Goal: Use online tool/utility: Utilize a website feature to perform a specific function

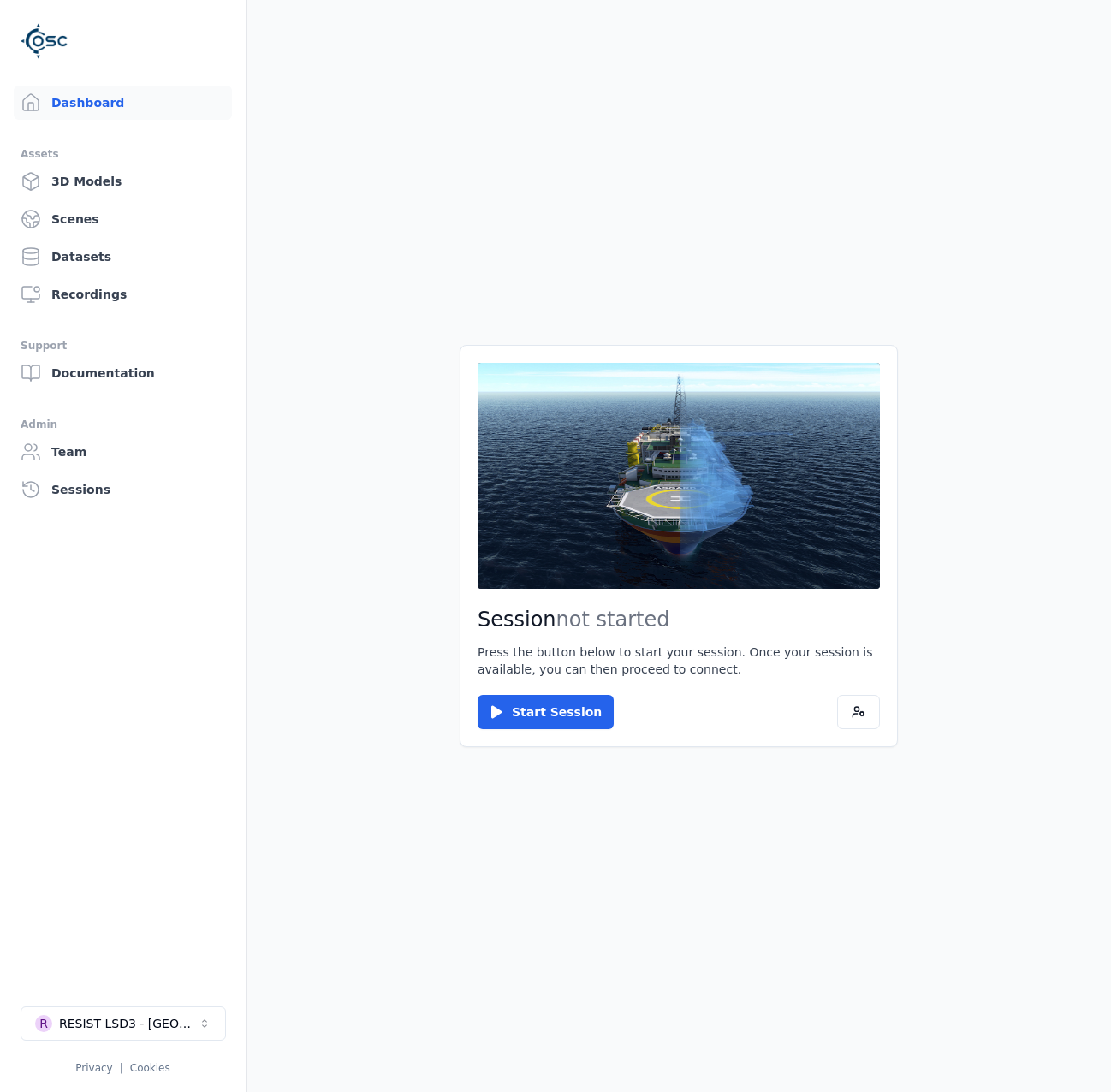
click at [117, 1046] on div "R RESIST LSD3 - Catalonia Privacy | Cookies" at bounding box center [123, 1040] width 205 height 68
click at [121, 1029] on div "RESIST LSD3 - Catalonia" at bounding box center [128, 1023] width 139 height 17
type input "****"
click at [297, 957] on html "Dashboard Assets 3D Models Scenes Datasets Recordings Support Documentation Adm…" at bounding box center [555, 546] width 1111 height 1092
click at [180, 1017] on div "RESIST LSD3 - Catalonia" at bounding box center [128, 1023] width 139 height 17
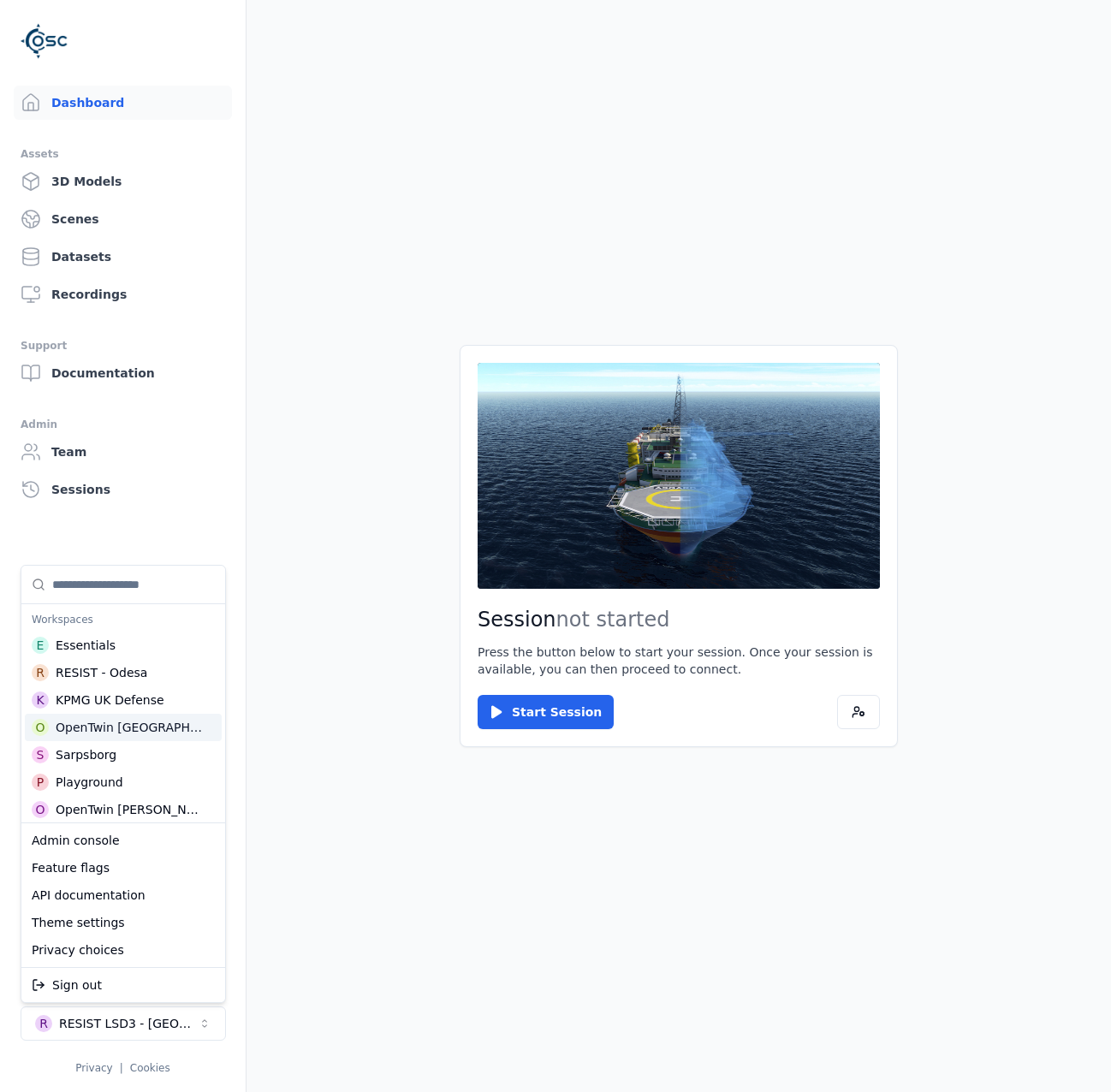
click at [145, 727] on div "OpenTwin Wise City" at bounding box center [130, 727] width 148 height 17
click at [537, 718] on html "Dashboard Assets 3D Models Scenes Datasets Recordings Support Documentation Adm…" at bounding box center [555, 546] width 1111 height 1092
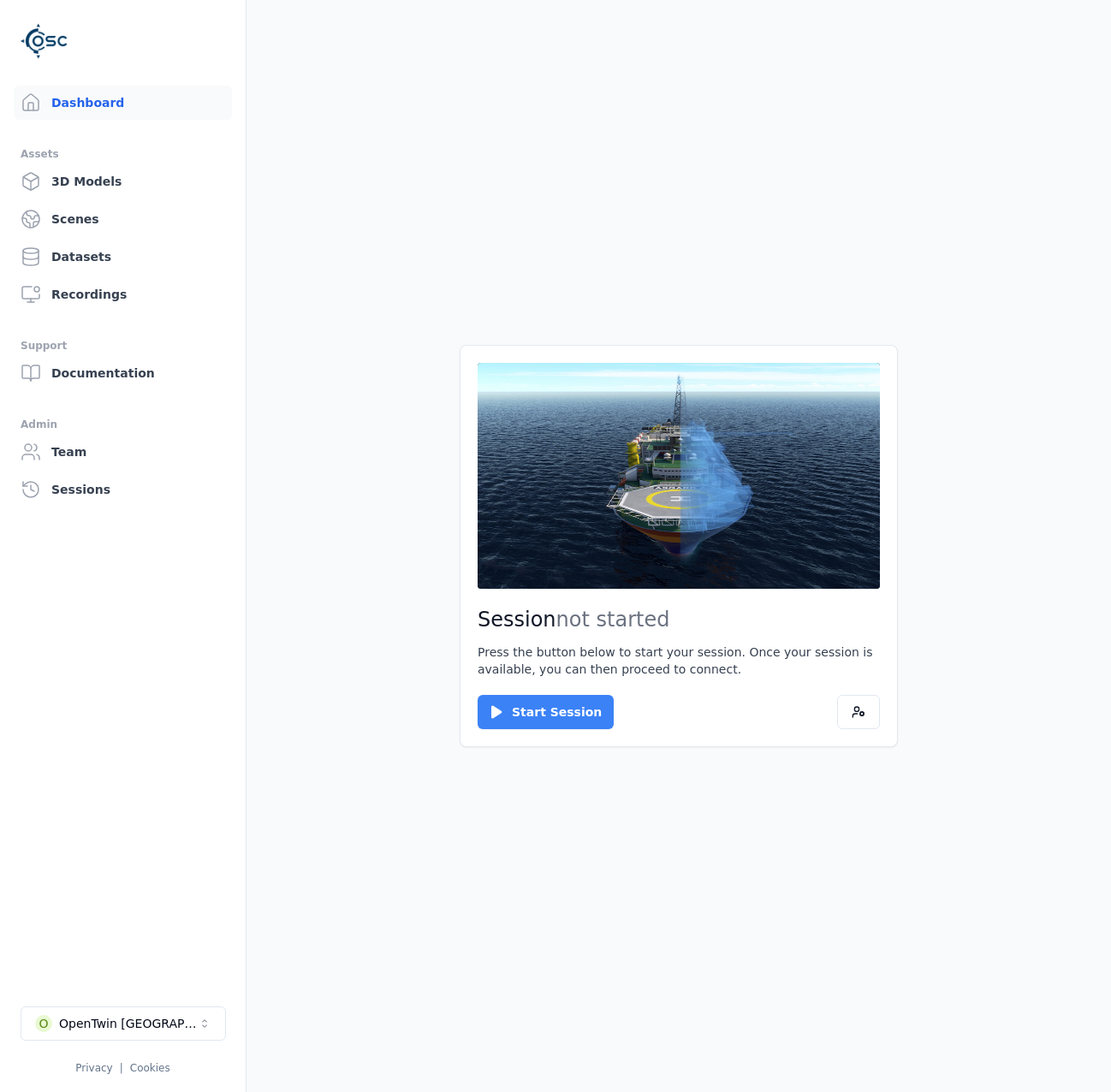
click at [537, 713] on button "Start Session" at bounding box center [545, 712] width 136 height 34
click at [531, 704] on button "Connect" at bounding box center [516, 712] width 79 height 34
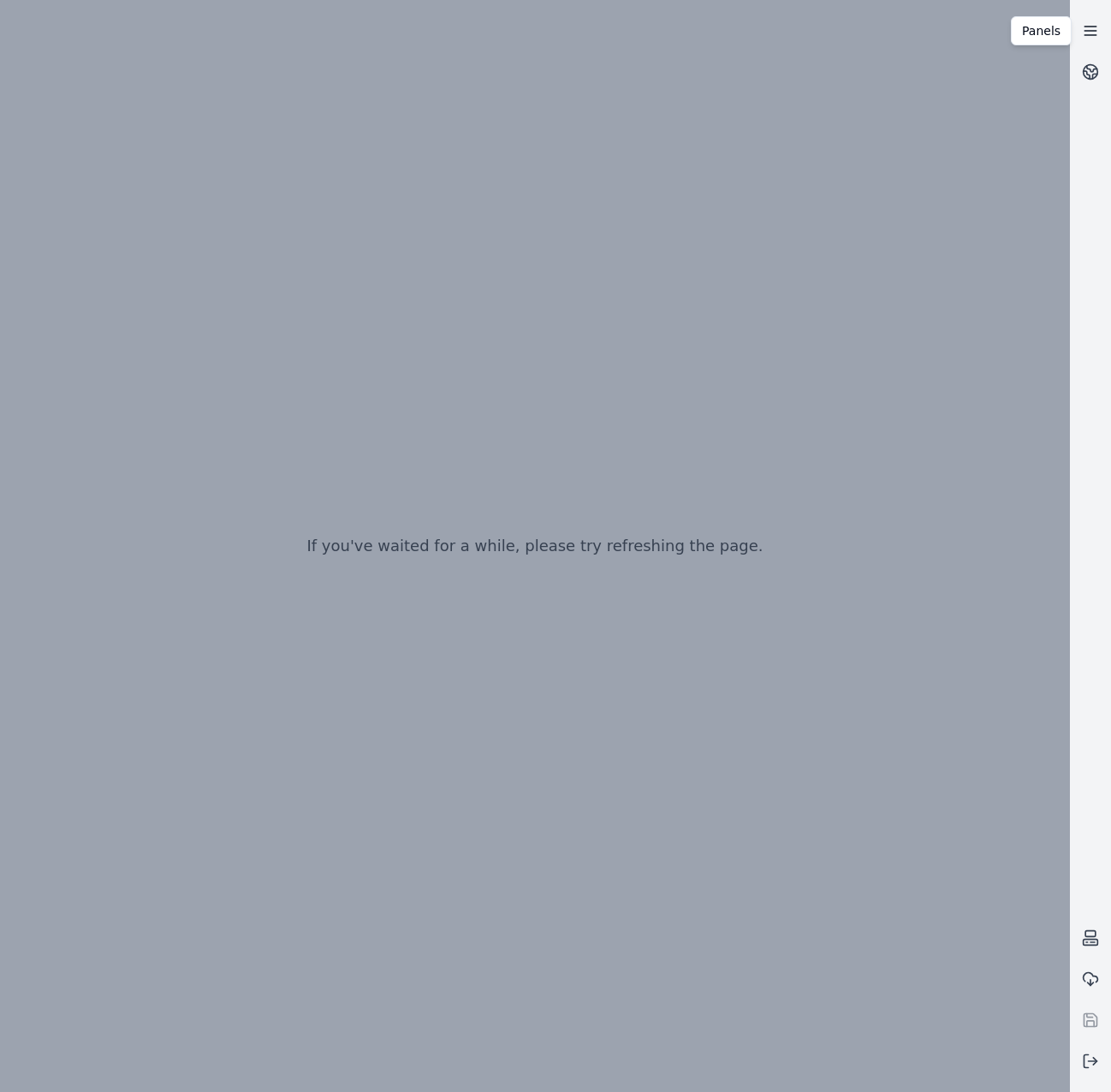
click at [1088, 41] on link at bounding box center [1090, 30] width 41 height 41
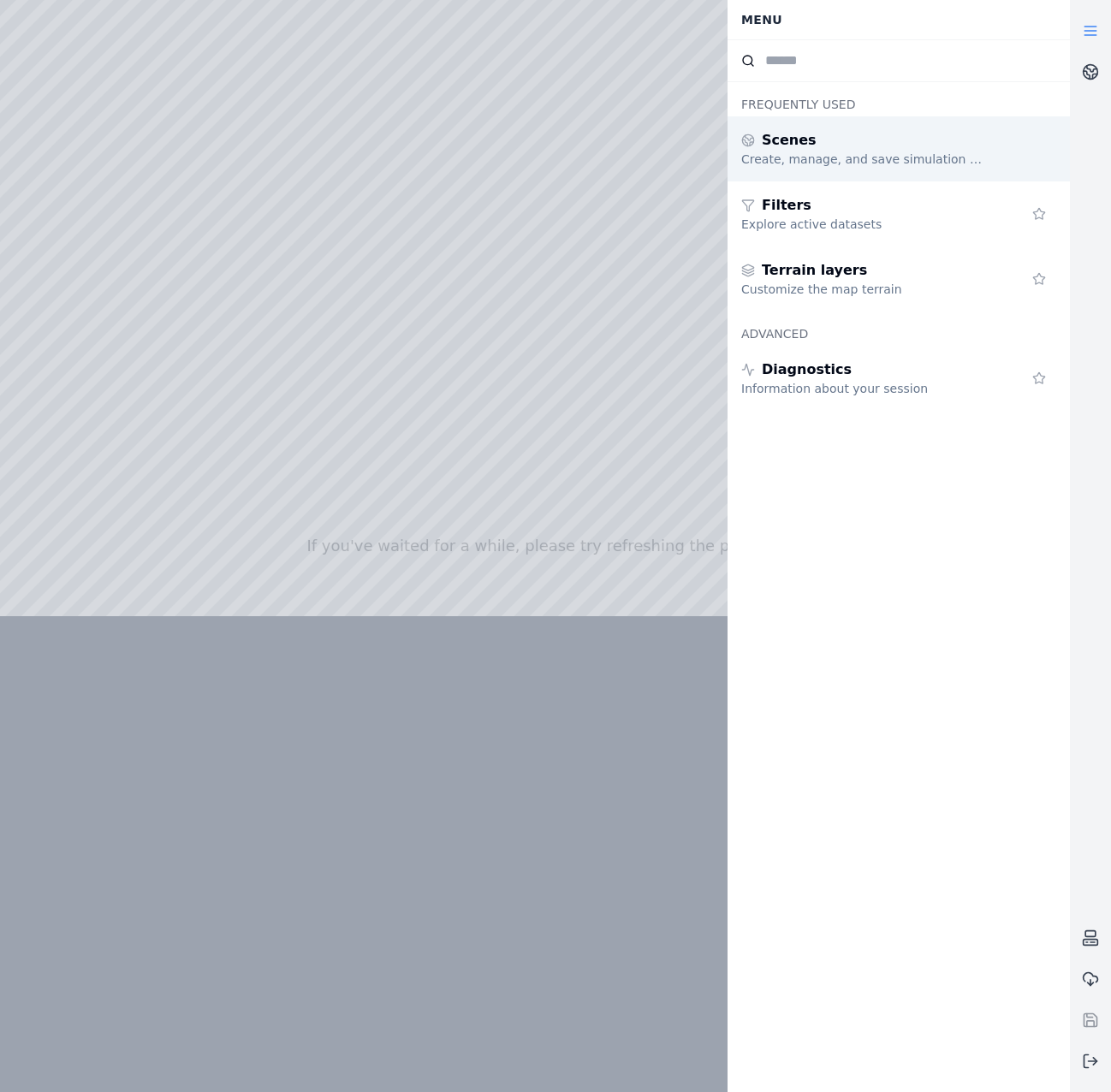
click at [922, 156] on div "Create, manage, and save simulation scenes" at bounding box center [864, 159] width 246 height 17
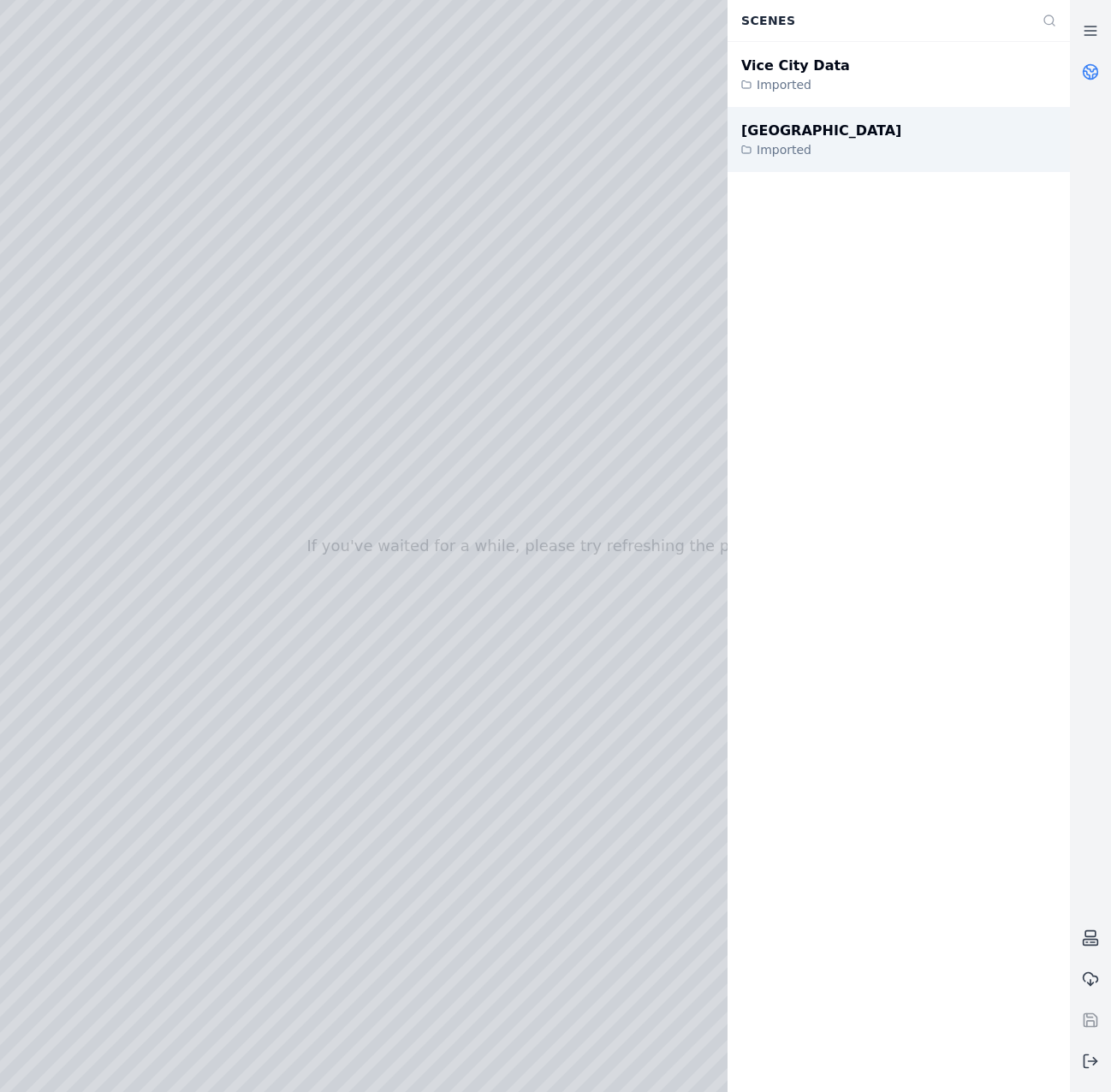
click at [927, 133] on div "Wise City Imported" at bounding box center [898, 139] width 342 height 65
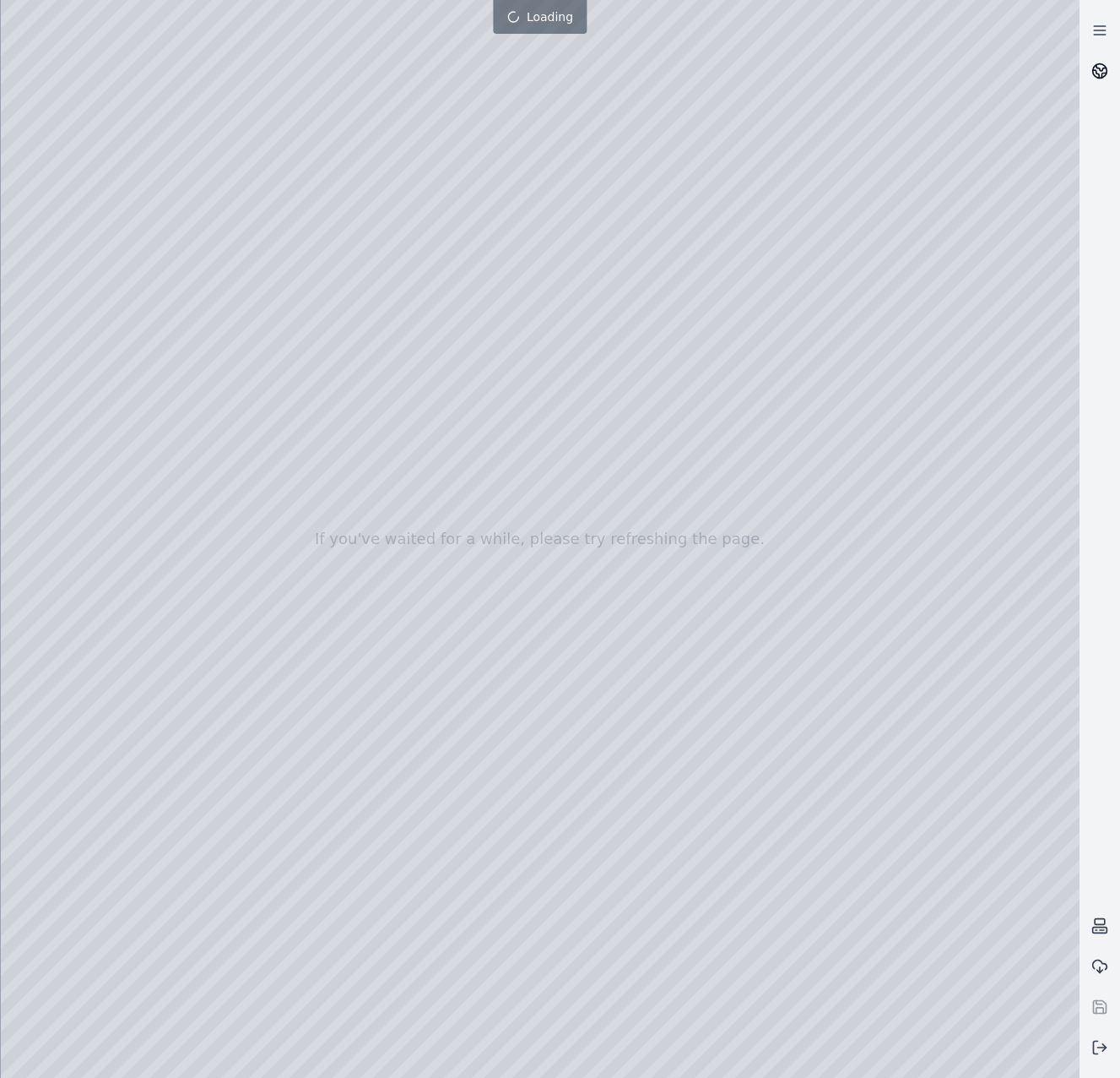
click at [1095, 80] on link at bounding box center [1099, 70] width 40 height 40
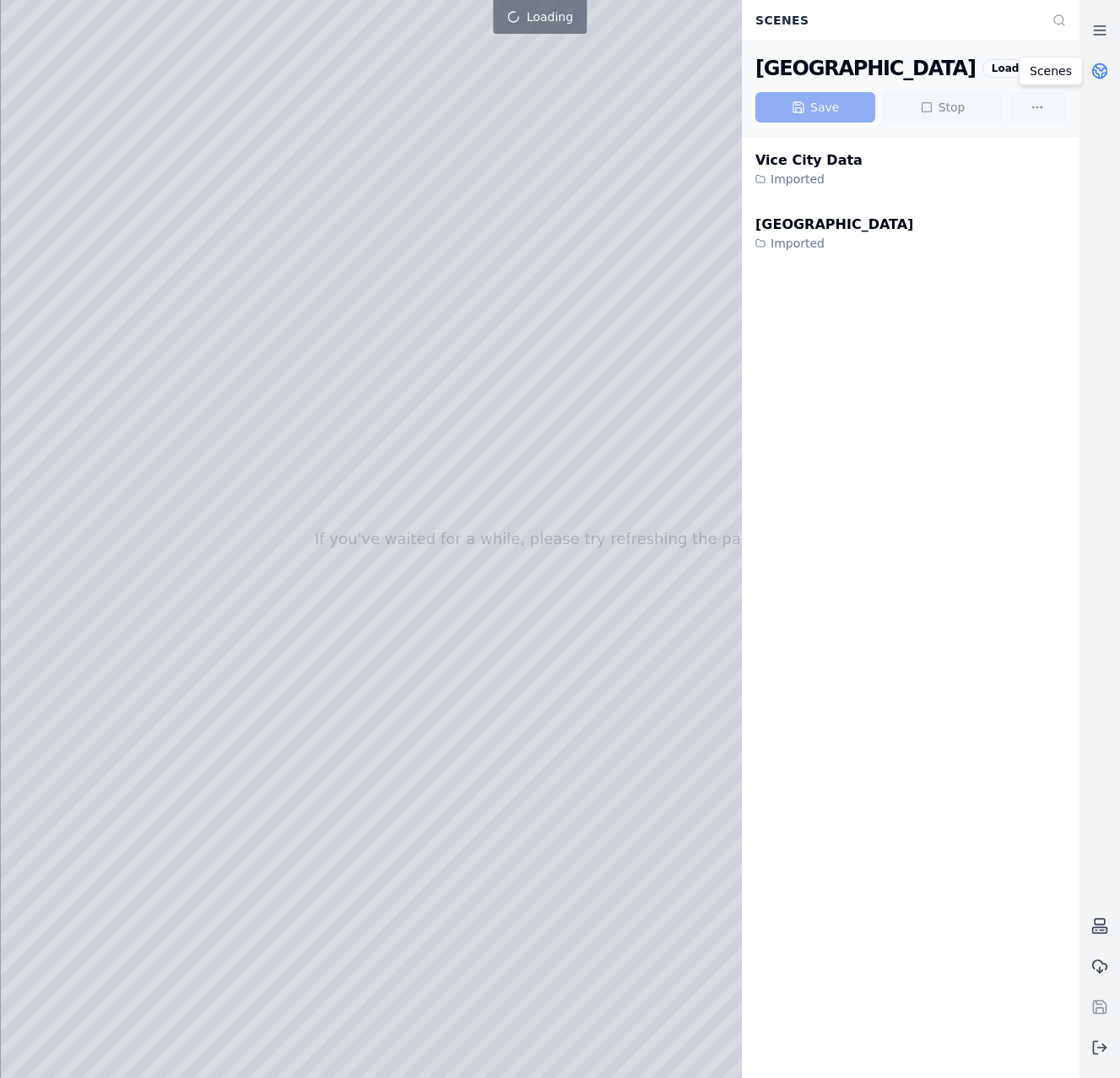
click at [1095, 74] on icon at bounding box center [1099, 70] width 17 height 17
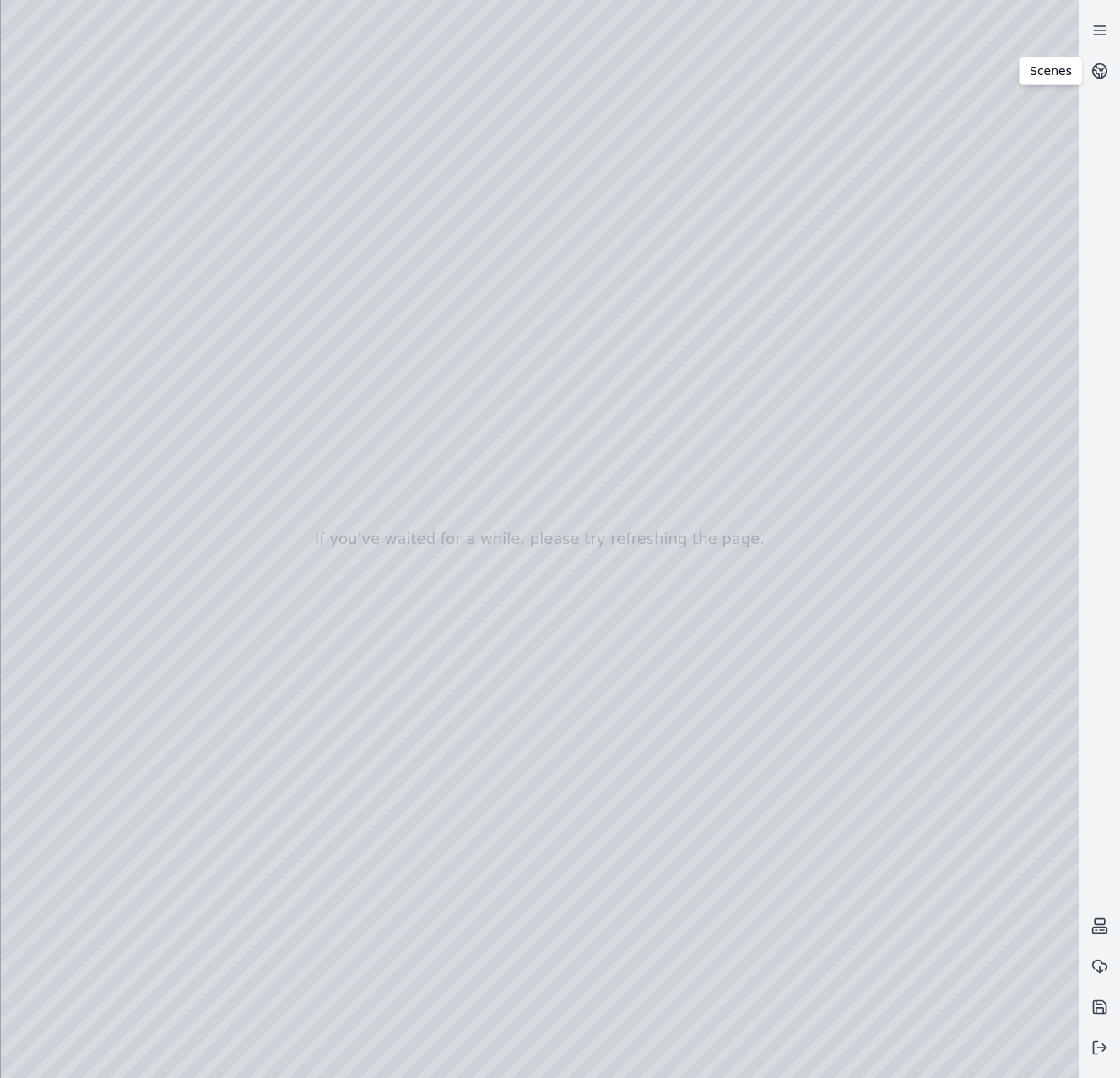
drag, startPoint x: 402, startPoint y: 425, endPoint x: 418, endPoint y: 512, distance: 88.5
drag, startPoint x: 667, startPoint y: 579, endPoint x: 676, endPoint y: 564, distance: 17.5
click at [109, 239] on div at bounding box center [541, 539] width 1080 height 1078
click at [130, 442] on div at bounding box center [541, 539] width 1080 height 1078
click at [118, 596] on div at bounding box center [541, 539] width 1080 height 1078
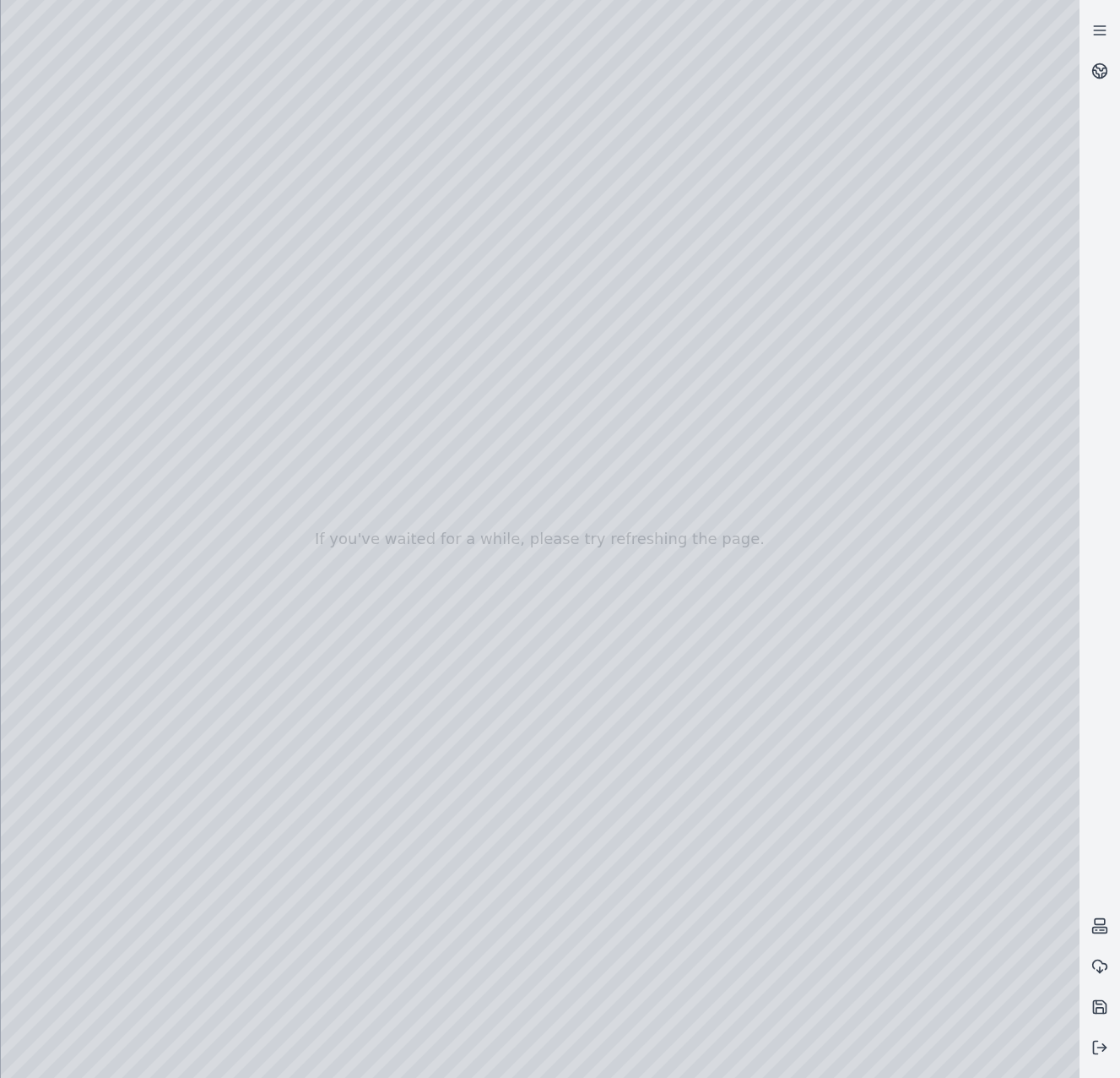
click at [331, 307] on div at bounding box center [541, 539] width 1080 height 1078
click at [353, 341] on div at bounding box center [541, 539] width 1080 height 1078
click at [664, 594] on div at bounding box center [541, 539] width 1080 height 1078
click at [106, 223] on div at bounding box center [541, 539] width 1080 height 1078
click at [119, 316] on div at bounding box center [541, 539] width 1080 height 1078
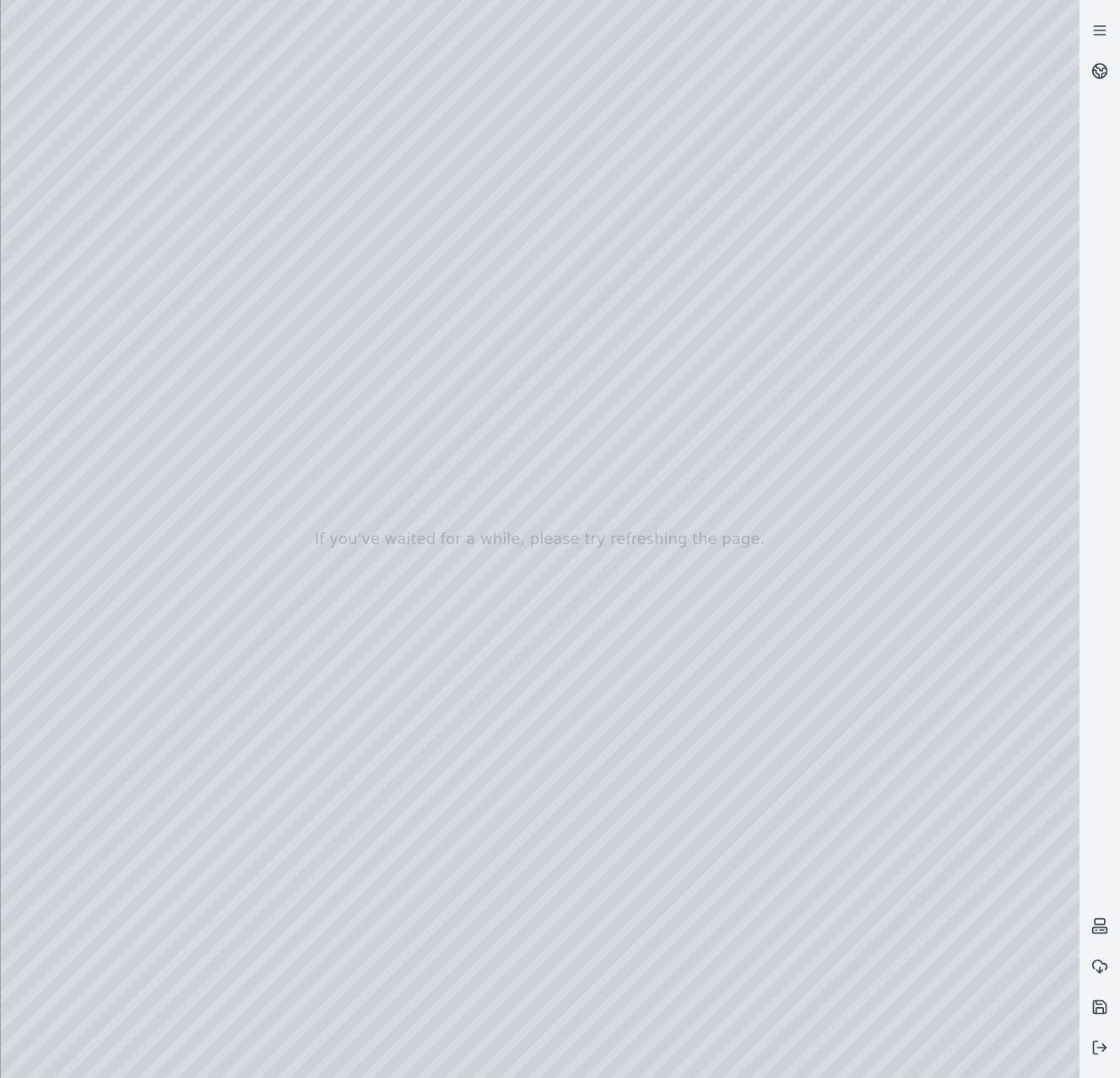
click at [202, 65] on div at bounding box center [541, 539] width 1080 height 1078
drag, startPoint x: 716, startPoint y: 758, endPoint x: 699, endPoint y: 655, distance: 104.4
drag, startPoint x: 642, startPoint y: 675, endPoint x: 675, endPoint y: 712, distance: 49.6
drag, startPoint x: 434, startPoint y: 726, endPoint x: 184, endPoint y: 722, distance: 250.0
click at [385, 280] on div at bounding box center [541, 539] width 1080 height 1078
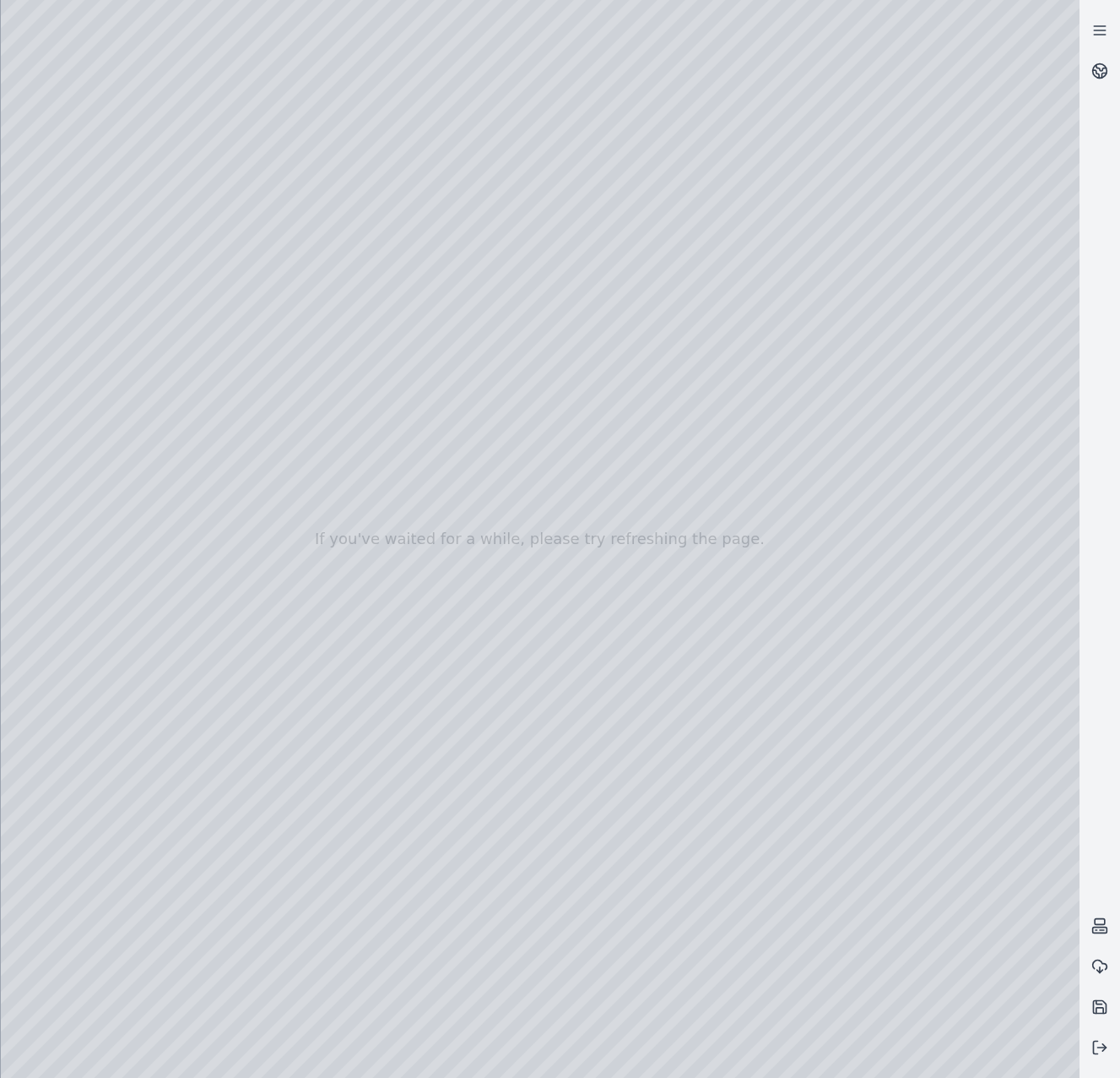
click at [7, 71] on div at bounding box center [541, 539] width 1080 height 1078
click at [226, 8] on div at bounding box center [541, 539] width 1080 height 1078
drag, startPoint x: 971, startPoint y: 711, endPoint x: 920, endPoint y: 681, distance: 59.2
drag, startPoint x: 866, startPoint y: 850, endPoint x: 987, endPoint y: 875, distance: 123.6
drag, startPoint x: 798, startPoint y: 630, endPoint x: 1008, endPoint y: 237, distance: 445.6
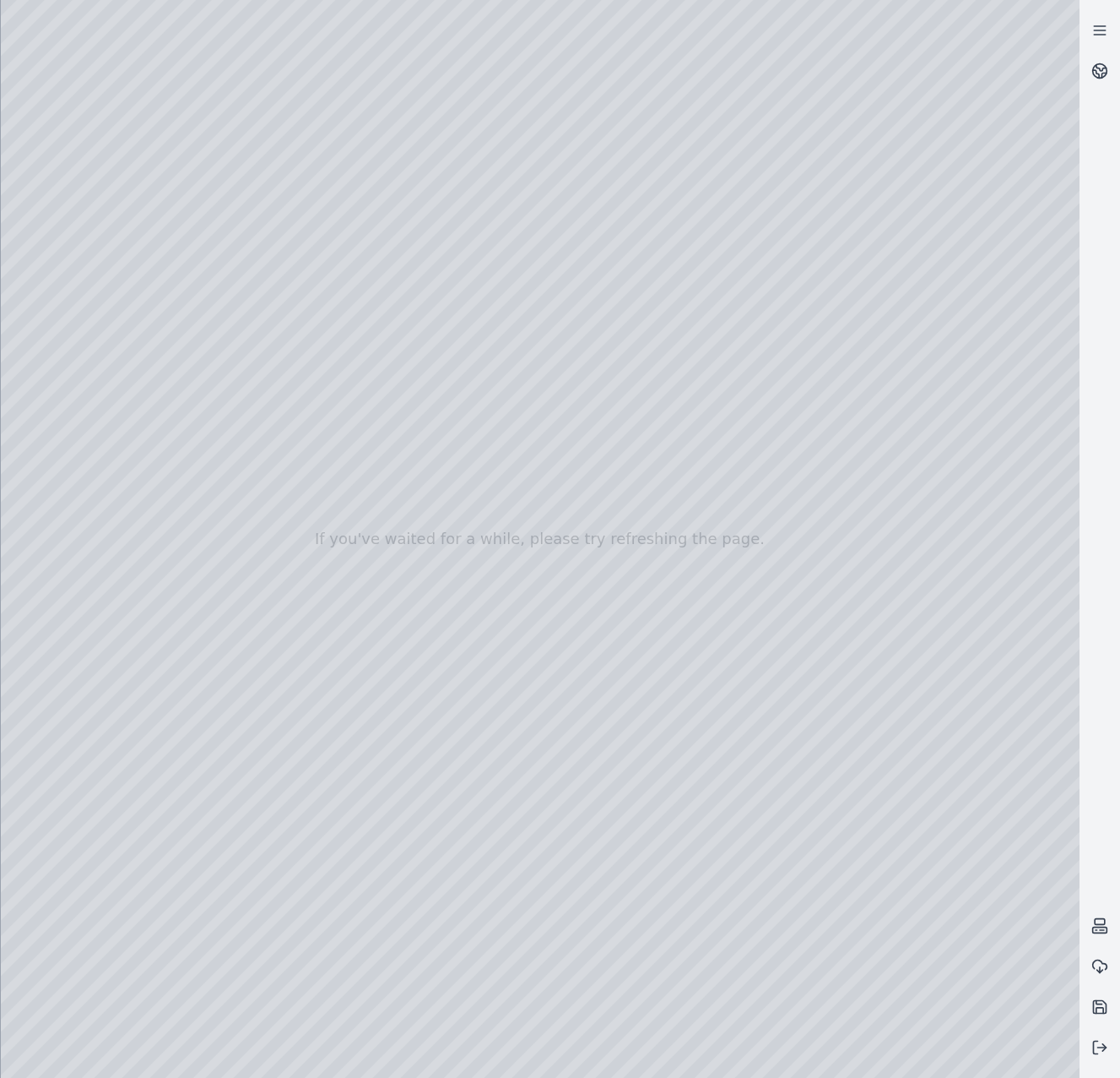
click at [866, 417] on div at bounding box center [541, 539] width 1080 height 1078
drag, startPoint x: 846, startPoint y: 745, endPoint x: 868, endPoint y: 683, distance: 65.8
click at [119, 270] on div at bounding box center [541, 539] width 1080 height 1078
click at [121, 309] on div at bounding box center [541, 539] width 1080 height 1078
click at [125, 279] on div at bounding box center [541, 539] width 1080 height 1078
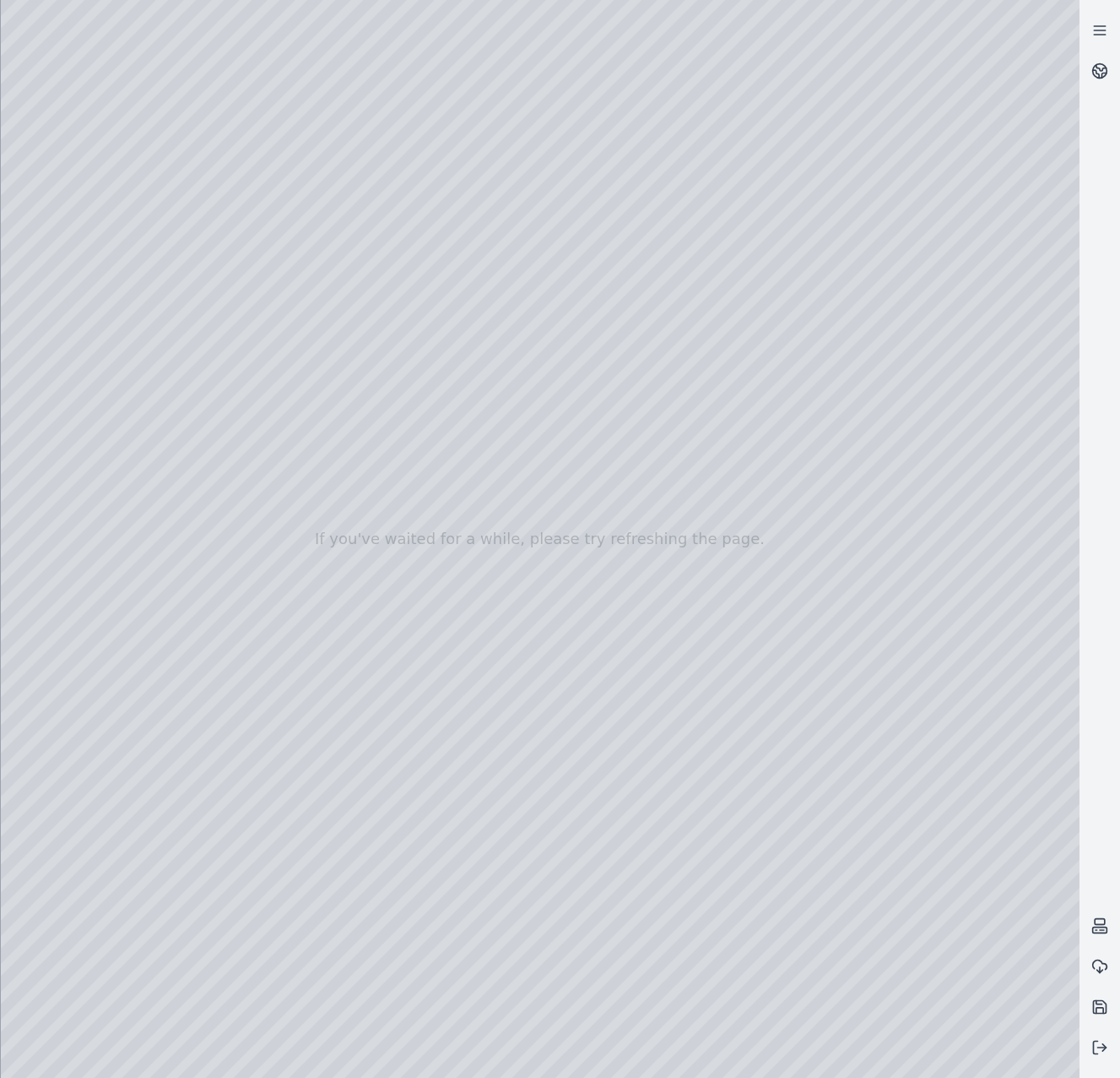
click at [271, 177] on div at bounding box center [541, 539] width 1080 height 1078
click at [129, 310] on div at bounding box center [541, 539] width 1080 height 1078
click at [137, 354] on div at bounding box center [541, 539] width 1080 height 1078
click at [139, 314] on div at bounding box center [541, 539] width 1080 height 1078
click at [483, 381] on div at bounding box center [541, 539] width 1080 height 1078
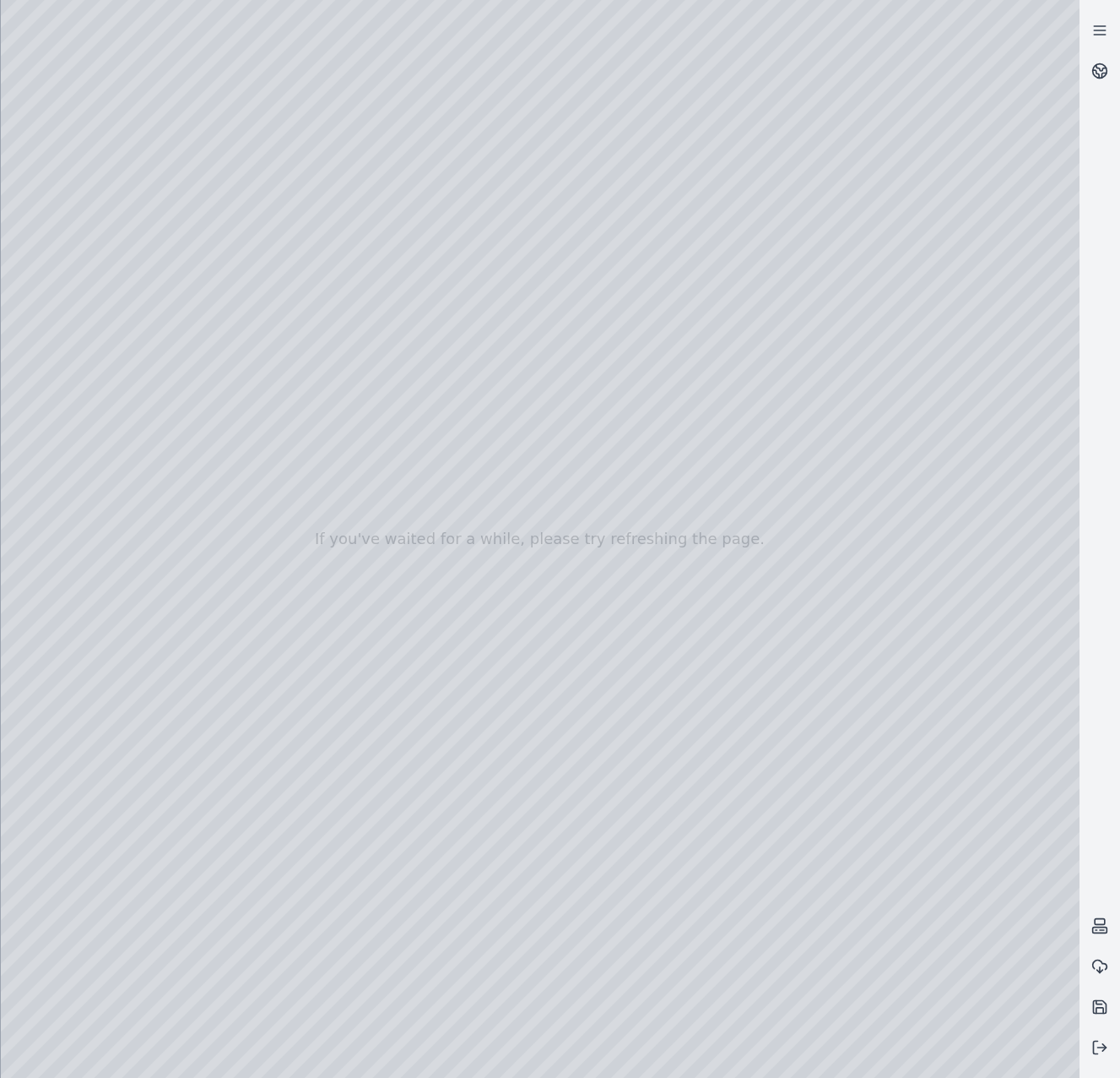
click at [209, 73] on div at bounding box center [541, 539] width 1080 height 1078
drag, startPoint x: 688, startPoint y: 754, endPoint x: 703, endPoint y: 723, distance: 34.4
drag, startPoint x: 657, startPoint y: 748, endPoint x: 651, endPoint y: 423, distance: 325.1
drag, startPoint x: 576, startPoint y: 776, endPoint x: 561, endPoint y: 719, distance: 58.9
drag, startPoint x: 663, startPoint y: 833, endPoint x: 462, endPoint y: 815, distance: 201.8
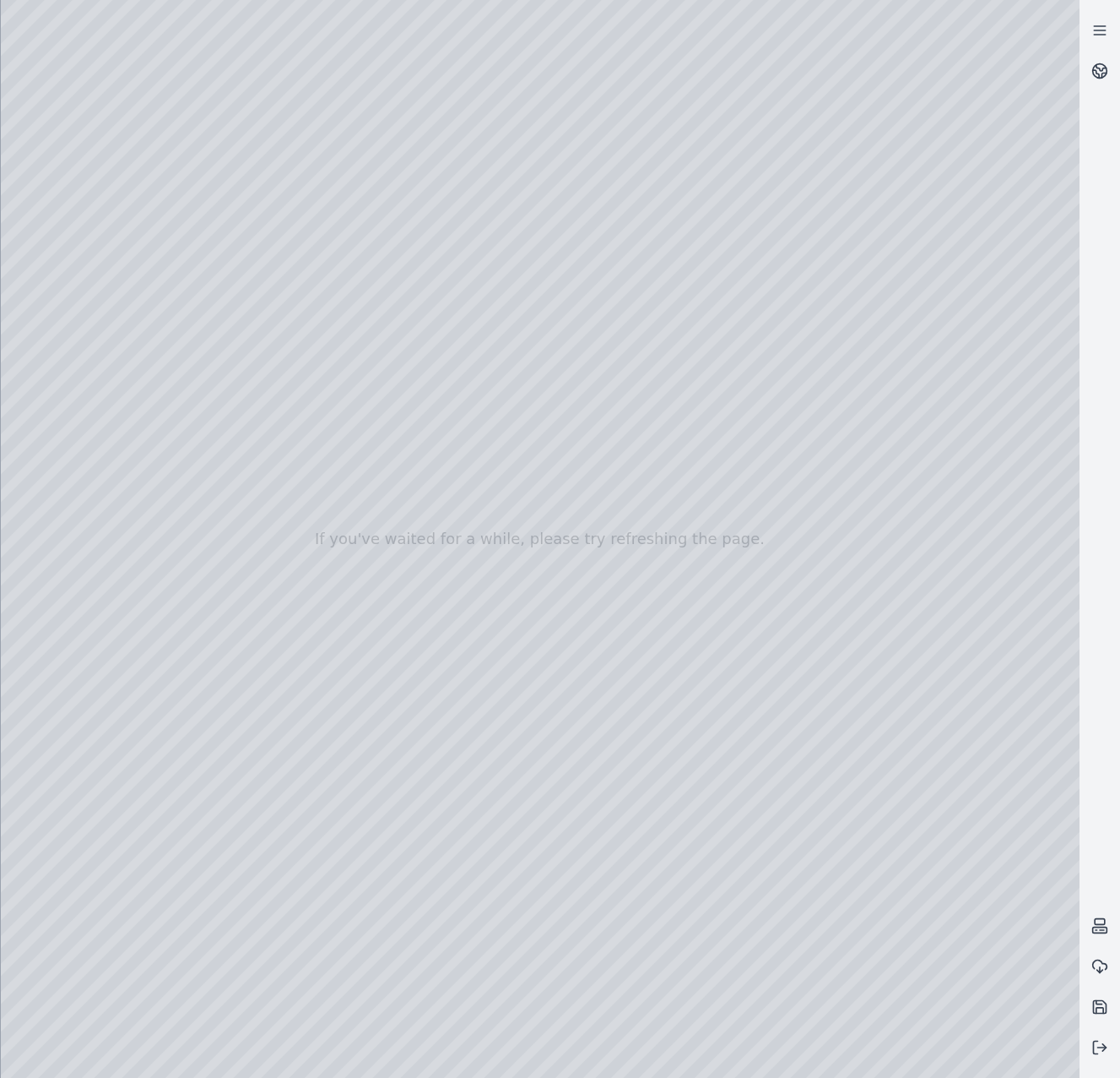
drag, startPoint x: 452, startPoint y: 891, endPoint x: 690, endPoint y: 969, distance: 250.5
drag, startPoint x: 629, startPoint y: 752, endPoint x: 802, endPoint y: 577, distance: 246.1
click at [309, 239] on div at bounding box center [541, 539] width 1080 height 1078
click at [499, 177] on div at bounding box center [541, 539] width 1080 height 1078
click at [578, 137] on div at bounding box center [541, 539] width 1080 height 1078
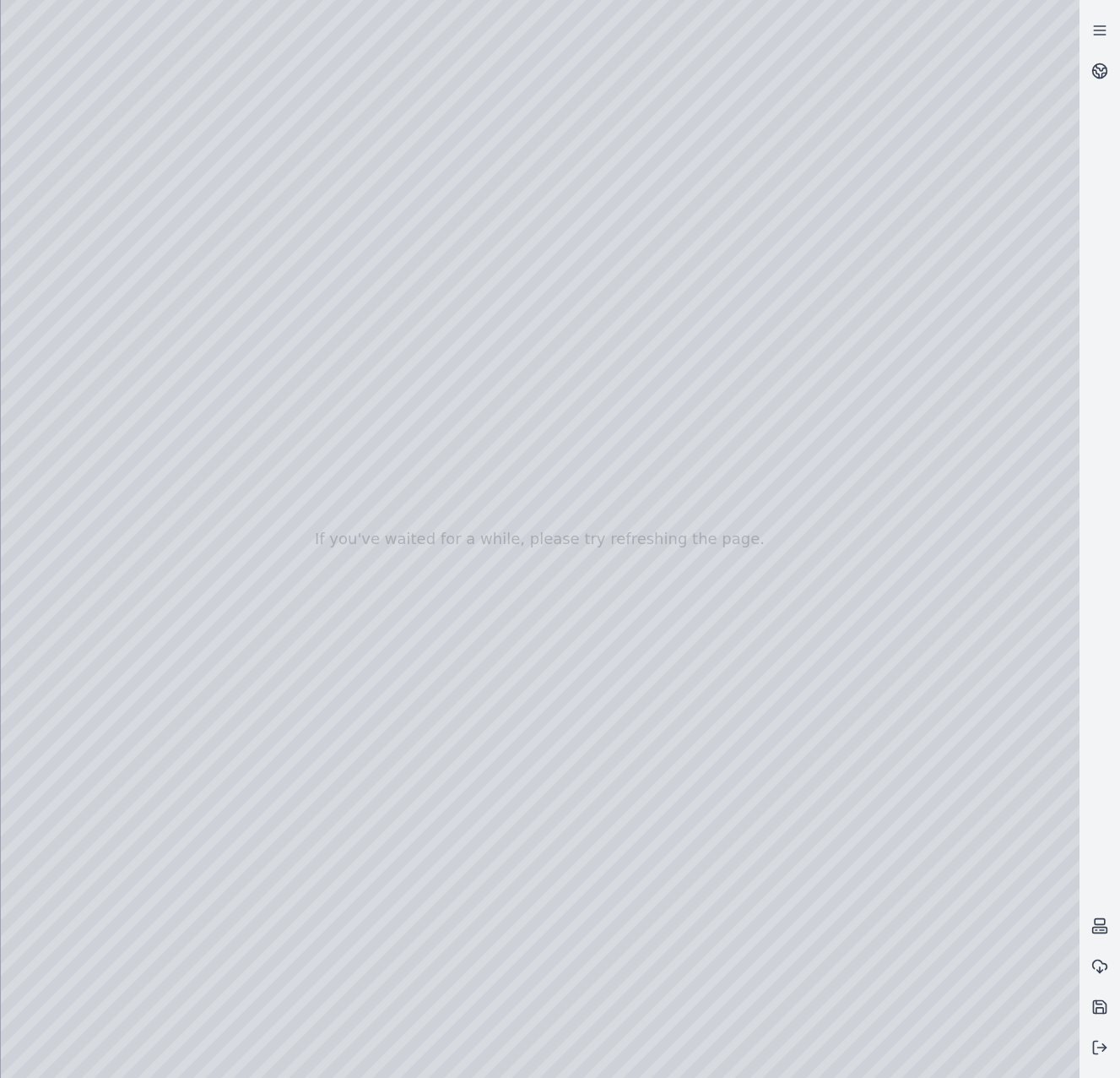
click at [888, 718] on div at bounding box center [541, 539] width 1080 height 1078
drag, startPoint x: 635, startPoint y: 719, endPoint x: 655, endPoint y: 673, distance: 50.2
drag, startPoint x: 603, startPoint y: 720, endPoint x: 469, endPoint y: 680, distance: 139.8
drag, startPoint x: 439, startPoint y: 855, endPoint x: -4, endPoint y: 869, distance: 443.2
drag, startPoint x: -4, startPoint y: 869, endPoint x: 553, endPoint y: 984, distance: 568.7
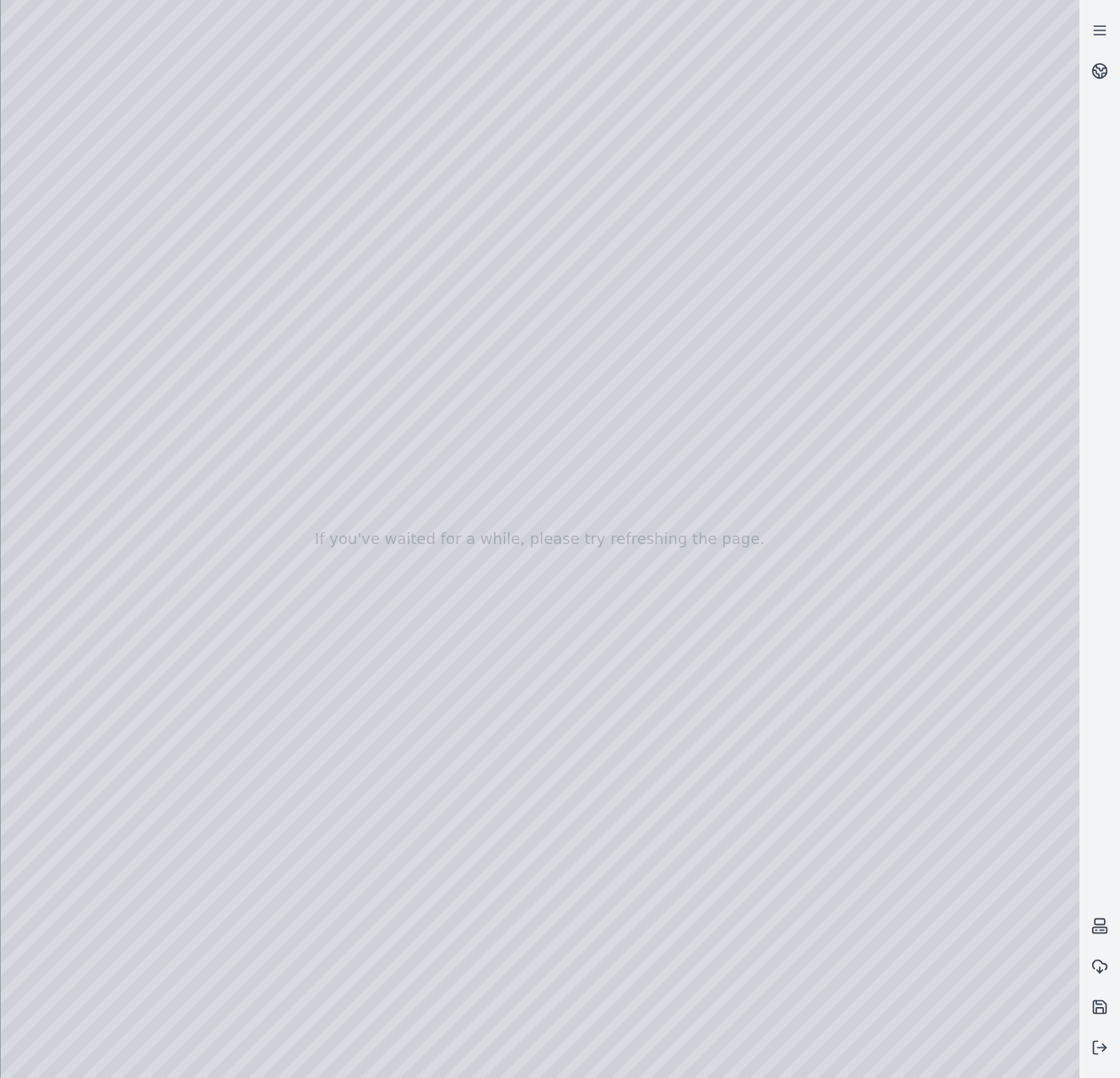
drag, startPoint x: 774, startPoint y: 845, endPoint x: 784, endPoint y: 804, distance: 42.2
drag, startPoint x: 405, startPoint y: 455, endPoint x: 219, endPoint y: 385, distance: 198.7
drag, startPoint x: 412, startPoint y: 430, endPoint x: 610, endPoint y: 559, distance: 236.3
drag, startPoint x: 752, startPoint y: 700, endPoint x: 749, endPoint y: 643, distance: 57.1
drag, startPoint x: 690, startPoint y: 870, endPoint x: 702, endPoint y: 820, distance: 51.4
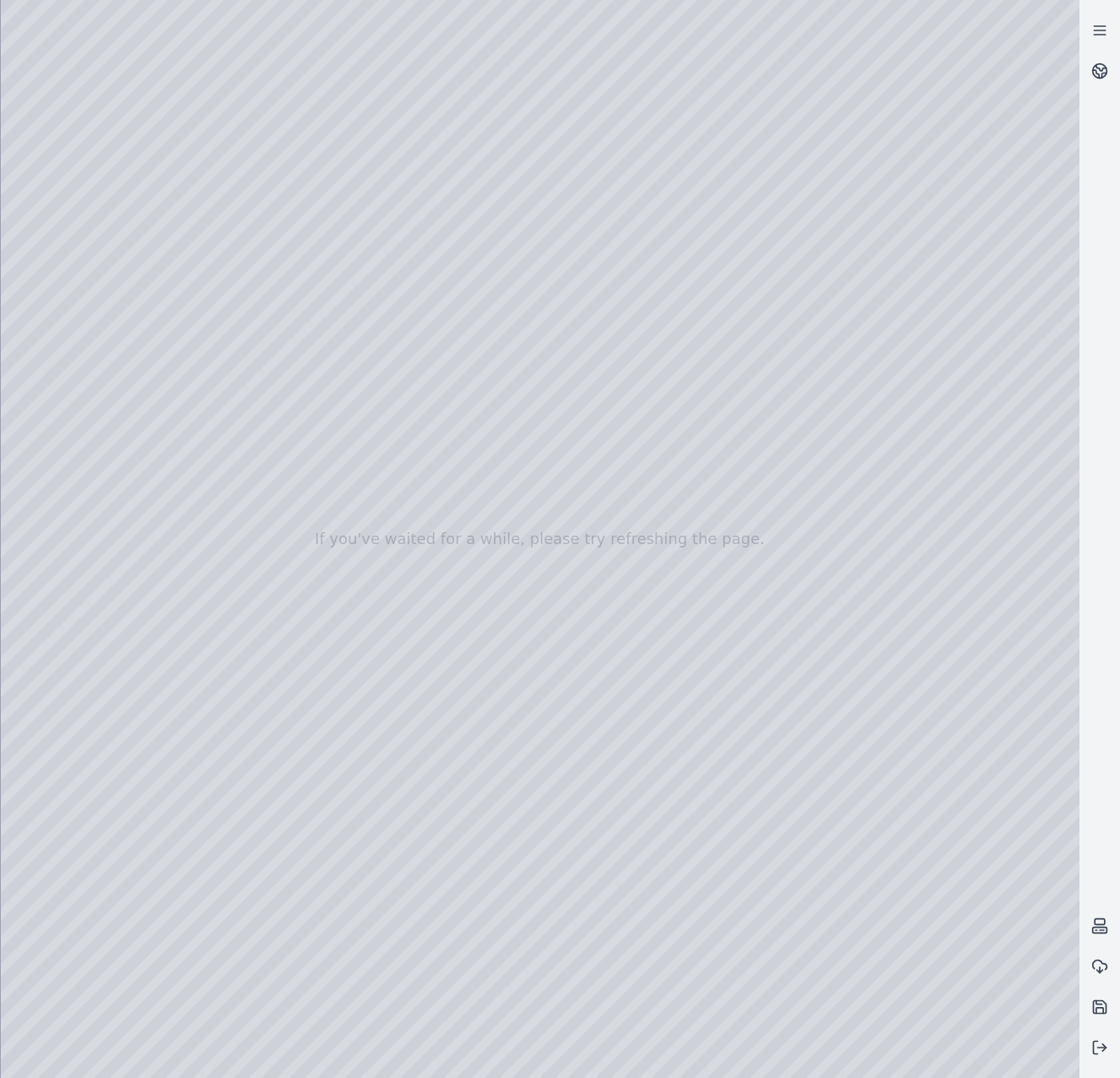
drag, startPoint x: 698, startPoint y: 763, endPoint x: 586, endPoint y: 537, distance: 252.2
drag, startPoint x: 850, startPoint y: 669, endPoint x: 805, endPoint y: 677, distance: 45.7
drag, startPoint x: 900, startPoint y: 484, endPoint x: 506, endPoint y: 764, distance: 483.4
drag, startPoint x: 876, startPoint y: 487, endPoint x: 898, endPoint y: 418, distance: 72.4
drag, startPoint x: 492, startPoint y: 655, endPoint x: 927, endPoint y: 402, distance: 503.2
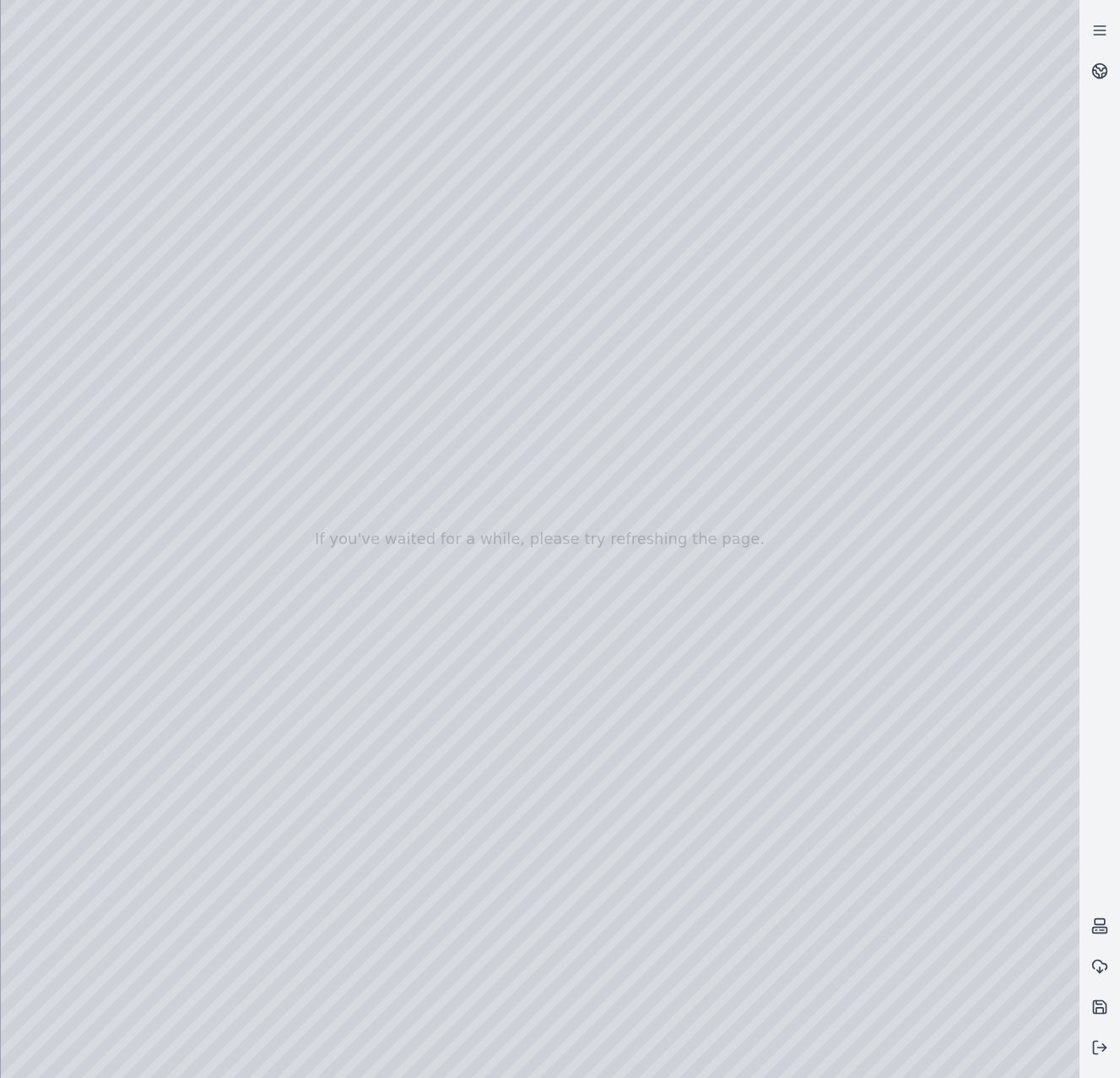
drag, startPoint x: 774, startPoint y: 599, endPoint x: 800, endPoint y: 636, distance: 45.2
drag, startPoint x: 626, startPoint y: 334, endPoint x: 621, endPoint y: 459, distance: 125.1
drag, startPoint x: 618, startPoint y: 621, endPoint x: 602, endPoint y: 612, distance: 18.4
click at [103, 303] on div at bounding box center [541, 539] width 1080 height 1078
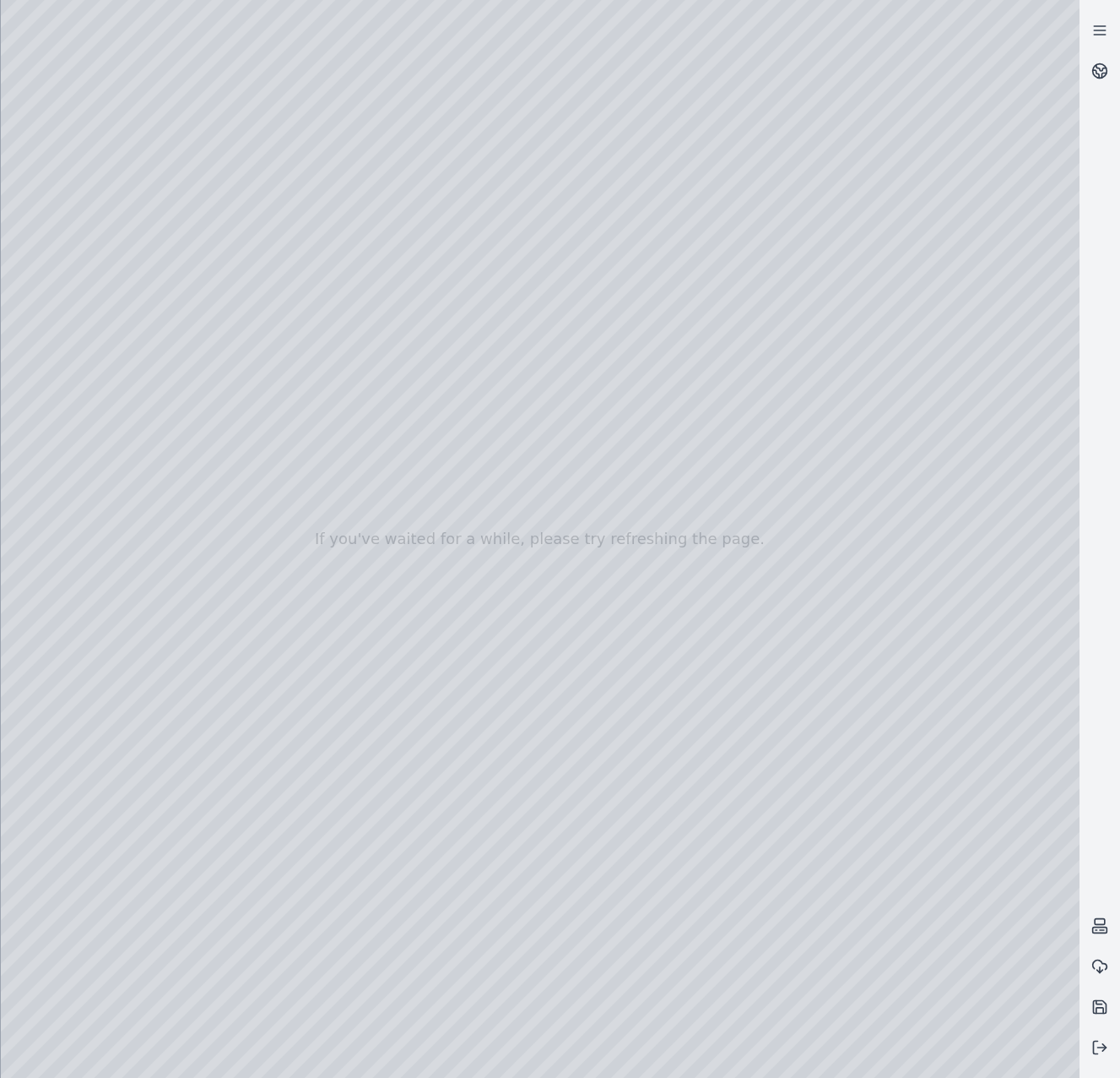
drag, startPoint x: 716, startPoint y: 840, endPoint x: 735, endPoint y: 849, distance: 21.0
drag, startPoint x: 384, startPoint y: 545, endPoint x: 935, endPoint y: 421, distance: 564.8
drag, startPoint x: 540, startPoint y: 524, endPoint x: 1094, endPoint y: 325, distance: 588.7
drag, startPoint x: 438, startPoint y: 503, endPoint x: 913, endPoint y: 445, distance: 478.5
drag, startPoint x: 761, startPoint y: 682, endPoint x: 653, endPoint y: 732, distance: 119.0
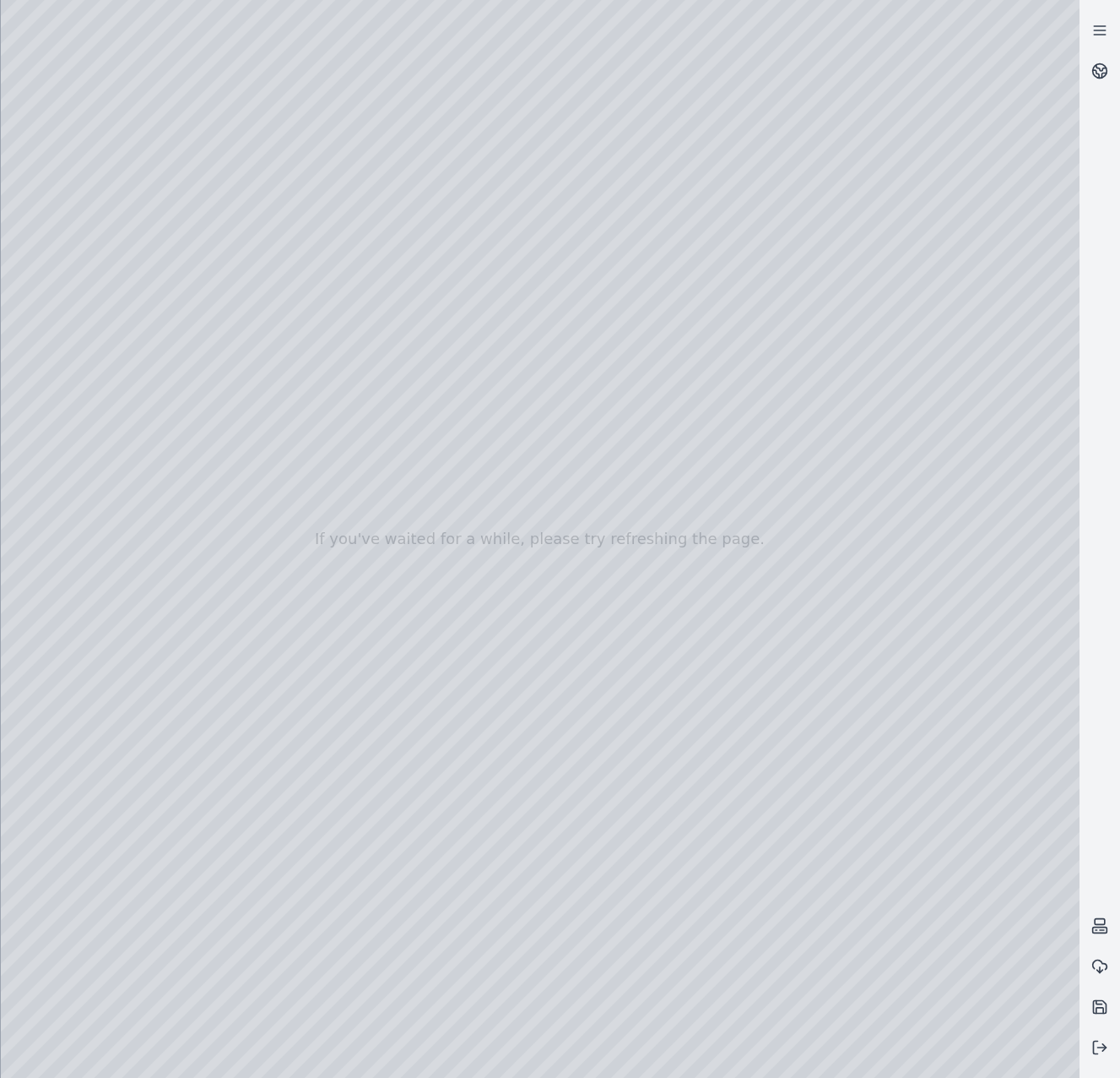
drag, startPoint x: 876, startPoint y: 463, endPoint x: 438, endPoint y: 527, distance: 442.7
drag, startPoint x: 887, startPoint y: 530, endPoint x: 276, endPoint y: 561, distance: 611.8
drag, startPoint x: 392, startPoint y: 599, endPoint x: 38, endPoint y: 839, distance: 427.7
drag, startPoint x: 748, startPoint y: 712, endPoint x: 557, endPoint y: 828, distance: 223.5
drag, startPoint x: 684, startPoint y: 834, endPoint x: 624, endPoint y: 822, distance: 61.2
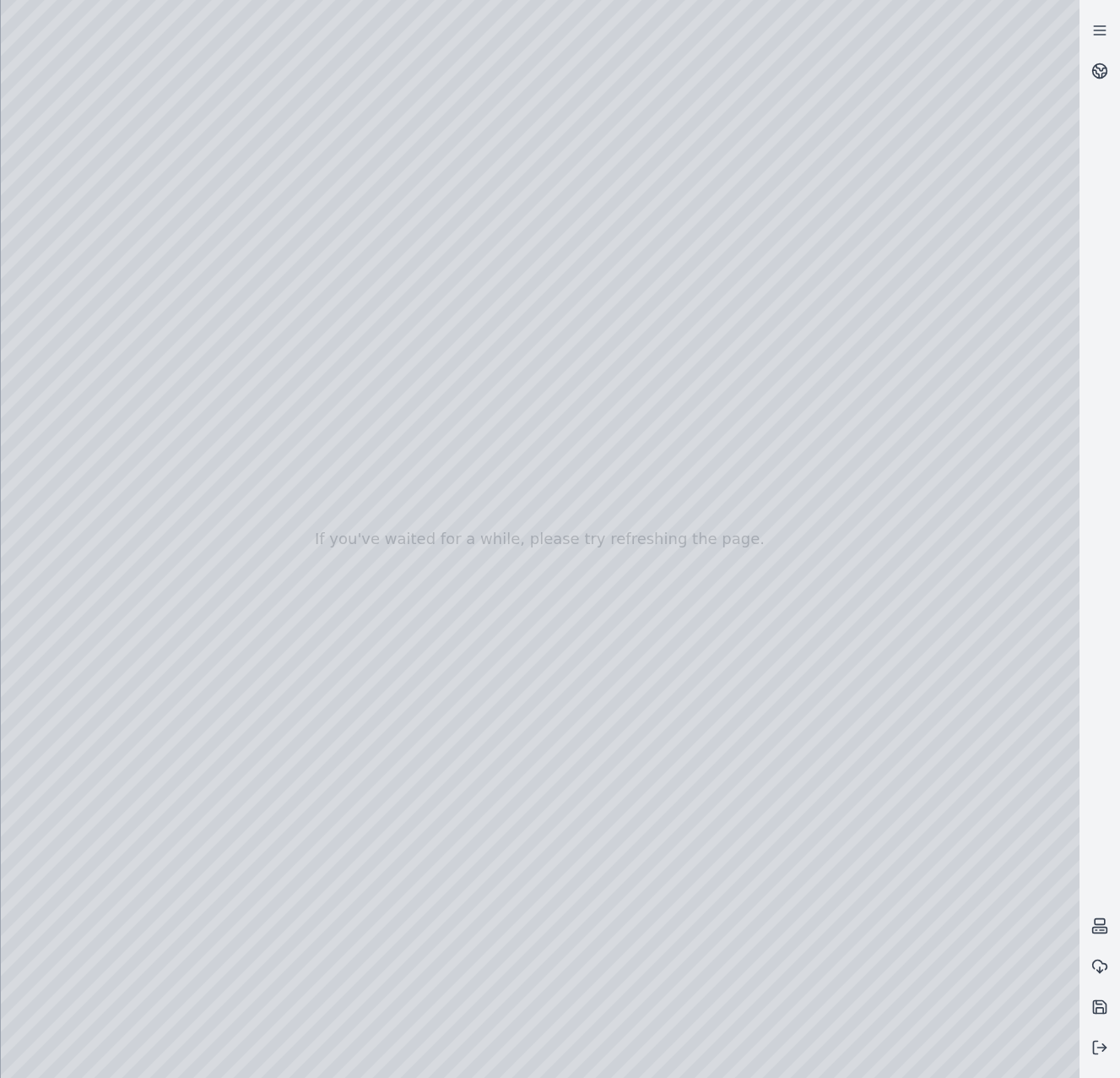
drag, startPoint x: 874, startPoint y: 663, endPoint x: 328, endPoint y: 292, distance: 660.1
drag, startPoint x: 569, startPoint y: 655, endPoint x: 635, endPoint y: 753, distance: 118.2
drag, startPoint x: 448, startPoint y: 497, endPoint x: 611, endPoint y: 675, distance: 241.4
drag, startPoint x: 465, startPoint y: 706, endPoint x: 633, endPoint y: 774, distance: 181.2
drag, startPoint x: 523, startPoint y: 639, endPoint x: 516, endPoint y: 713, distance: 74.3
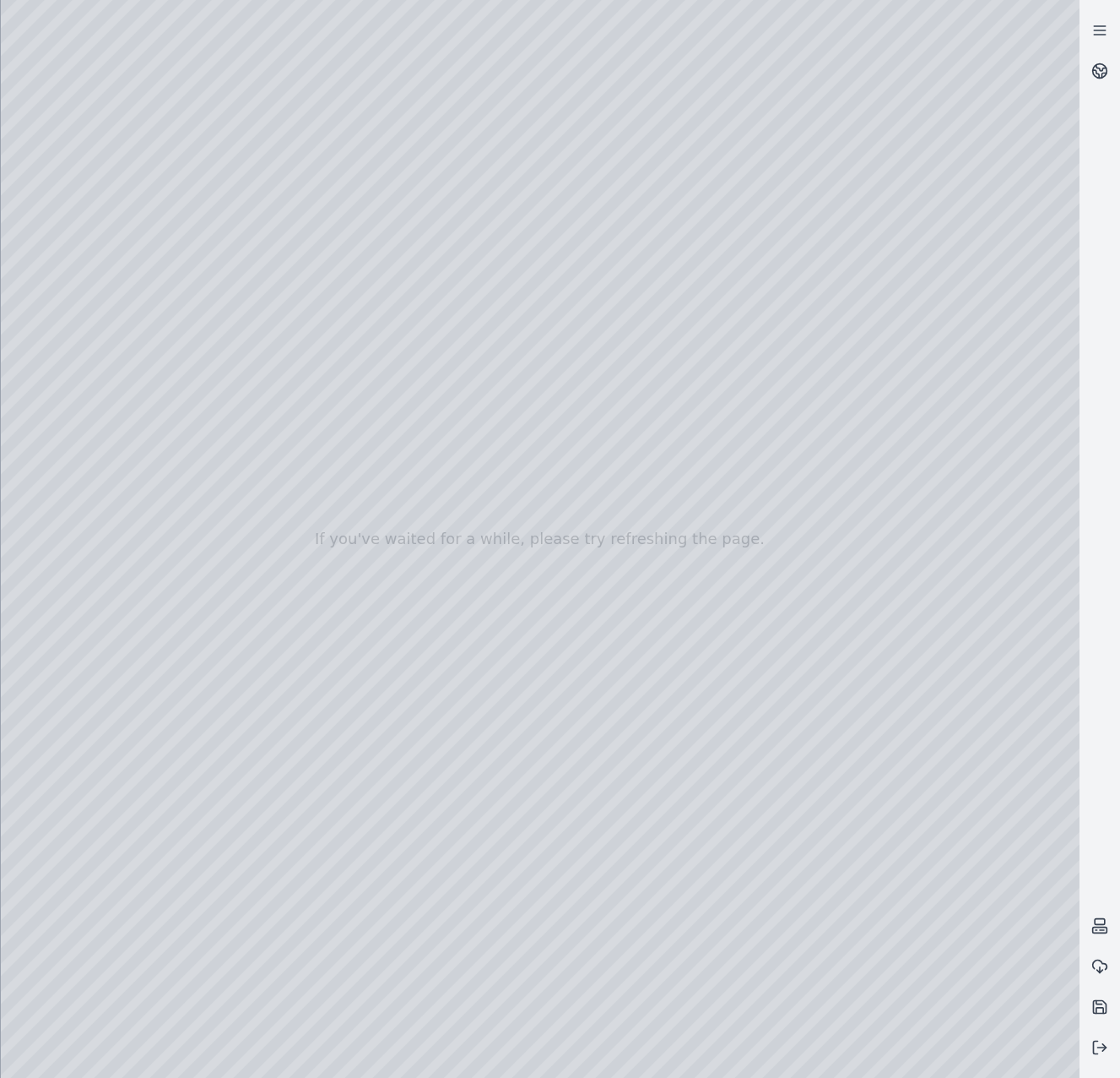
drag, startPoint x: 313, startPoint y: 567, endPoint x: 708, endPoint y: 654, distance: 404.5
drag, startPoint x: 651, startPoint y: 595, endPoint x: 640, endPoint y: 622, distance: 29.2
drag, startPoint x: 618, startPoint y: 606, endPoint x: 646, endPoint y: 669, distance: 68.9
drag, startPoint x: 456, startPoint y: 450, endPoint x: 623, endPoint y: 698, distance: 299.0
drag, startPoint x: 788, startPoint y: 620, endPoint x: 698, endPoint y: 633, distance: 90.9
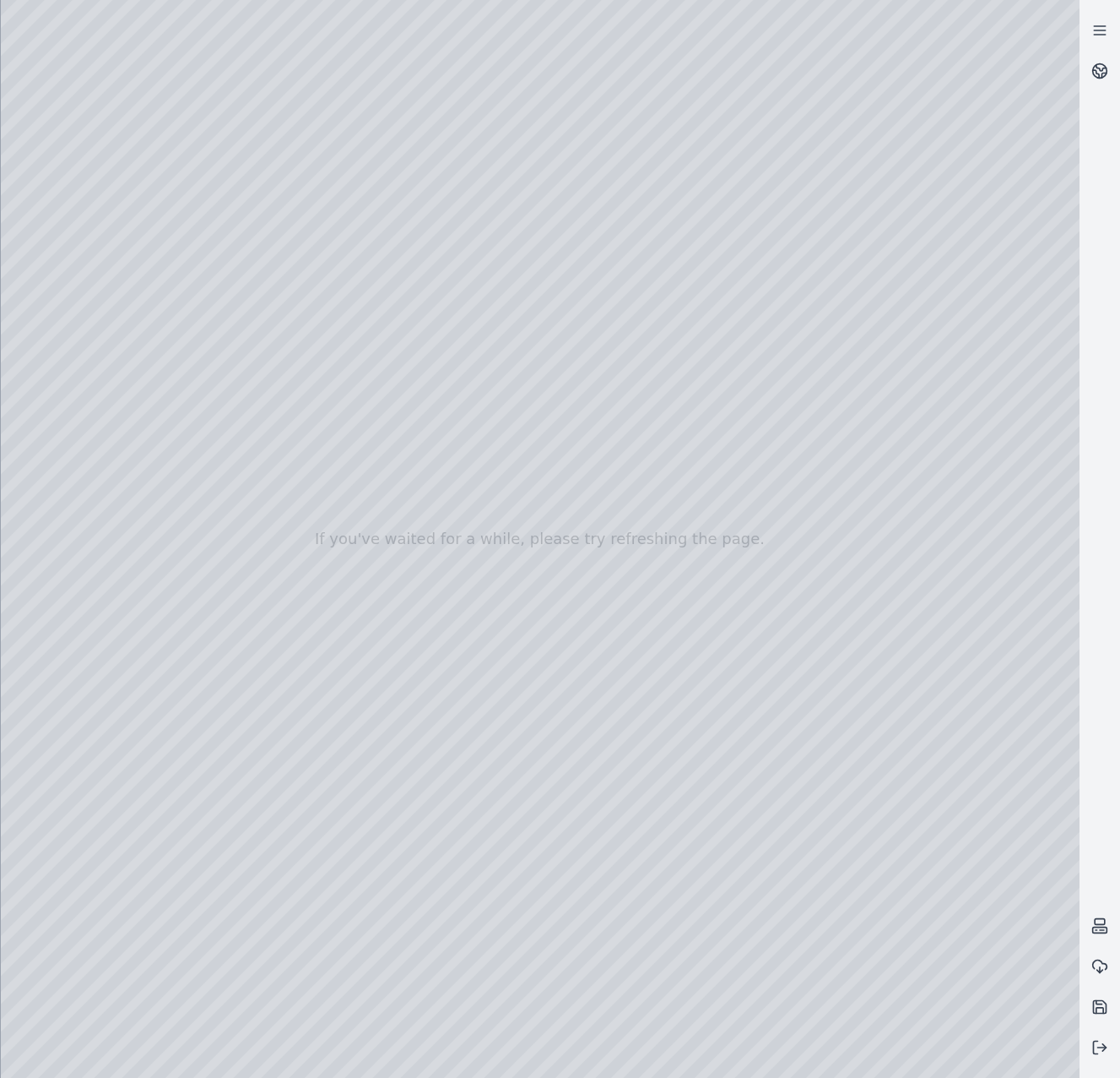
drag, startPoint x: 709, startPoint y: 395, endPoint x: 496, endPoint y: 832, distance: 486.1
drag, startPoint x: 606, startPoint y: 839, endPoint x: 335, endPoint y: 746, distance: 286.5
drag, startPoint x: 418, startPoint y: 743, endPoint x: 828, endPoint y: 390, distance: 541.0
drag, startPoint x: 736, startPoint y: 770, endPoint x: 596, endPoint y: 754, distance: 140.9
drag, startPoint x: 558, startPoint y: 679, endPoint x: 754, endPoint y: 451, distance: 300.7
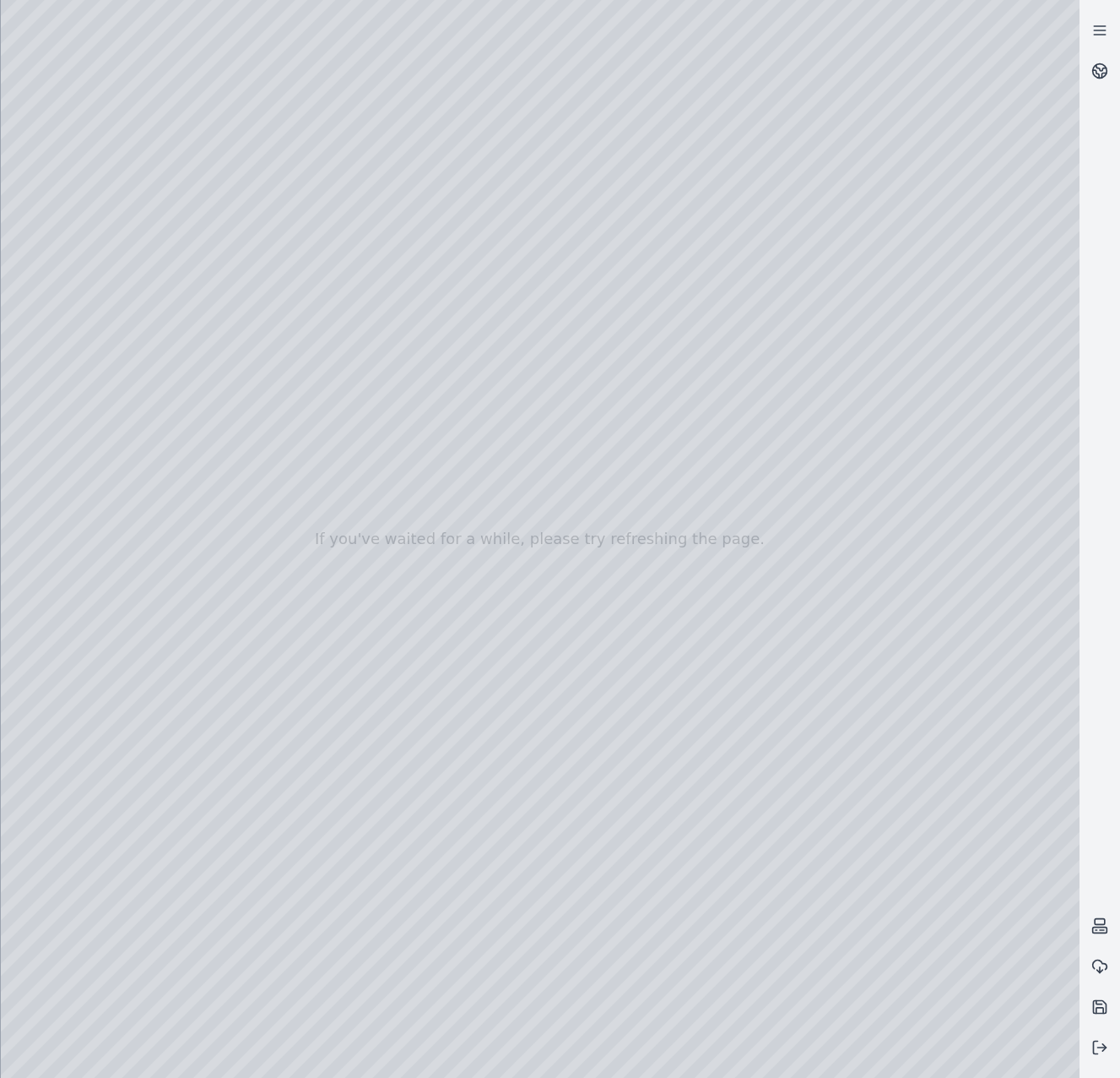
drag, startPoint x: 584, startPoint y: 801, endPoint x: 641, endPoint y: 729, distance: 91.8
click at [285, 596] on div at bounding box center [541, 539] width 1080 height 1078
click at [472, 640] on div at bounding box center [541, 539] width 1080 height 1078
click at [442, 594] on div at bounding box center [541, 539] width 1080 height 1078
click at [497, 636] on div at bounding box center [541, 539] width 1080 height 1078
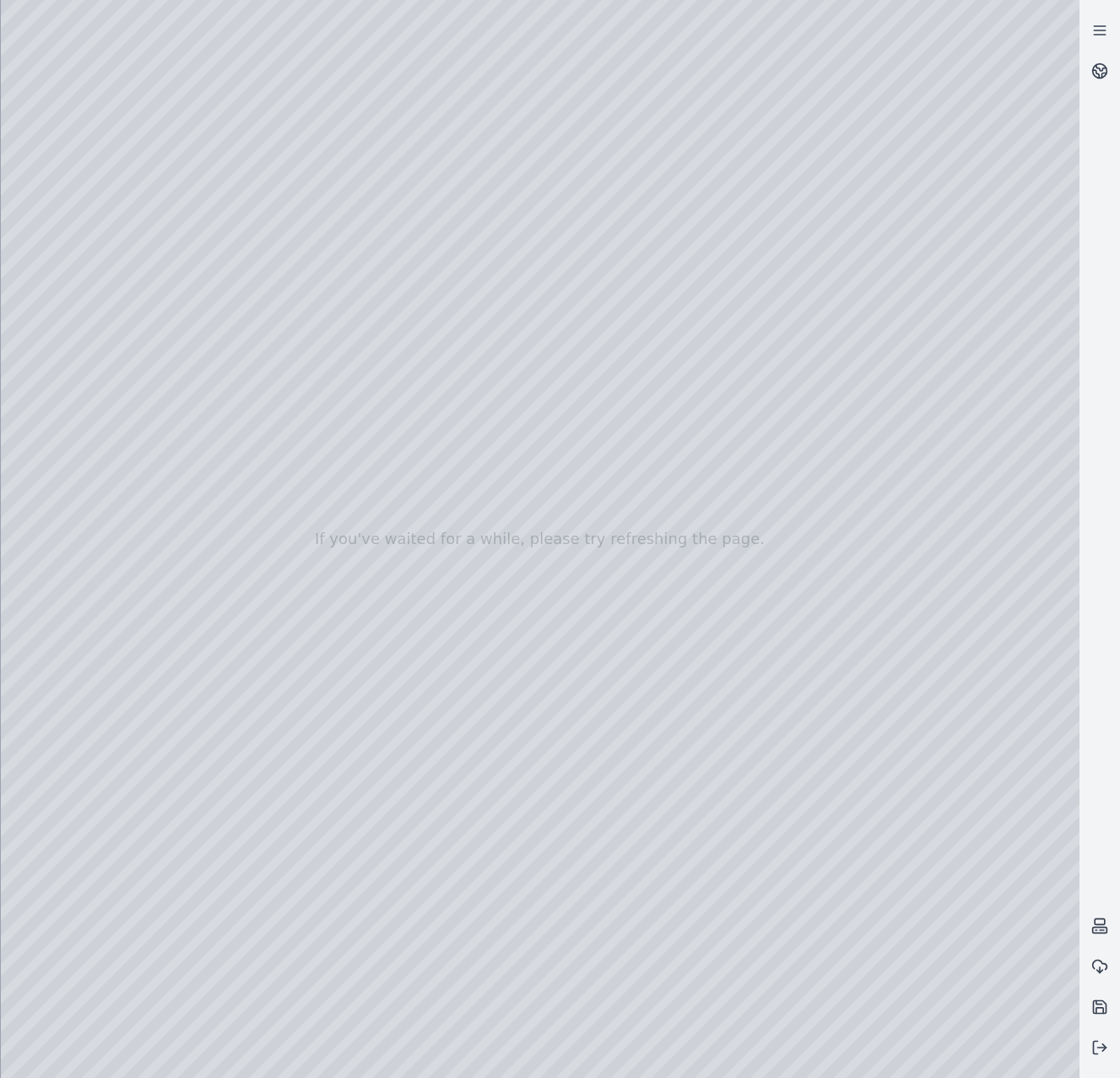
drag, startPoint x: 381, startPoint y: 773, endPoint x: 754, endPoint y: 805, distance: 374.4
click at [634, 914] on div at bounding box center [541, 539] width 1080 height 1078
click at [752, 841] on div at bounding box center [541, 539] width 1080 height 1078
drag, startPoint x: 503, startPoint y: 588, endPoint x: 1062, endPoint y: 617, distance: 559.8
drag, startPoint x: 482, startPoint y: 600, endPoint x: 954, endPoint y: 893, distance: 555.5
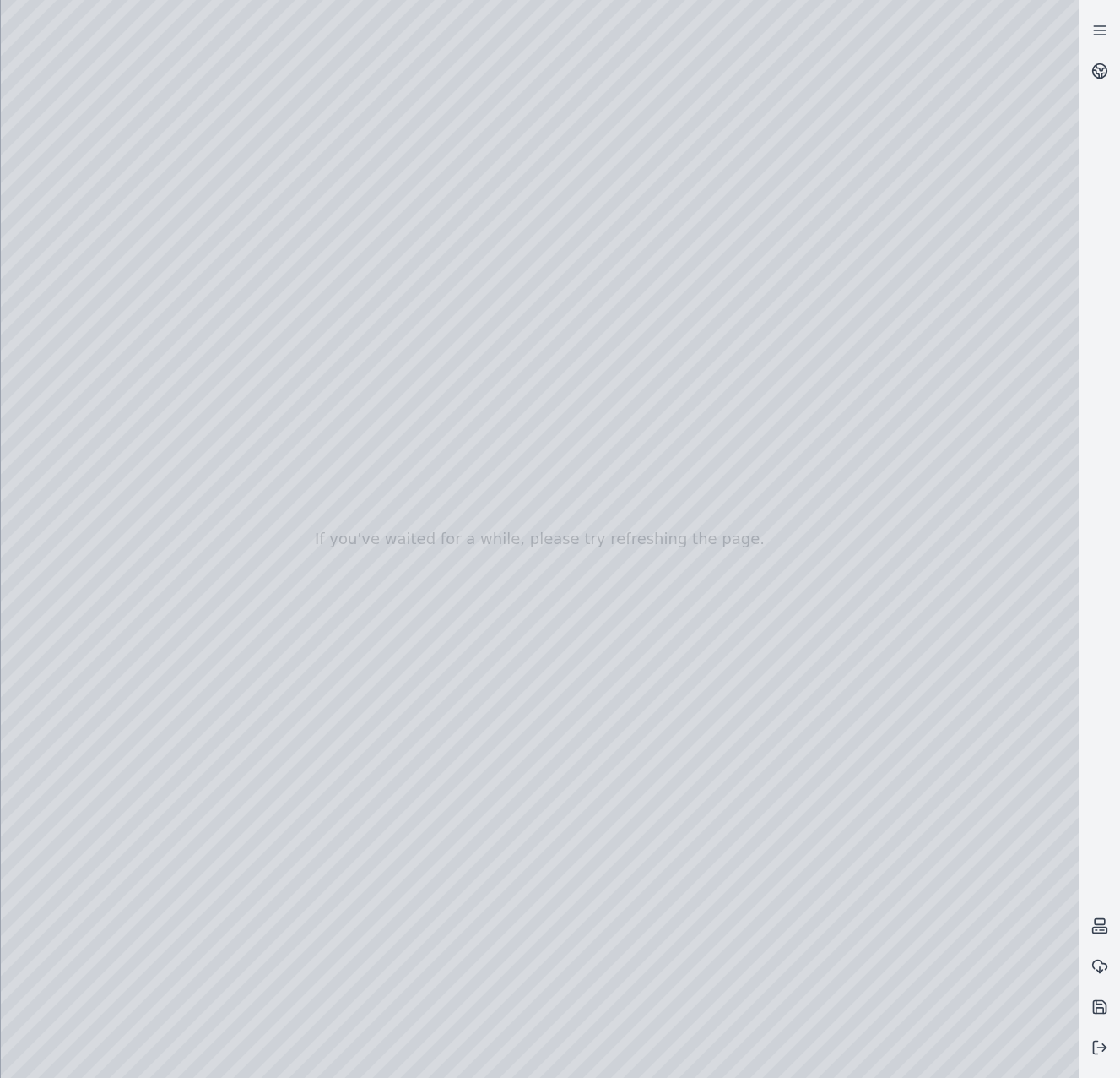
drag, startPoint x: 612, startPoint y: 837, endPoint x: 742, endPoint y: 791, distance: 137.9
drag, startPoint x: 751, startPoint y: 755, endPoint x: 877, endPoint y: 754, distance: 126.0
drag, startPoint x: 485, startPoint y: 704, endPoint x: 30, endPoint y: 652, distance: 458.0
click at [142, 299] on div at bounding box center [541, 539] width 1080 height 1078
click at [484, 383] on div at bounding box center [541, 539] width 1080 height 1078
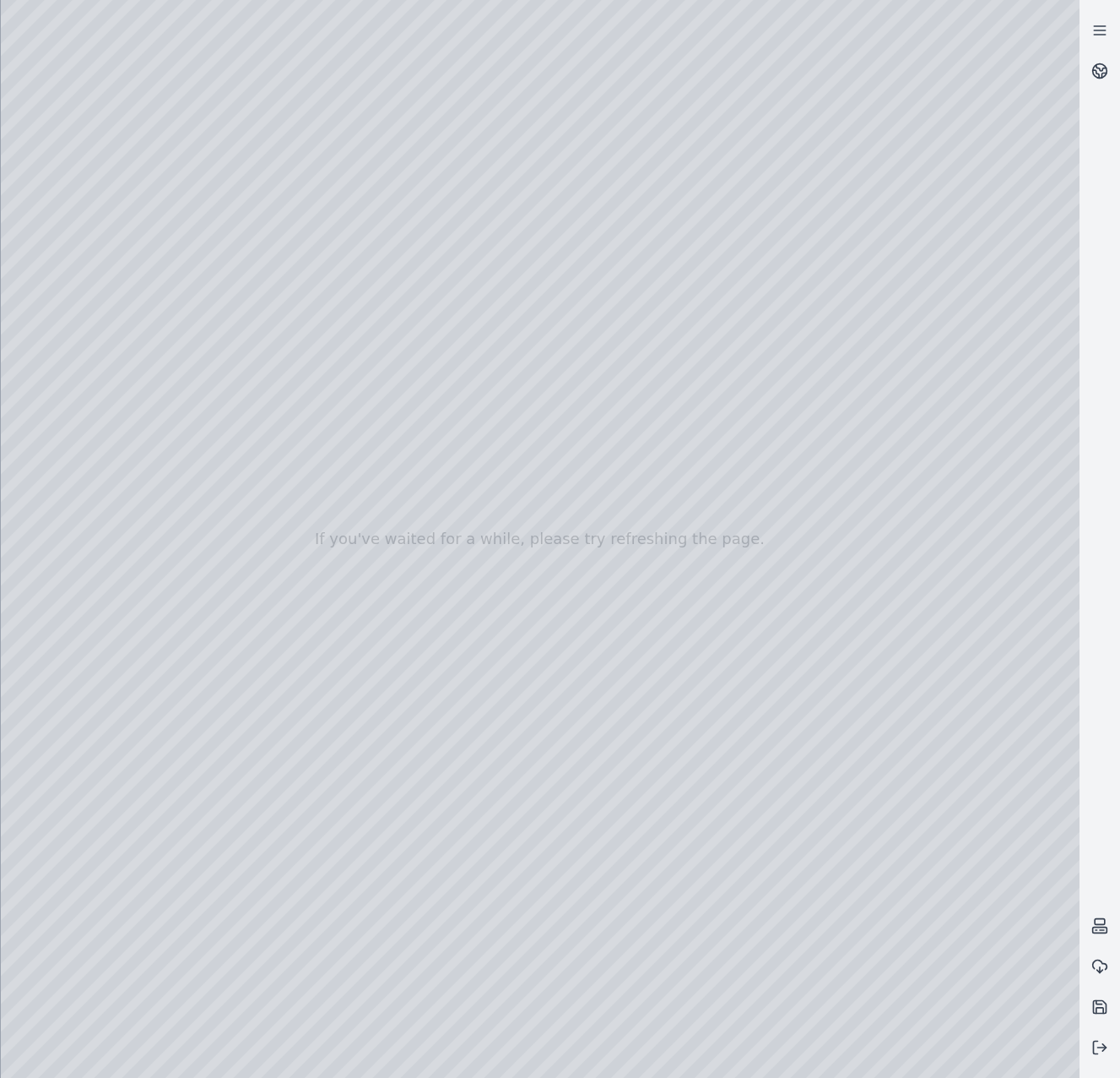
click at [483, 383] on div at bounding box center [541, 539] width 1080 height 1078
click at [217, 85] on div at bounding box center [541, 539] width 1080 height 1078
drag, startPoint x: 606, startPoint y: 530, endPoint x: 933, endPoint y: 492, distance: 329.2
drag, startPoint x: 737, startPoint y: 388, endPoint x: 675, endPoint y: 675, distance: 293.6
drag, startPoint x: 879, startPoint y: 778, endPoint x: 858, endPoint y: 788, distance: 23.3
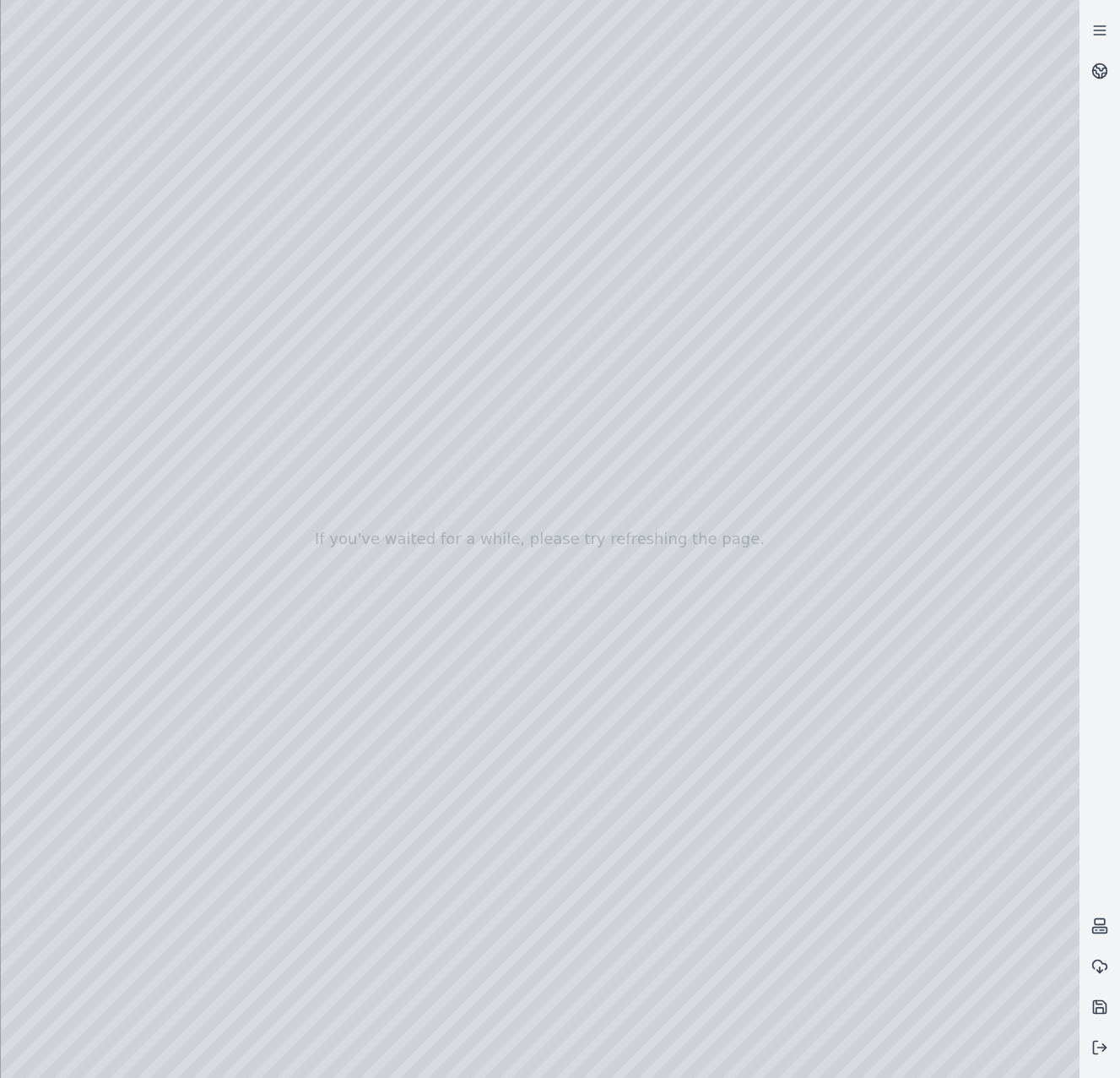
drag, startPoint x: 963, startPoint y: 640, endPoint x: 354, endPoint y: 782, distance: 625.3
drag, startPoint x: 418, startPoint y: 752, endPoint x: 462, endPoint y: 749, distance: 44.1
drag, startPoint x: 325, startPoint y: 728, endPoint x: 926, endPoint y: 613, distance: 611.9
click at [702, 618] on div at bounding box center [541, 539] width 1080 height 1078
drag, startPoint x: 846, startPoint y: 725, endPoint x: 828, endPoint y: 729, distance: 18.4
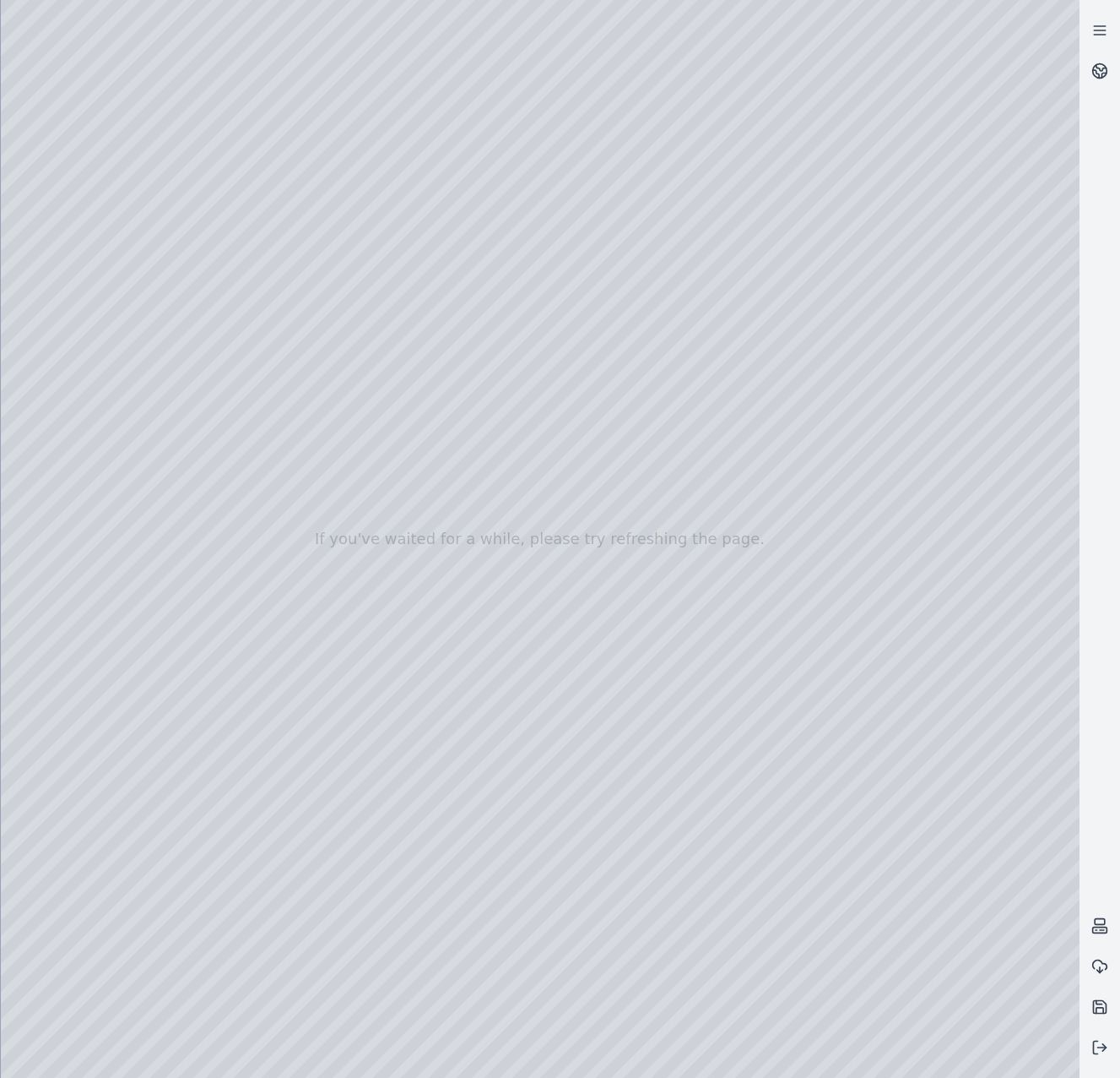
click at [573, 720] on div at bounding box center [541, 539] width 1080 height 1078
drag, startPoint x: 709, startPoint y: 754, endPoint x: 528, endPoint y: 751, distance: 181.0
drag, startPoint x: 419, startPoint y: 569, endPoint x: 1104, endPoint y: 584, distance: 685.2
drag, startPoint x: 383, startPoint y: 622, endPoint x: 770, endPoint y: 488, distance: 409.5
click at [770, 488] on div at bounding box center [541, 539] width 1080 height 1078
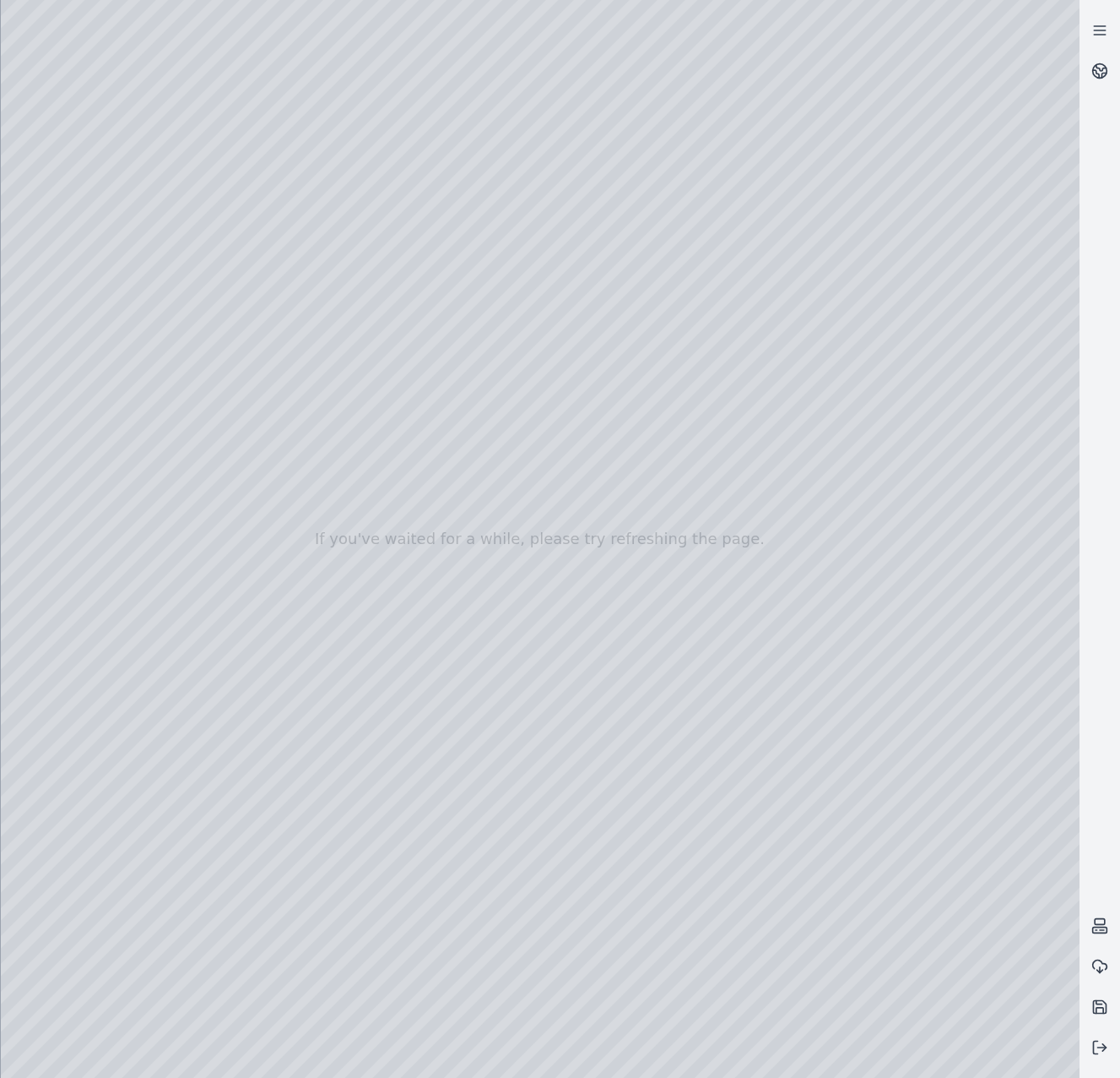
drag, startPoint x: 547, startPoint y: 622, endPoint x: 933, endPoint y: 482, distance: 410.6
drag, startPoint x: 508, startPoint y: 662, endPoint x: 588, endPoint y: 648, distance: 81.2
drag, startPoint x: 704, startPoint y: 760, endPoint x: 550, endPoint y: 460, distance: 337.2
drag, startPoint x: 910, startPoint y: 722, endPoint x: 746, endPoint y: 784, distance: 175.3
drag, startPoint x: 786, startPoint y: 401, endPoint x: 448, endPoint y: 952, distance: 646.4
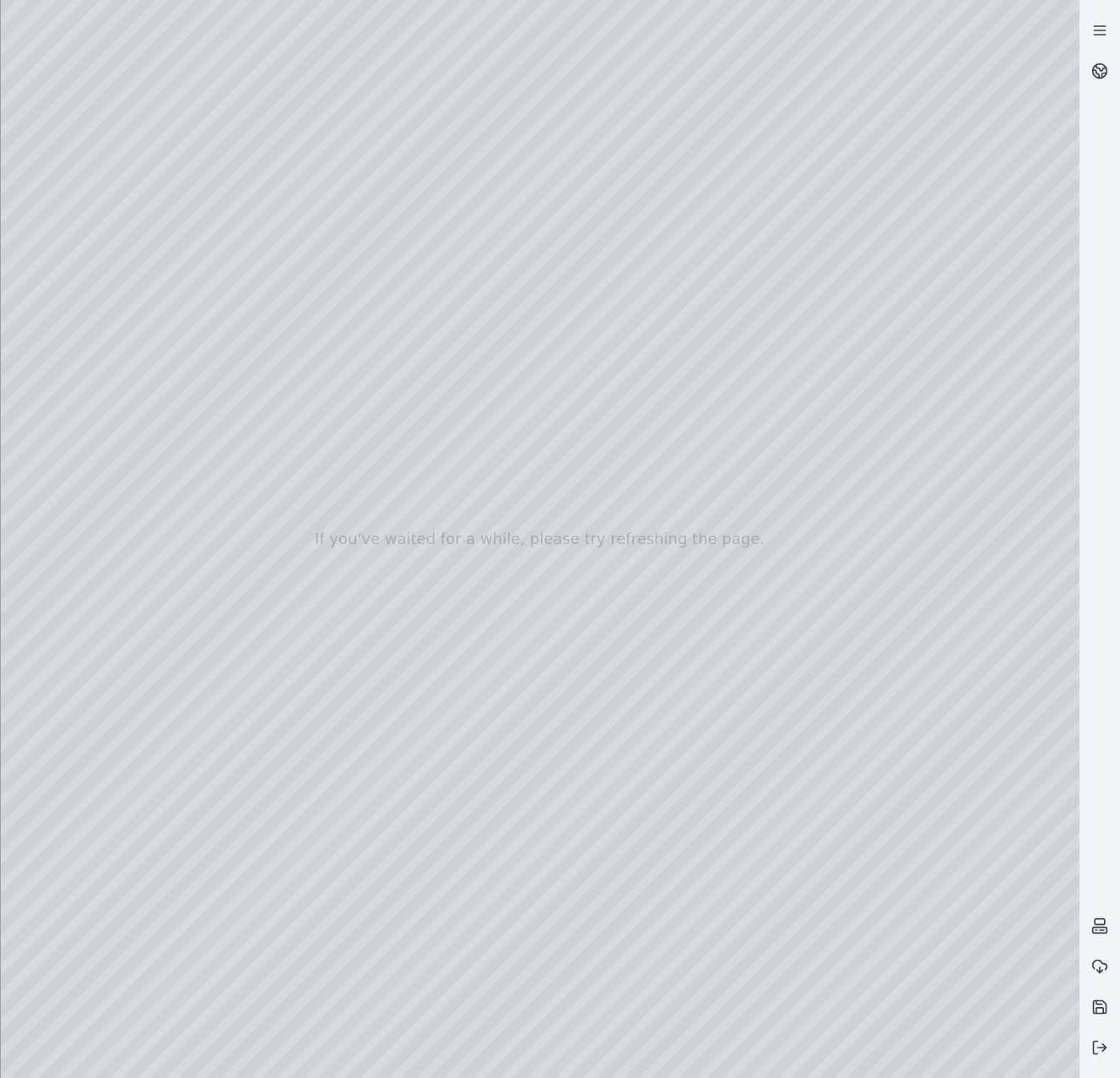
drag, startPoint x: 255, startPoint y: 613, endPoint x: 982, endPoint y: 352, distance: 772.4
drag, startPoint x: 839, startPoint y: 682, endPoint x: 112, endPoint y: 930, distance: 768.1
drag, startPoint x: 867, startPoint y: 537, endPoint x: 215, endPoint y: 898, distance: 745.3
drag, startPoint x: 707, startPoint y: 697, endPoint x: 361, endPoint y: 699, distance: 346.0
drag, startPoint x: 792, startPoint y: 621, endPoint x: 737, endPoint y: 547, distance: 92.2
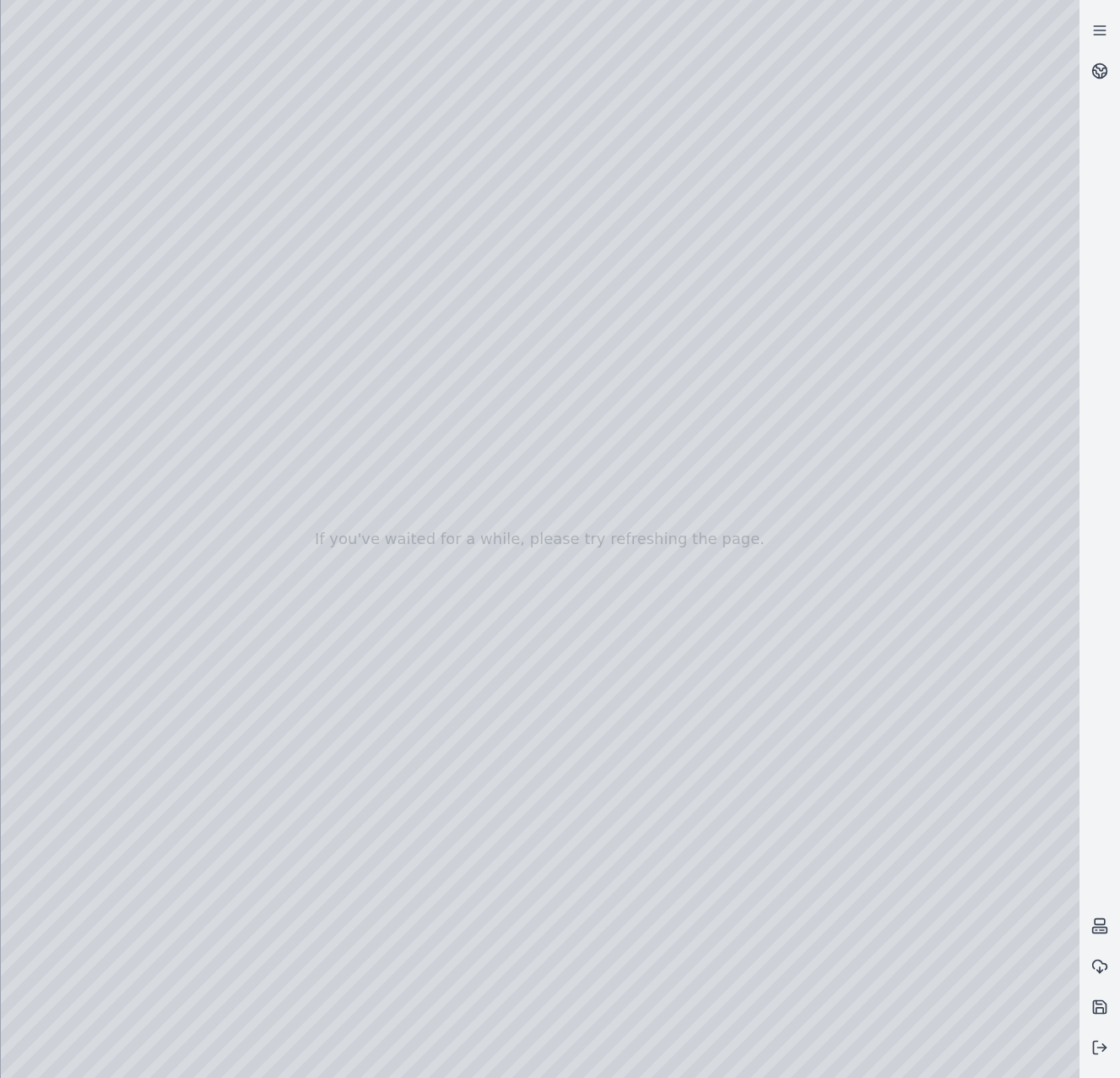
click at [790, 563] on div at bounding box center [541, 539] width 1080 height 1078
click at [875, 724] on div at bounding box center [541, 539] width 1080 height 1078
click at [874, 723] on div at bounding box center [541, 539] width 1080 height 1078
click at [625, 207] on div at bounding box center [541, 539] width 1080 height 1078
drag, startPoint x: 578, startPoint y: 741, endPoint x: 384, endPoint y: 650, distance: 214.3
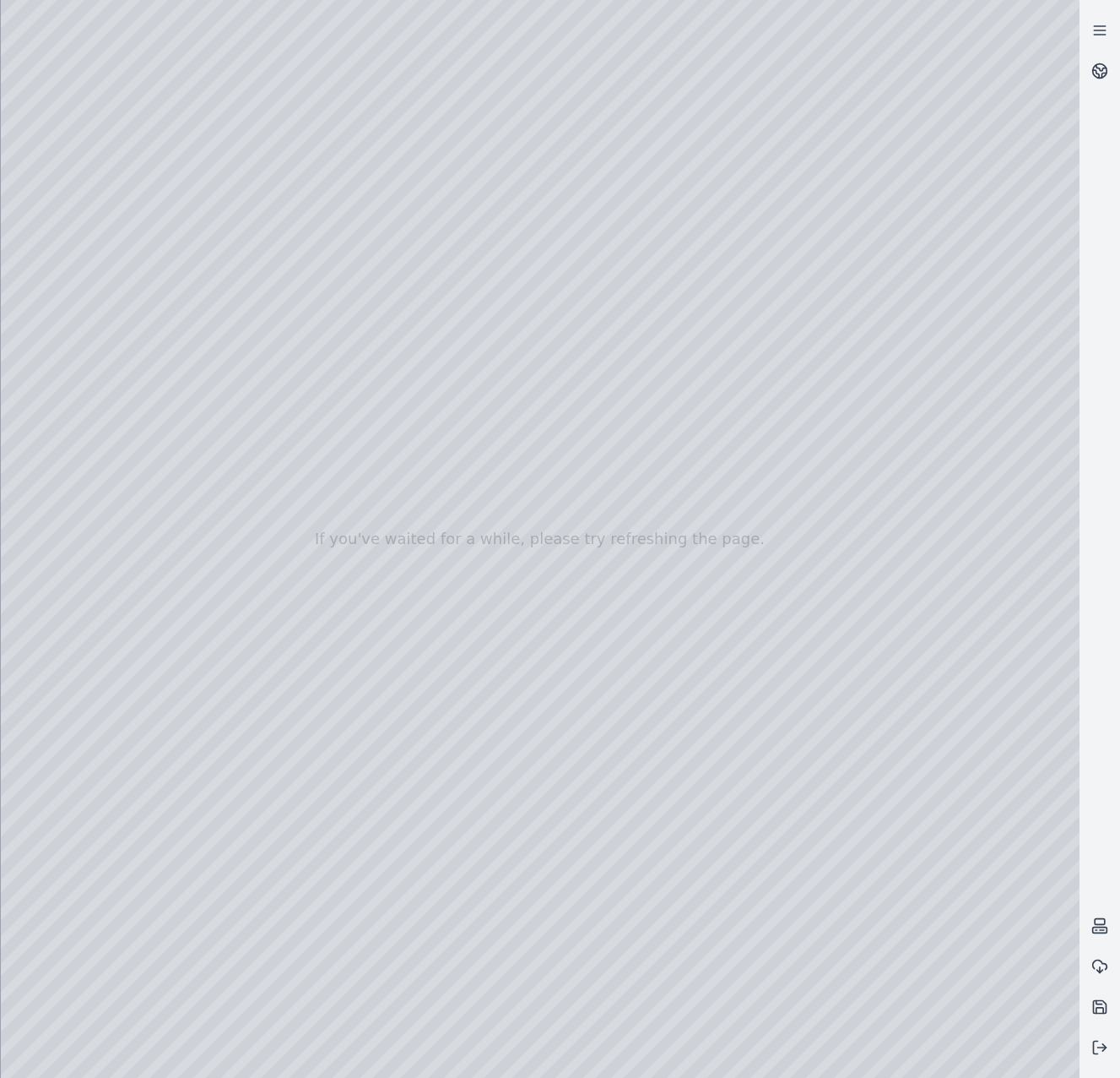
drag, startPoint x: 277, startPoint y: 501, endPoint x: 1119, endPoint y: 724, distance: 871.0
drag, startPoint x: 424, startPoint y: 463, endPoint x: 1027, endPoint y: 729, distance: 659.1
drag, startPoint x: 413, startPoint y: 770, endPoint x: 924, endPoint y: 578, distance: 545.9
drag, startPoint x: 764, startPoint y: 788, endPoint x: 829, endPoint y: 808, distance: 68.0
drag, startPoint x: 906, startPoint y: 343, endPoint x: 447, endPoint y: 614, distance: 533.0
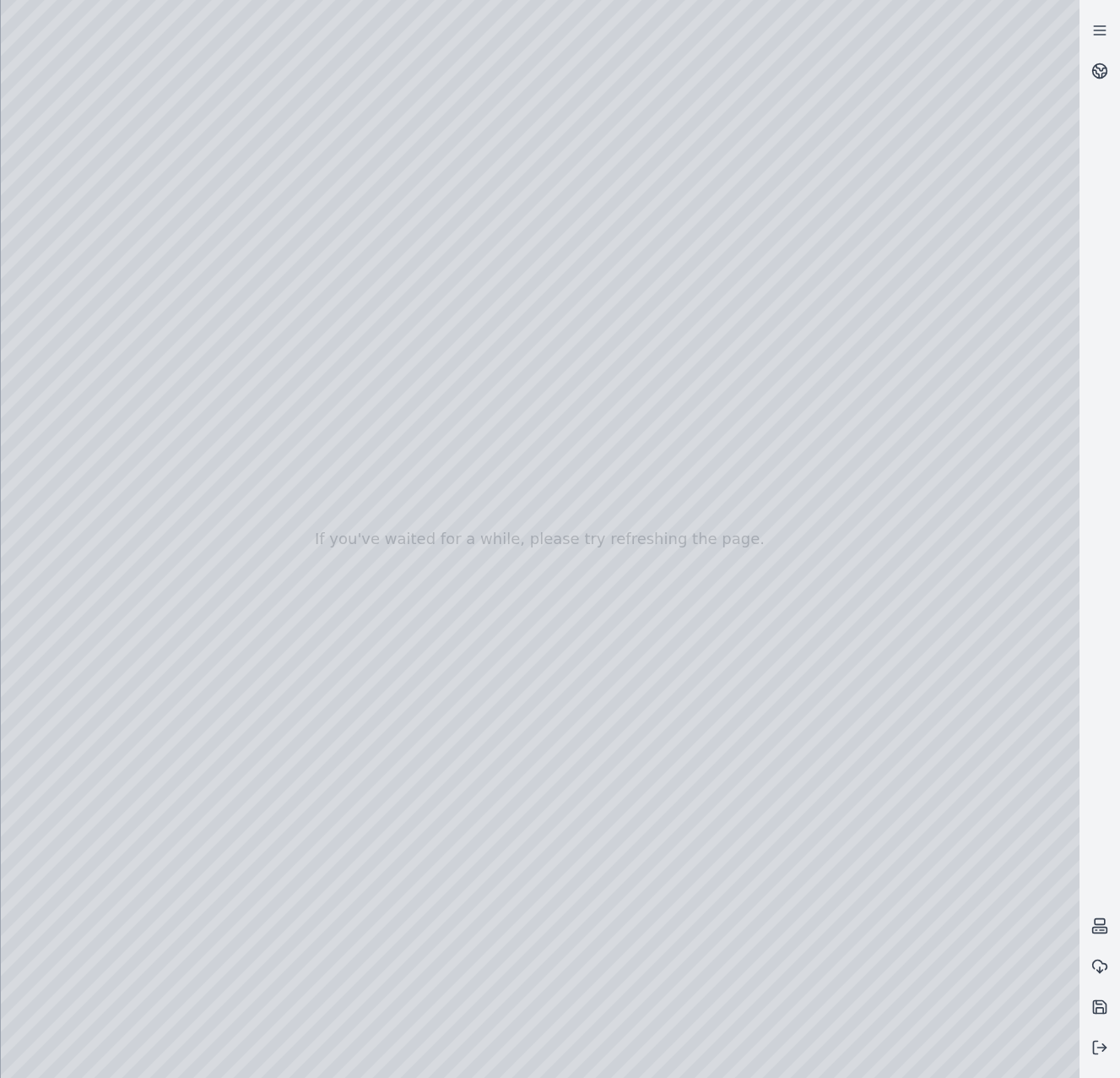
drag, startPoint x: 560, startPoint y: 653, endPoint x: 959, endPoint y: 388, distance: 479.0
drag, startPoint x: 622, startPoint y: 741, endPoint x: 673, endPoint y: 680, distance: 79.5
drag, startPoint x: 613, startPoint y: 601, endPoint x: 484, endPoint y: 319, distance: 310.1
drag, startPoint x: 500, startPoint y: 367, endPoint x: 502, endPoint y: 746, distance: 379.0
drag, startPoint x: 546, startPoint y: 645, endPoint x: 552, endPoint y: 765, distance: 120.1
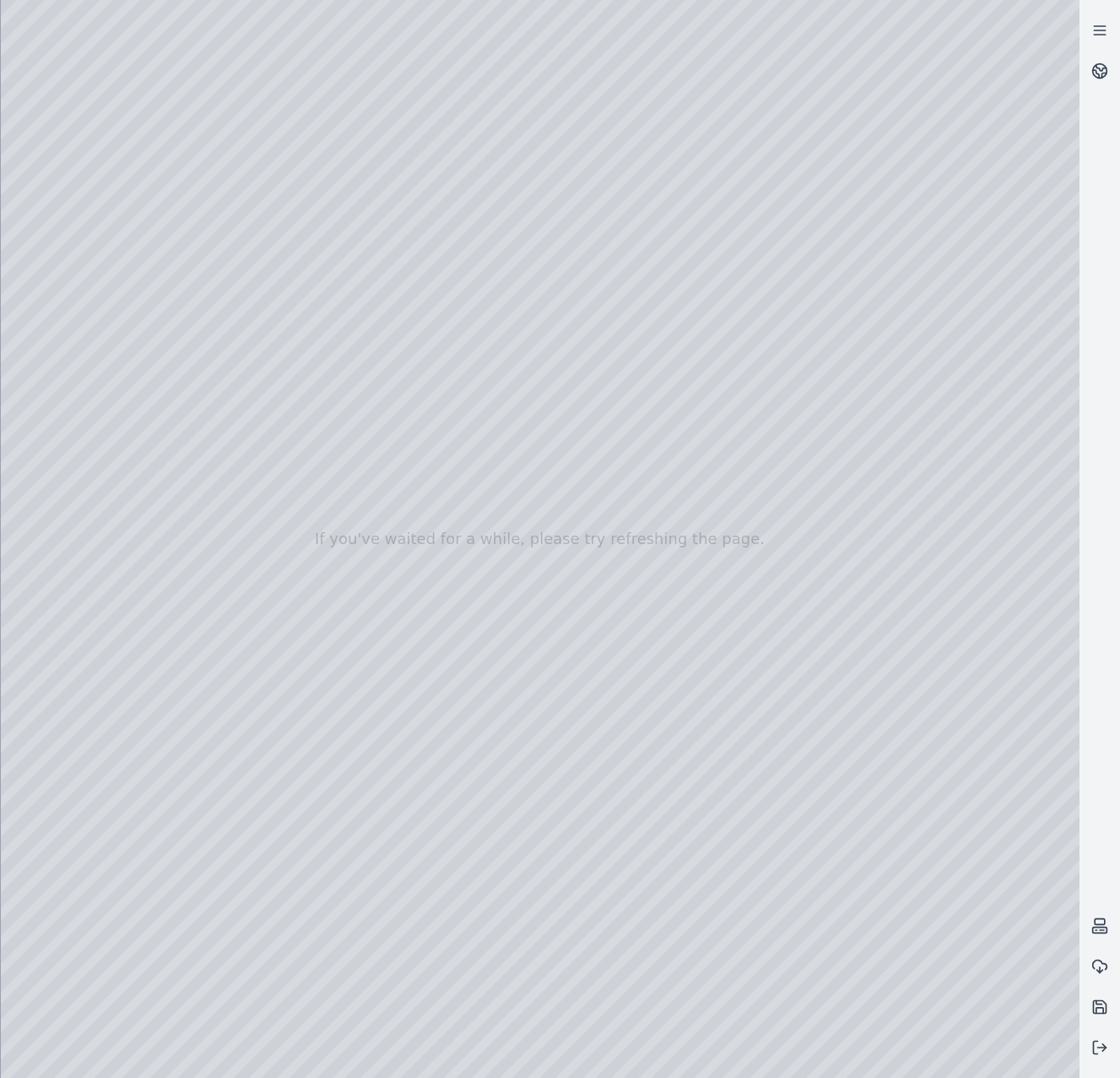
click at [552, 765] on div at bounding box center [541, 539] width 1080 height 1078
drag, startPoint x: 535, startPoint y: 694, endPoint x: 526, endPoint y: 792, distance: 98.4
drag, startPoint x: 515, startPoint y: 882, endPoint x: 513, endPoint y: 962, distance: 80.0
drag, startPoint x: 532, startPoint y: 816, endPoint x: 530, endPoint y: 907, distance: 91.0
drag, startPoint x: 606, startPoint y: 577, endPoint x: 658, endPoint y: 1026, distance: 452.0
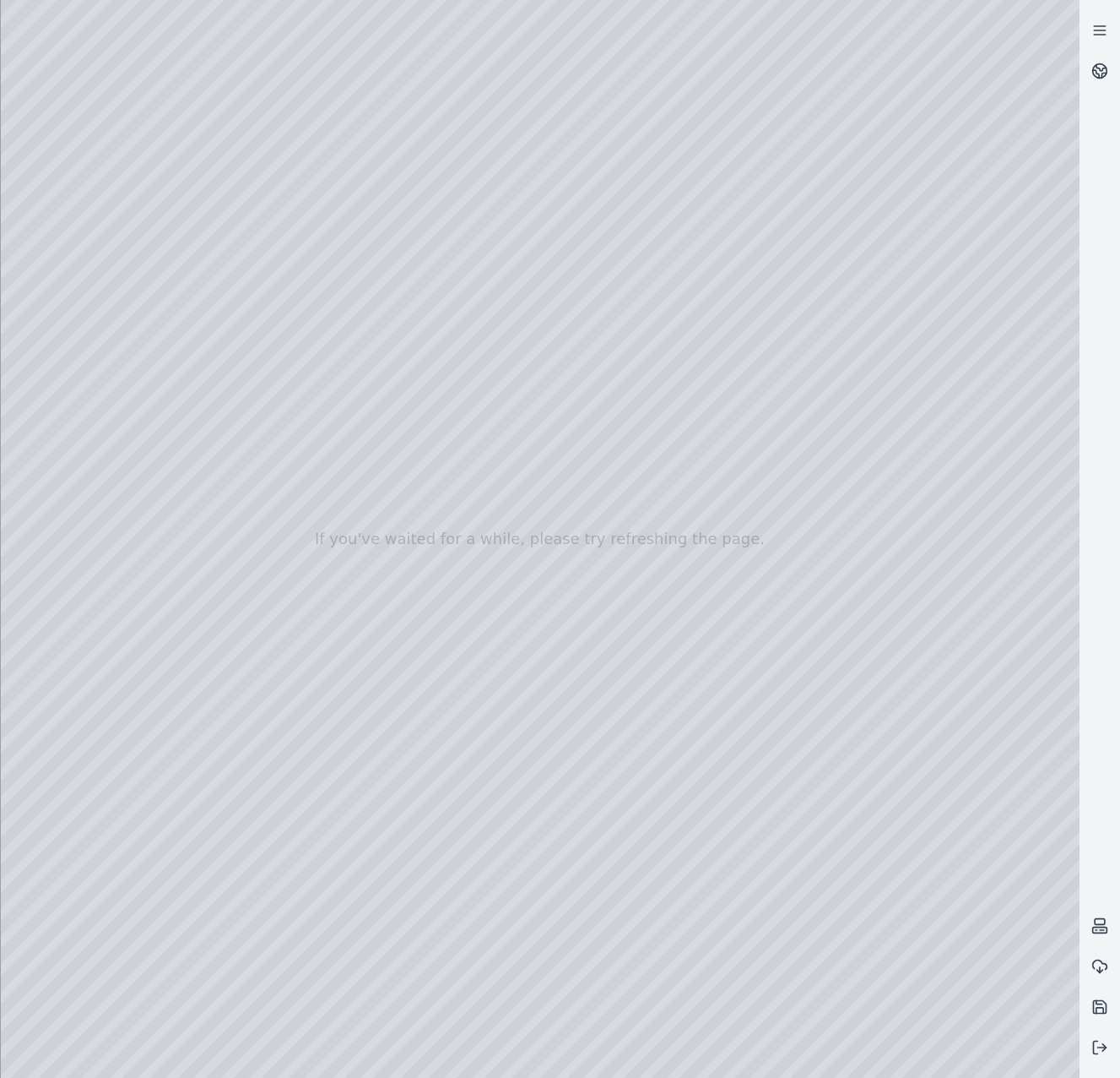
drag, startPoint x: 564, startPoint y: 495, endPoint x: 626, endPoint y: 770, distance: 281.9
drag, startPoint x: 635, startPoint y: 658, endPoint x: 638, endPoint y: 680, distance: 22.2
drag, startPoint x: 874, startPoint y: 459, endPoint x: 376, endPoint y: 641, distance: 530.2
drag, startPoint x: 718, startPoint y: 855, endPoint x: 694, endPoint y: 761, distance: 97.0
click at [603, 592] on div at bounding box center [541, 539] width 1080 height 1078
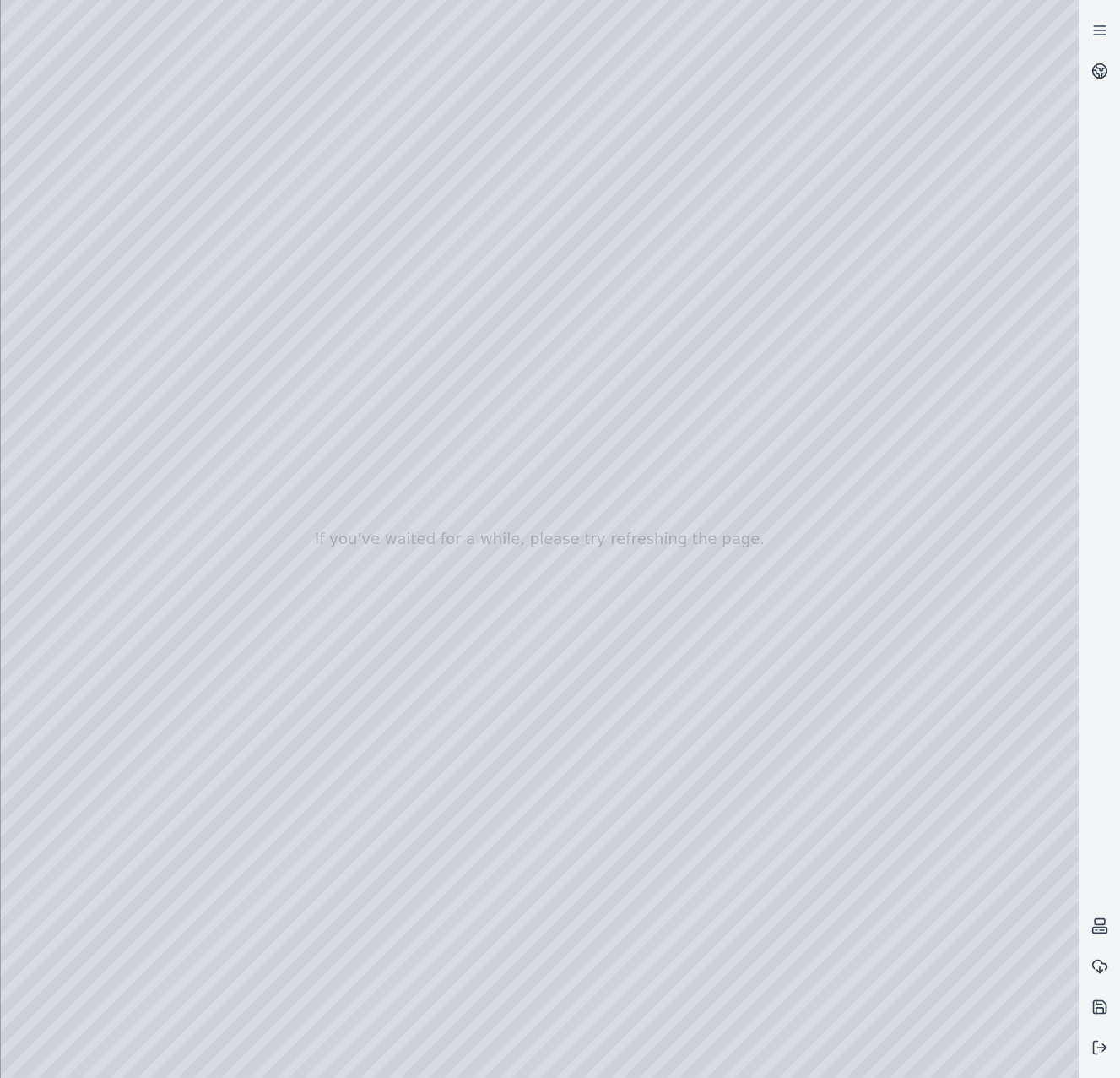
click at [370, 629] on div at bounding box center [541, 539] width 1080 height 1078
drag, startPoint x: 503, startPoint y: 717, endPoint x: 435, endPoint y: 606, distance: 130.2
drag, startPoint x: 351, startPoint y: 346, endPoint x: 1028, endPoint y: 610, distance: 726.7
drag, startPoint x: 400, startPoint y: 385, endPoint x: 682, endPoint y: 432, distance: 285.9
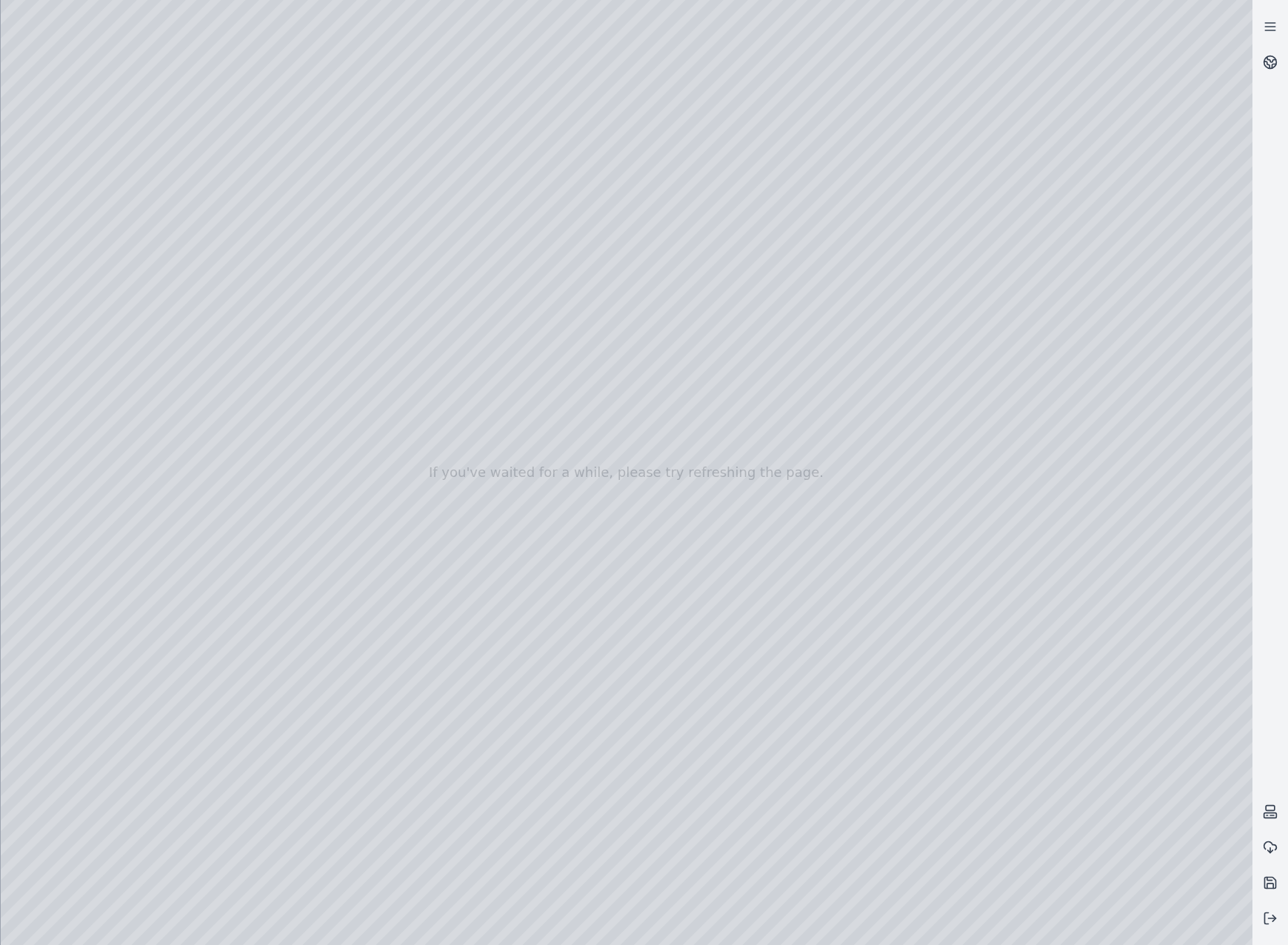
drag, startPoint x: 645, startPoint y: 644, endPoint x: 645, endPoint y: 626, distance: 18.0
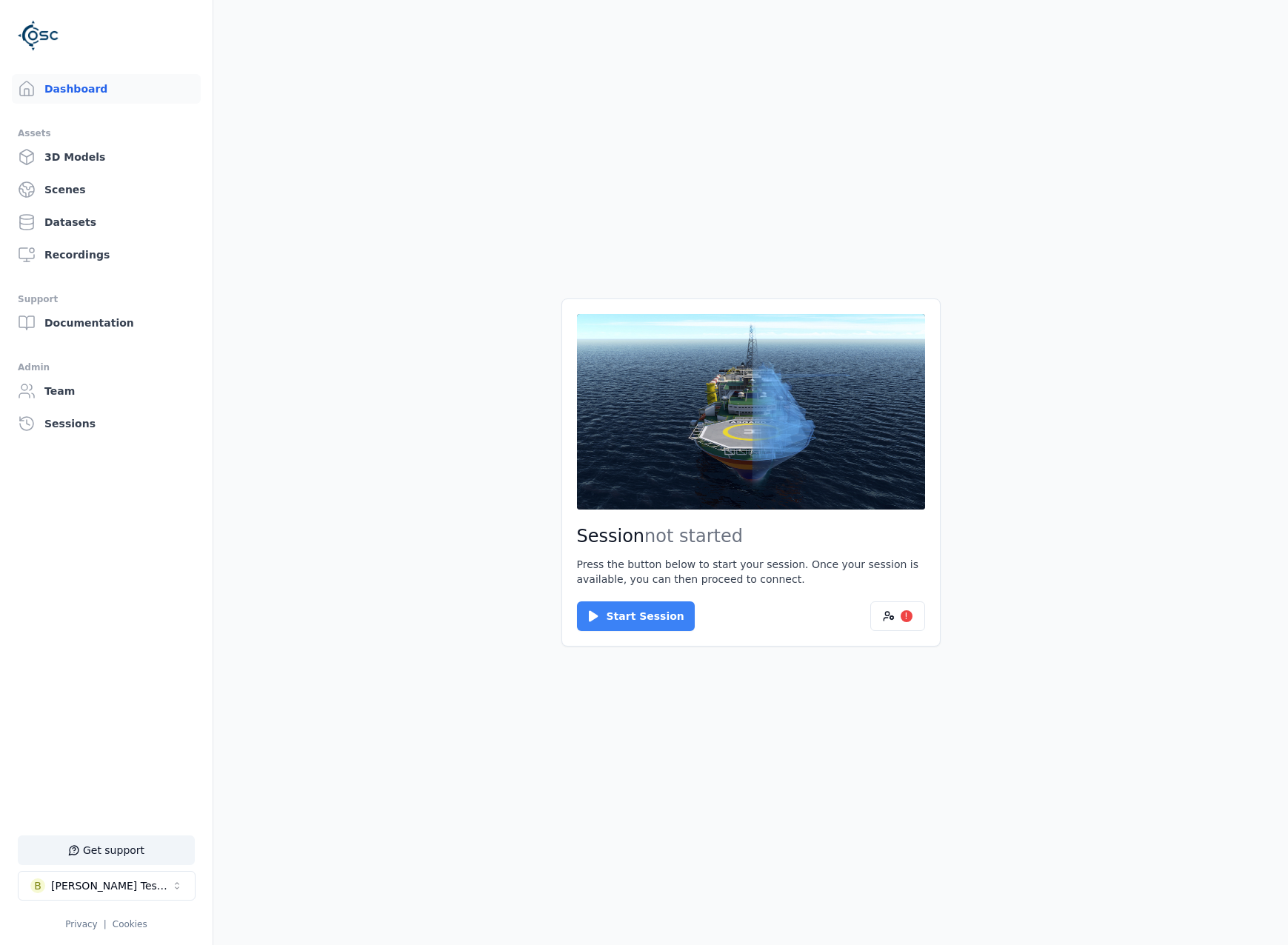
click at [662, 626] on button "Start Session" at bounding box center [636, 616] width 118 height 29
click at [627, 601] on button "Connect" at bounding box center [611, 616] width 68 height 29
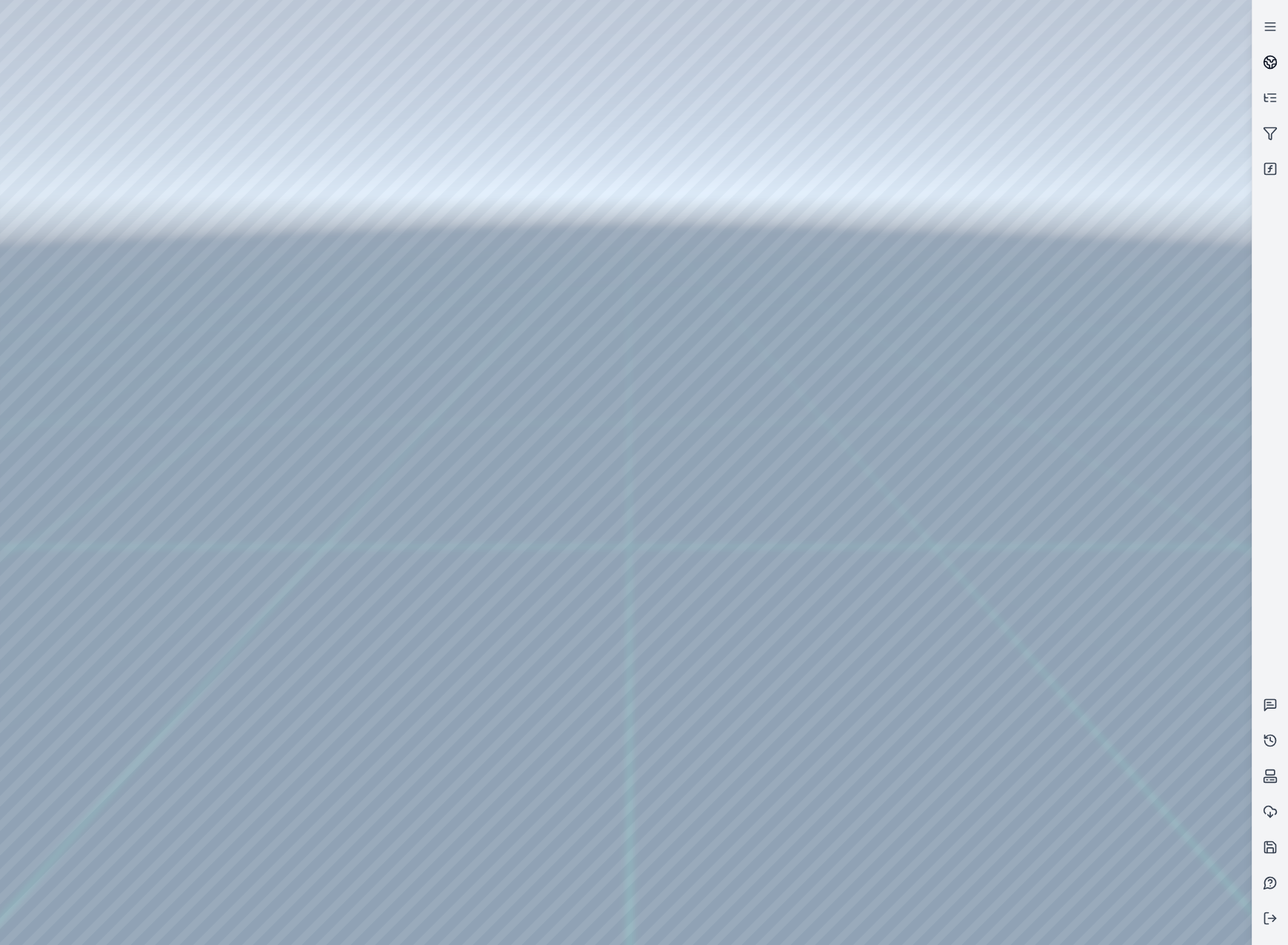
click at [1265, 54] on link at bounding box center [1270, 61] width 35 height 35
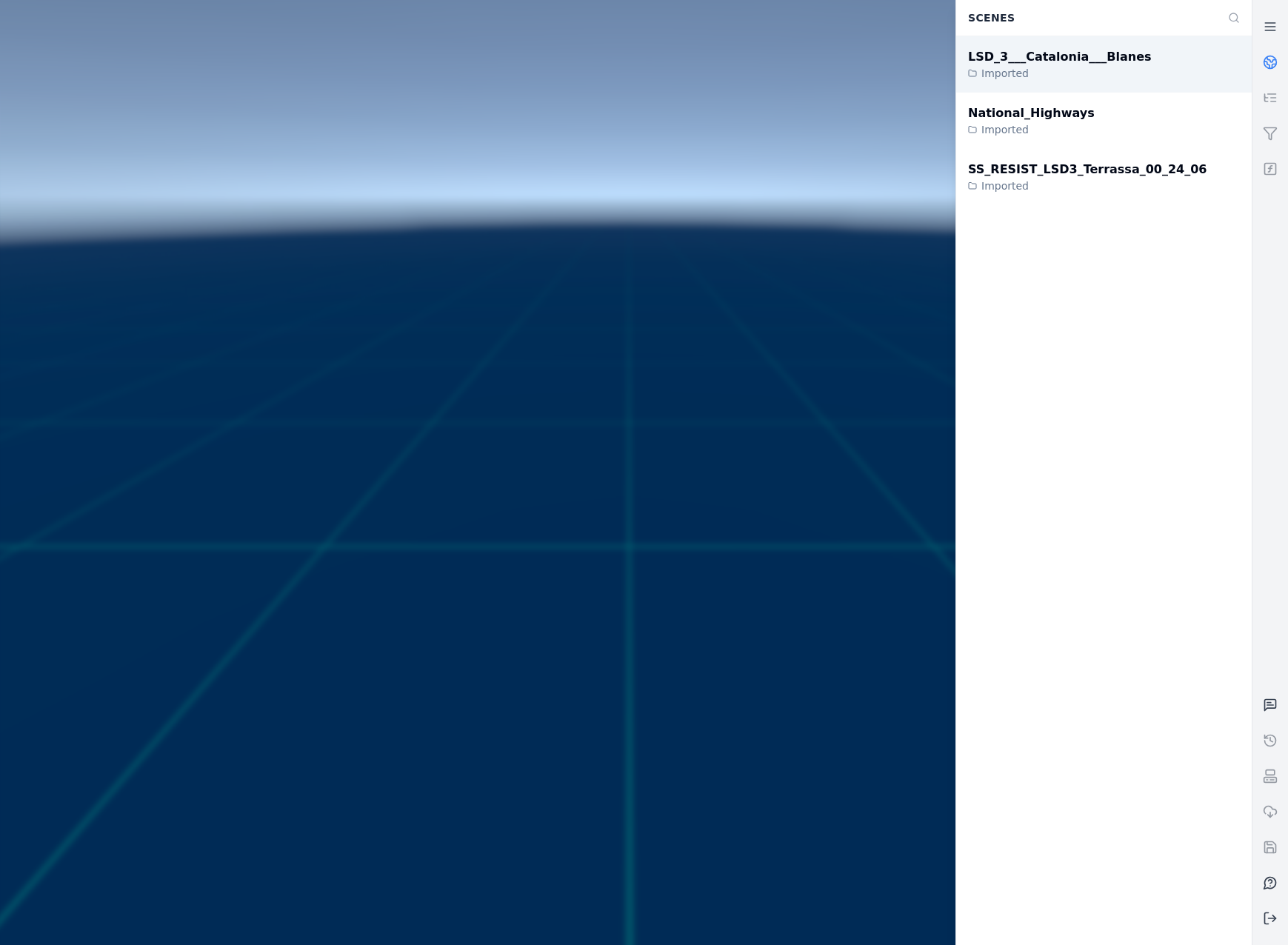
click at [1104, 63] on div "LSD_3___Catalonia___Blanes" at bounding box center [1059, 57] width 184 height 18
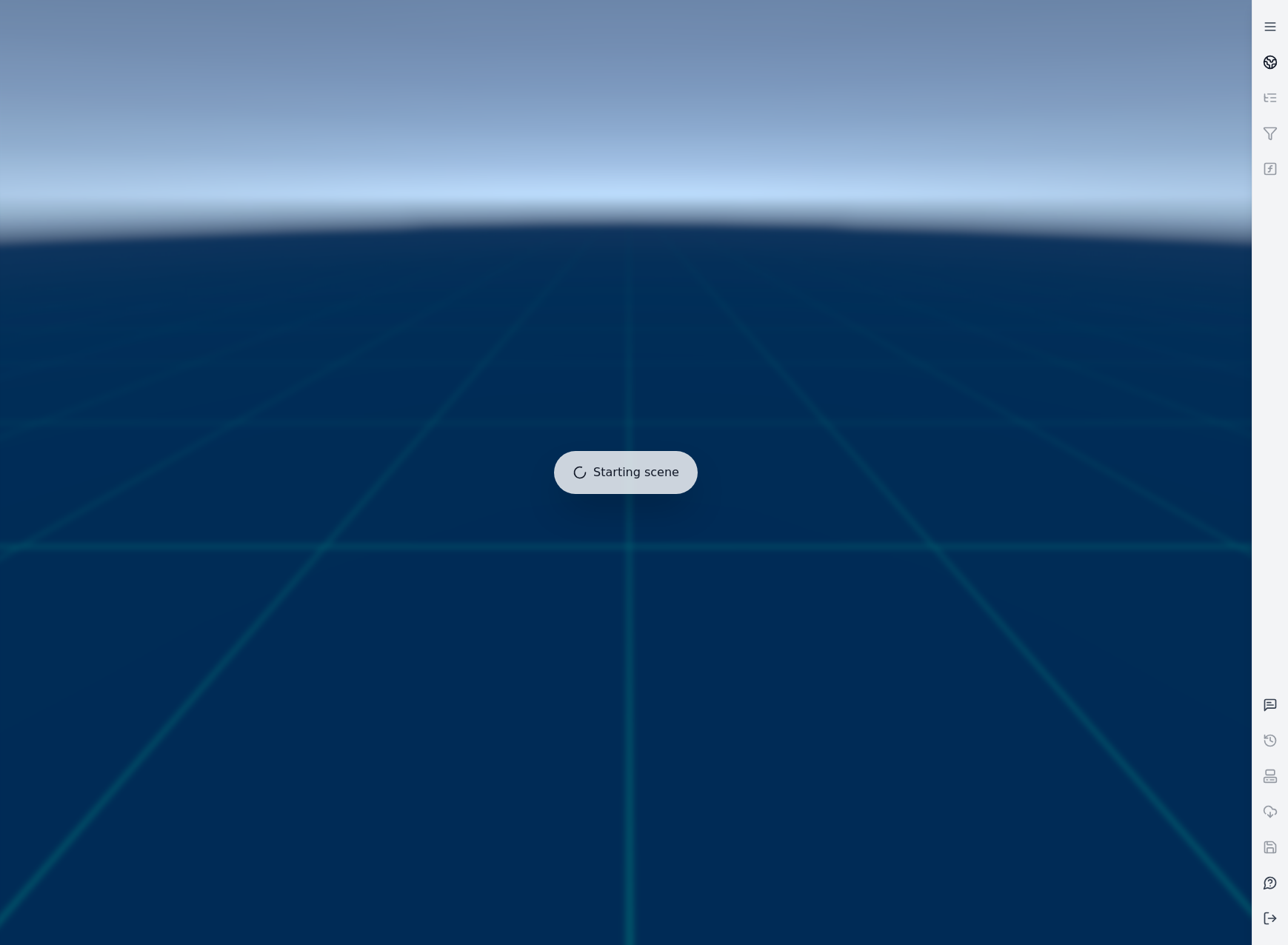
click at [1275, 52] on link at bounding box center [1270, 61] width 35 height 35
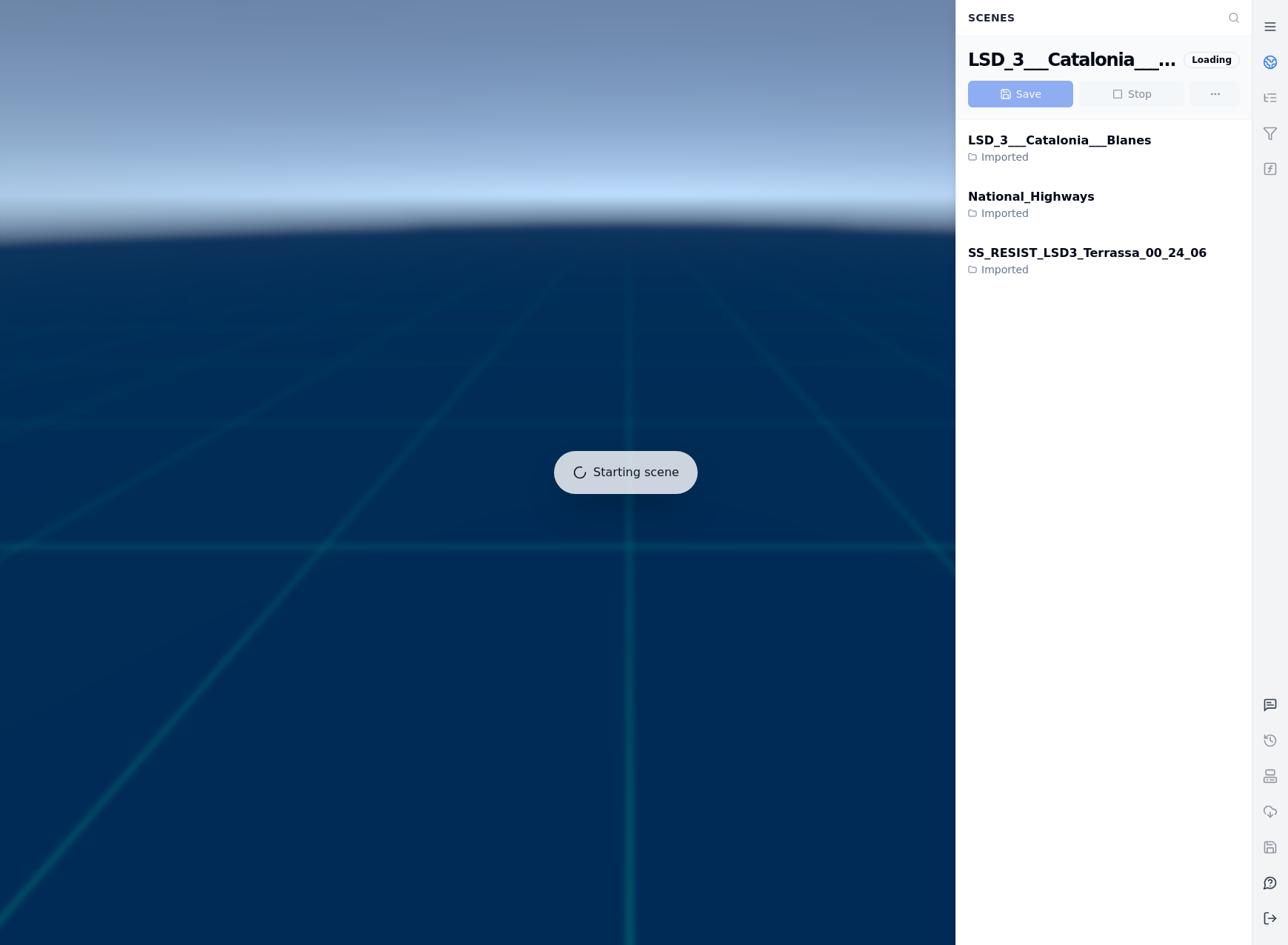
click at [1273, 56] on circle at bounding box center [1271, 62] width 13 height 13
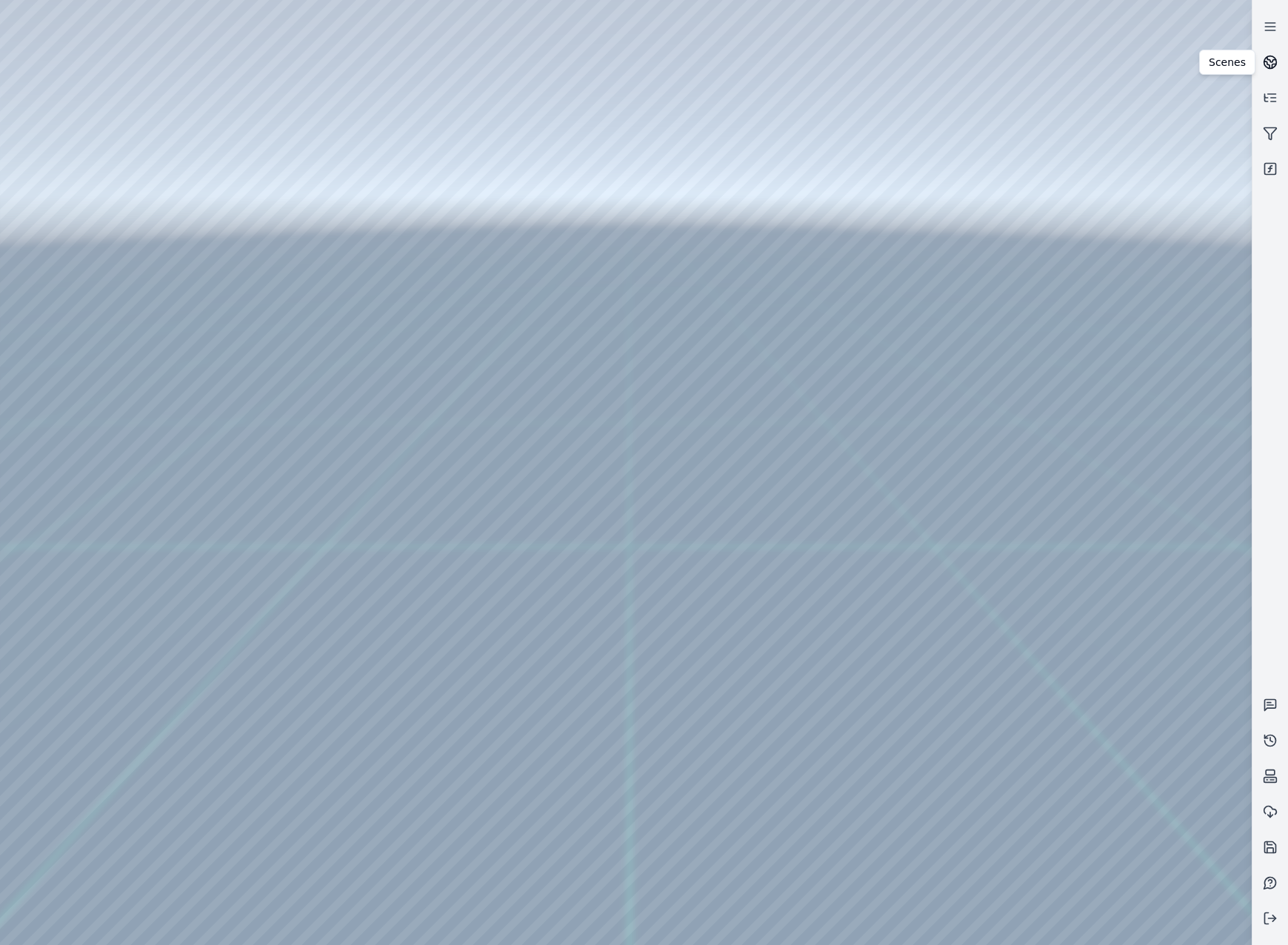
click at [1264, 58] on icon at bounding box center [1270, 61] width 15 height 15
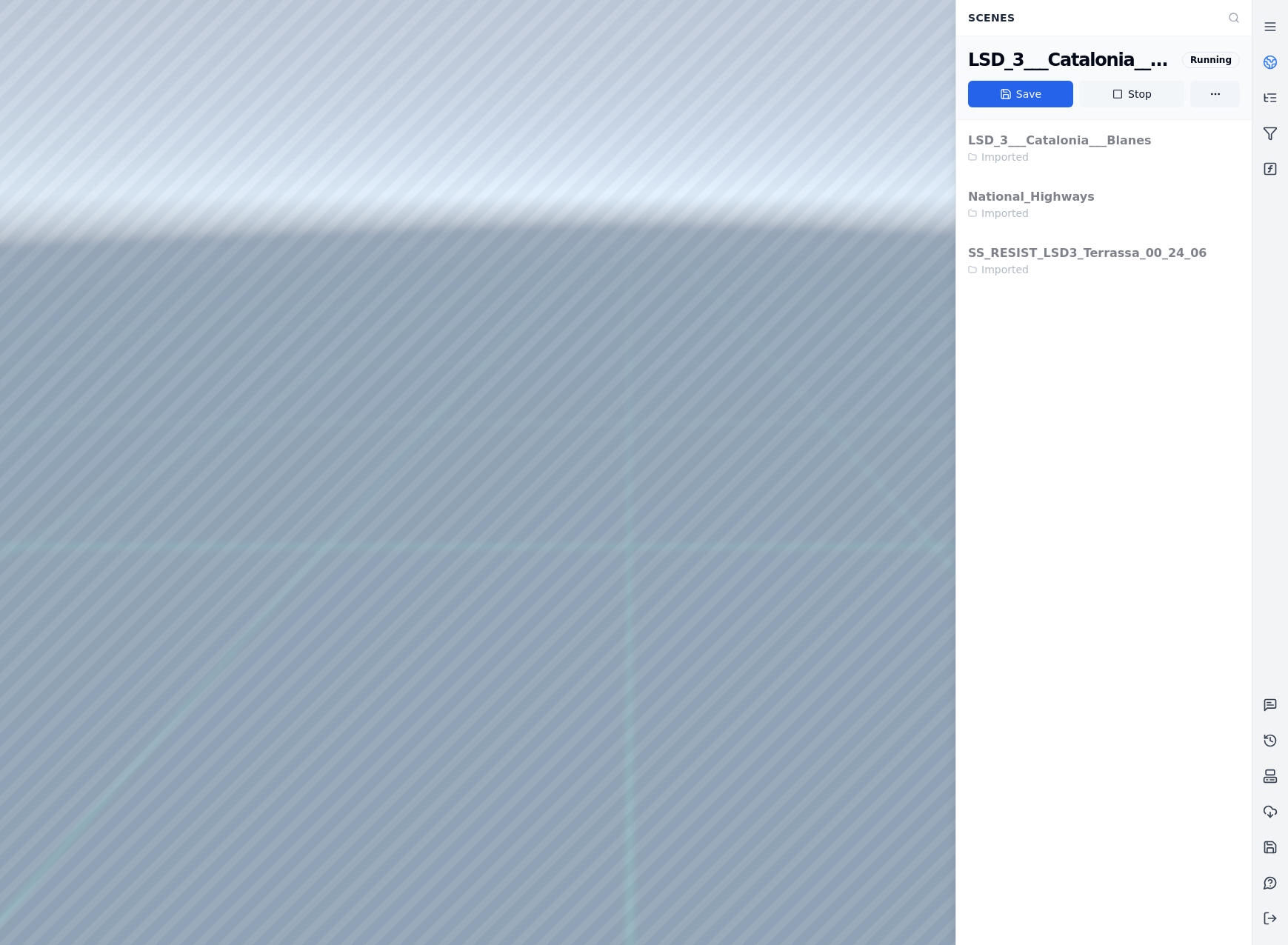
click at [1126, 92] on button "Stop" at bounding box center [1132, 93] width 106 height 27
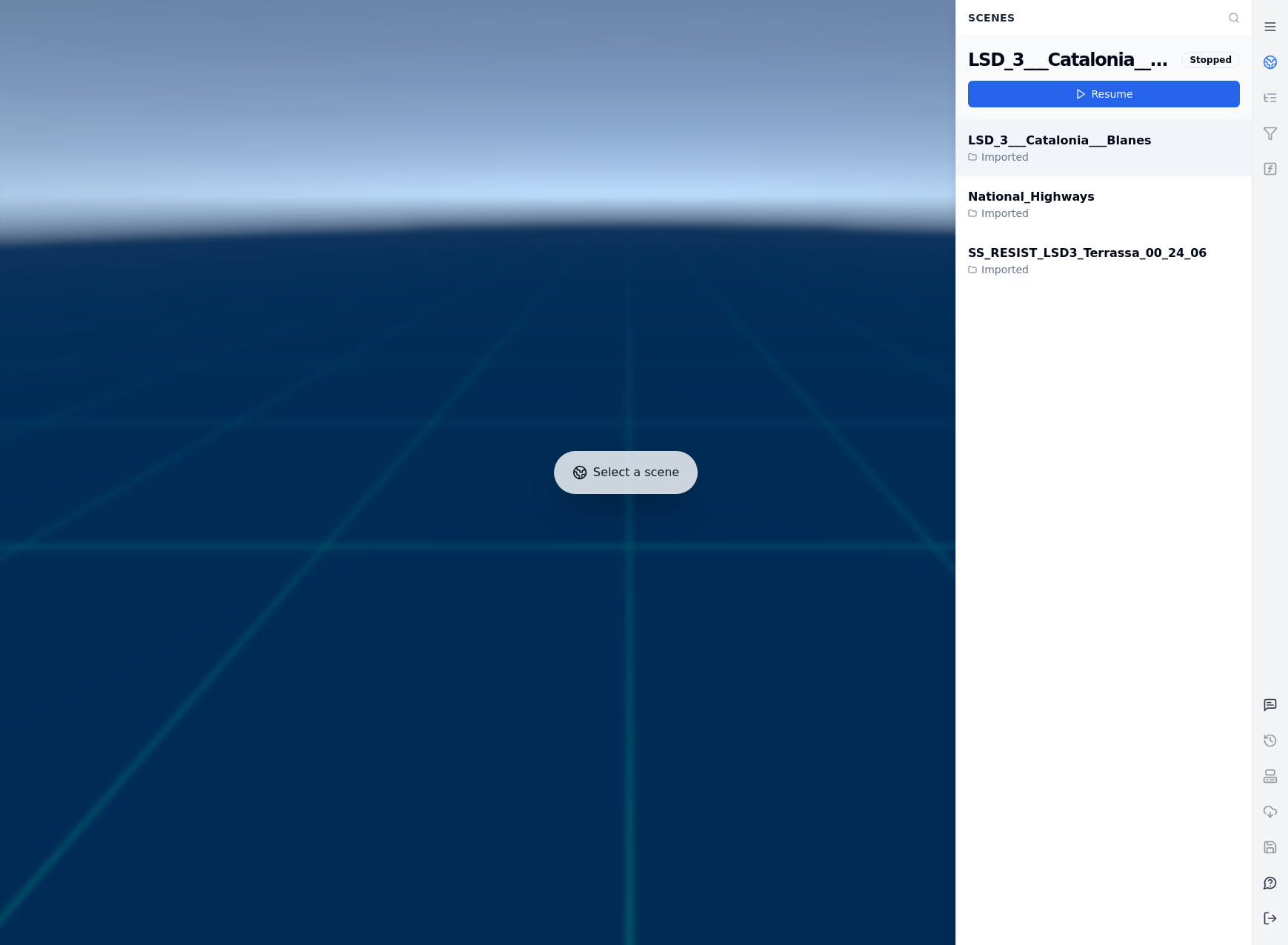
click at [1137, 148] on div "LSD_3___Catalonia___Blanes Imported" at bounding box center [1104, 148] width 295 height 56
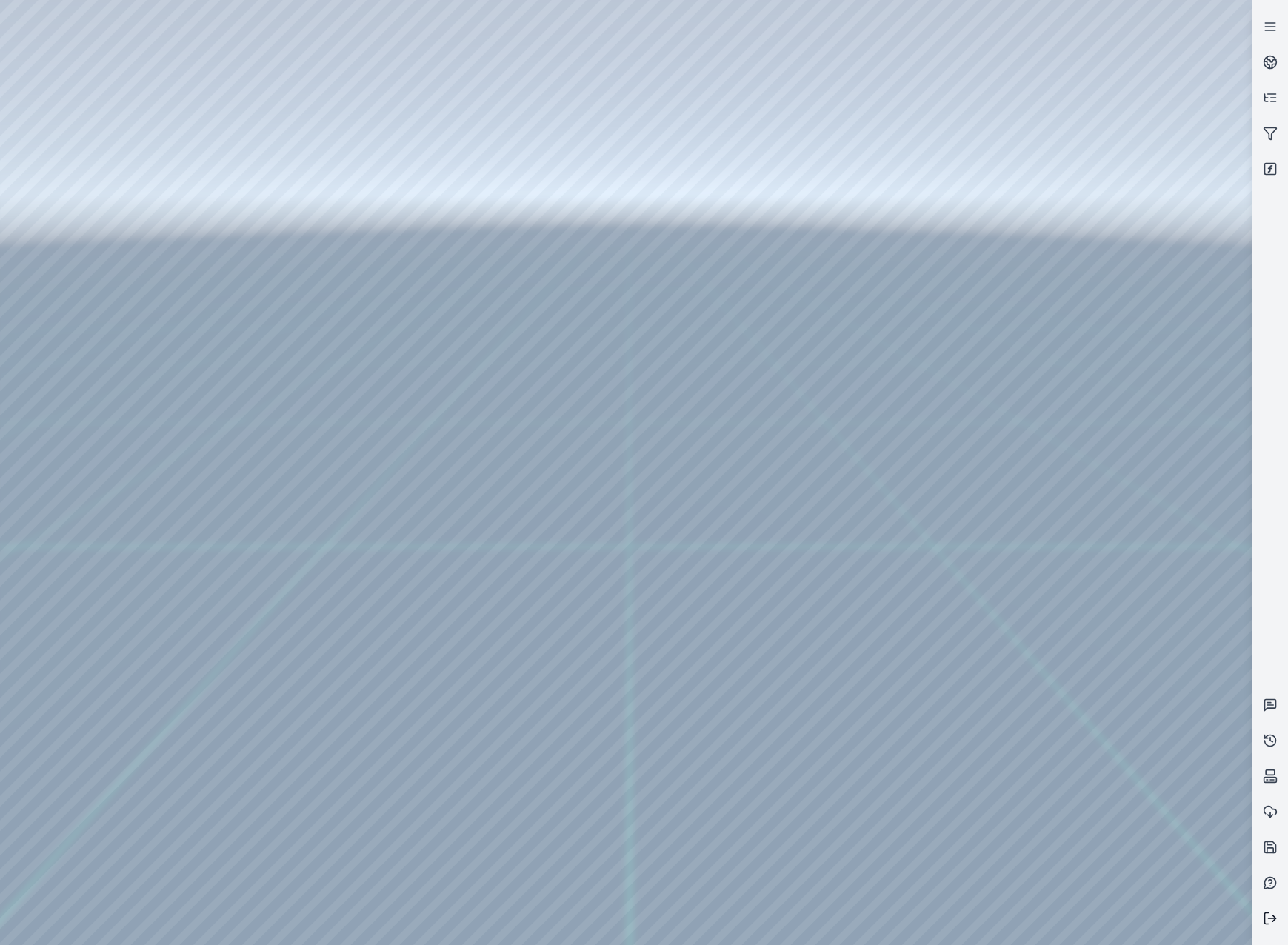
click at [1280, 909] on button at bounding box center [1270, 918] width 35 height 35
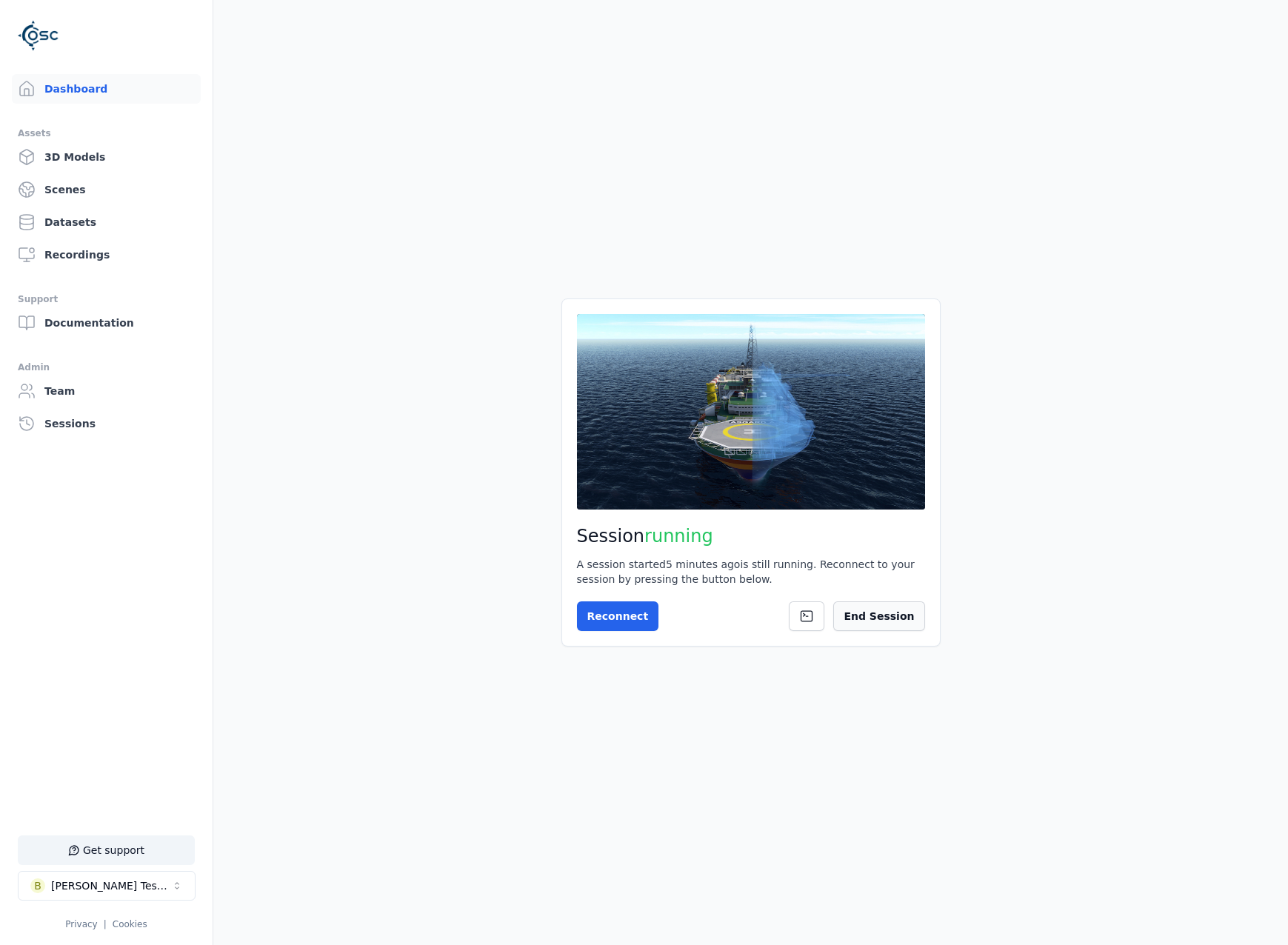
click at [872, 628] on button "End Session" at bounding box center [879, 616] width 91 height 29
click at [904, 608] on button "!" at bounding box center [897, 616] width 55 height 29
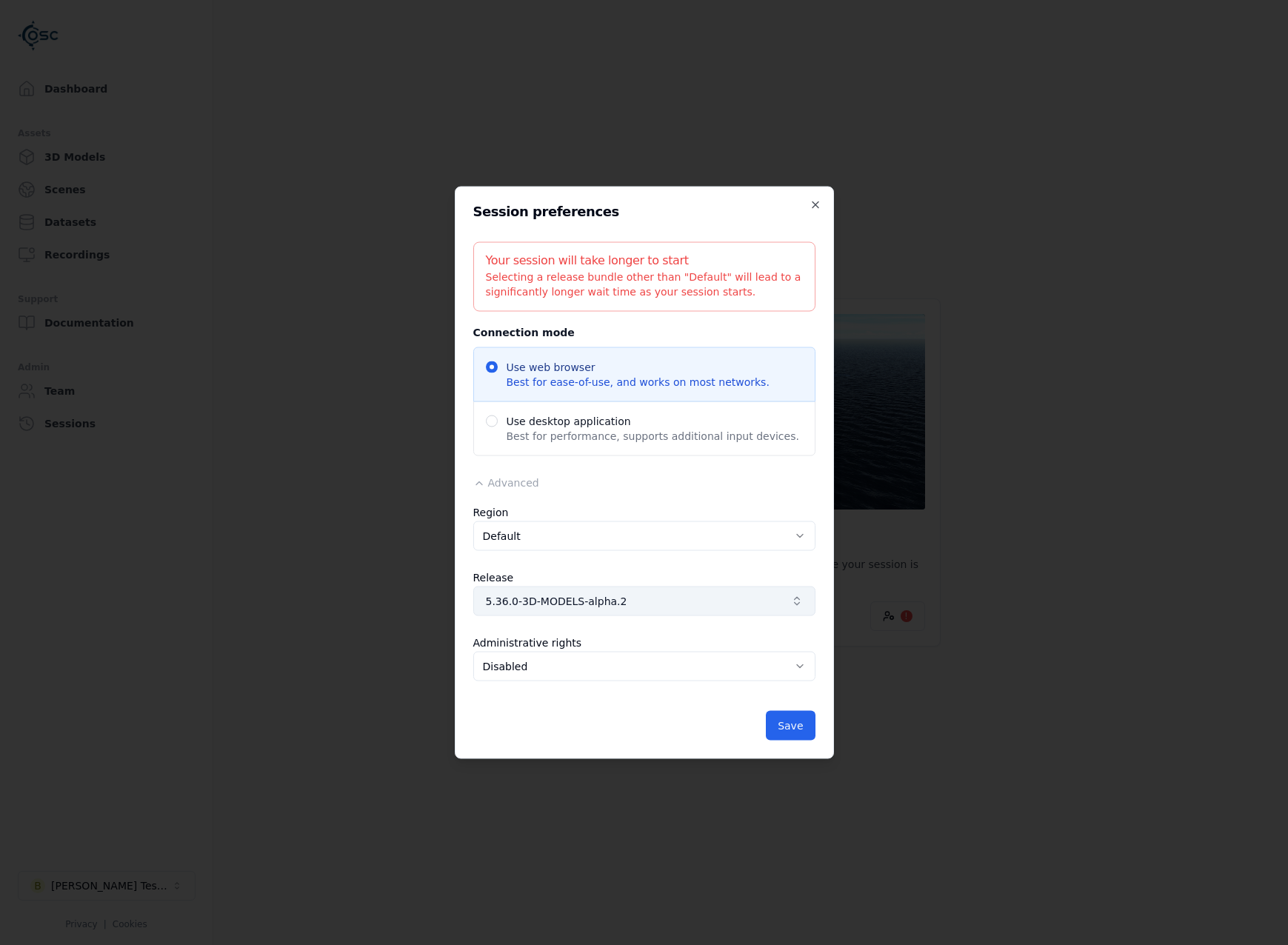
click at [706, 600] on span "5.36.0-3D-MODELS-alpha.2" at bounding box center [635, 601] width 299 height 15
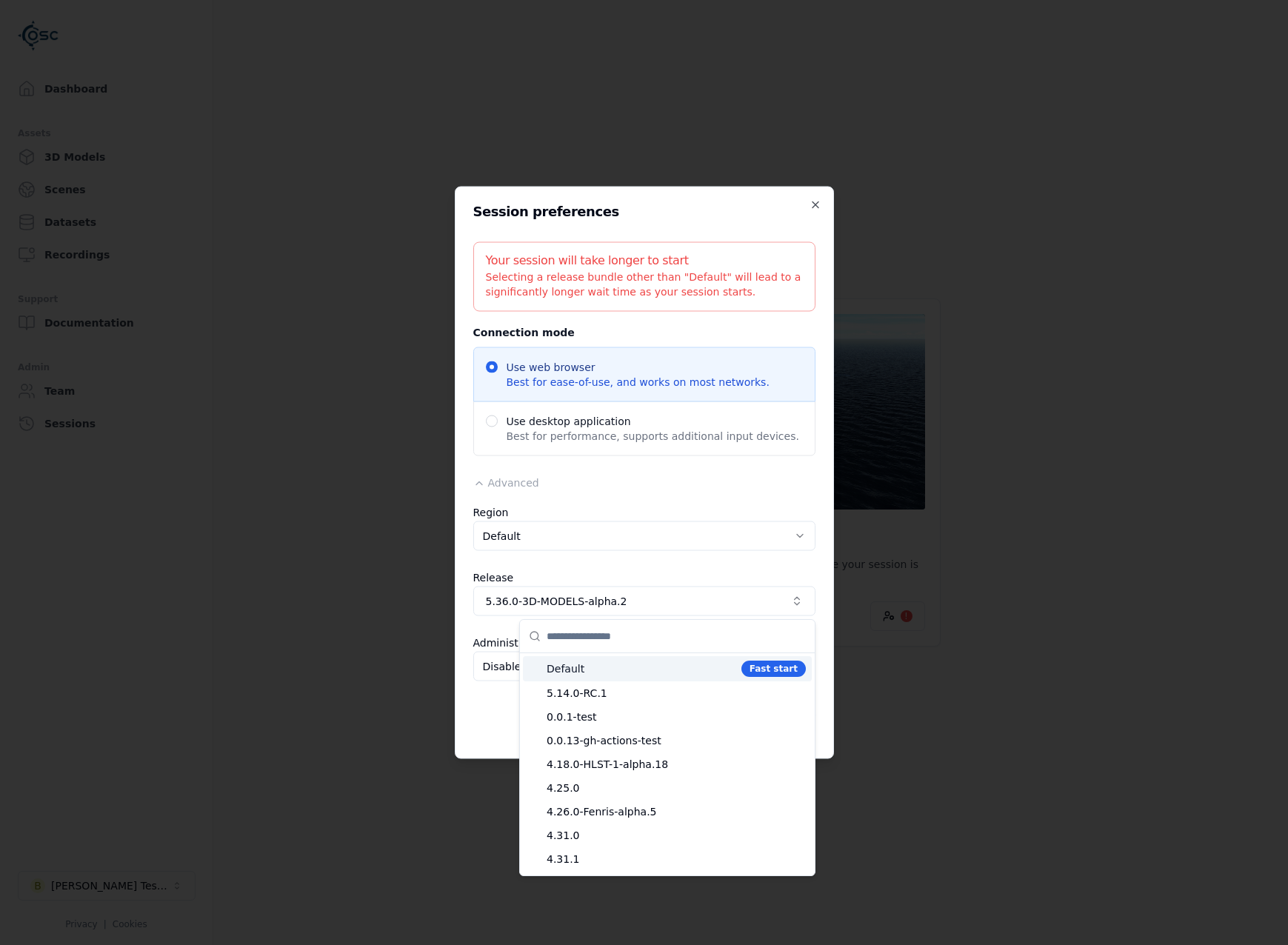
click at [670, 584] on div at bounding box center [644, 472] width 1288 height 945
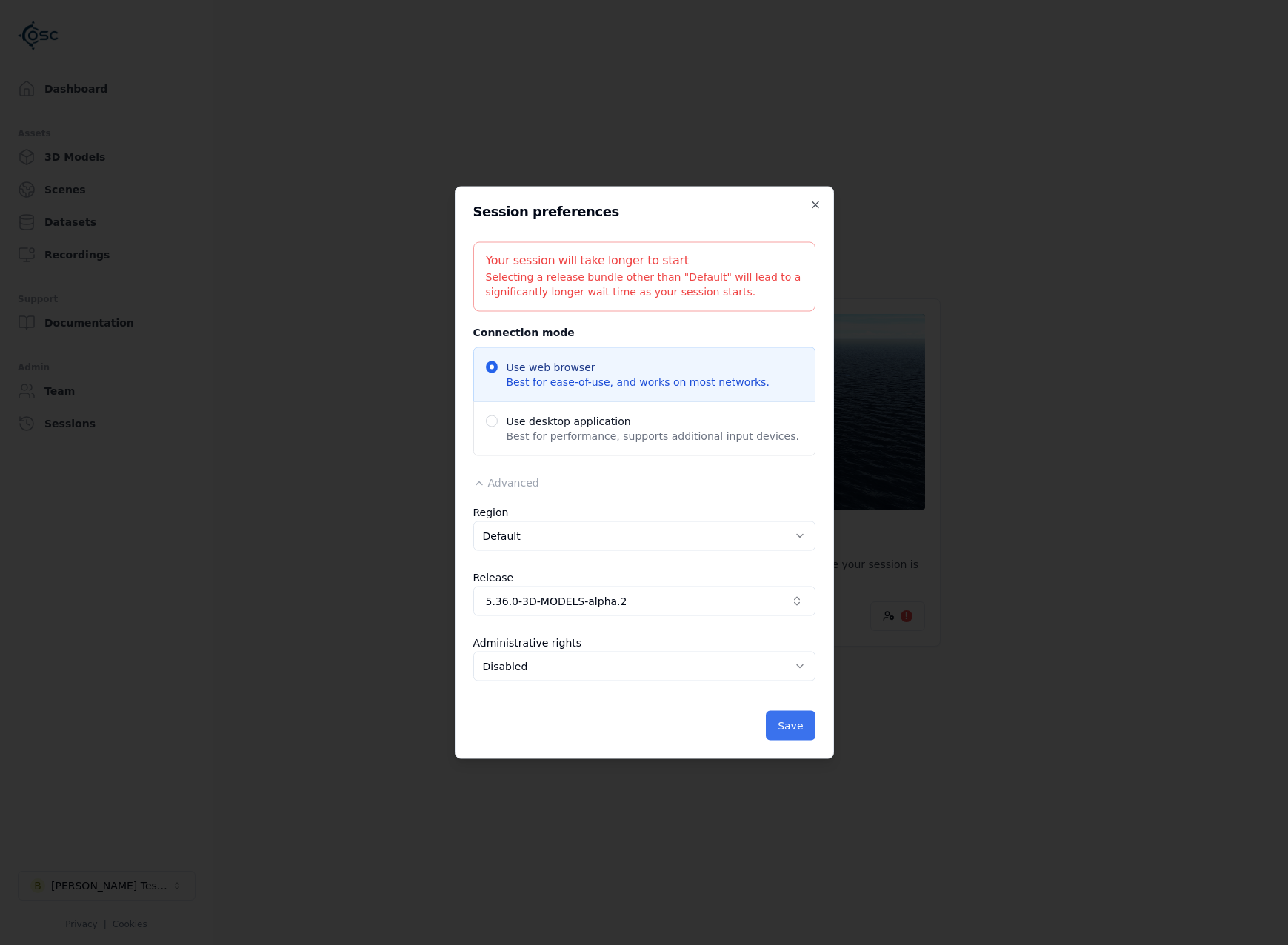
click at [789, 721] on button "Save" at bounding box center [790, 725] width 48 height 29
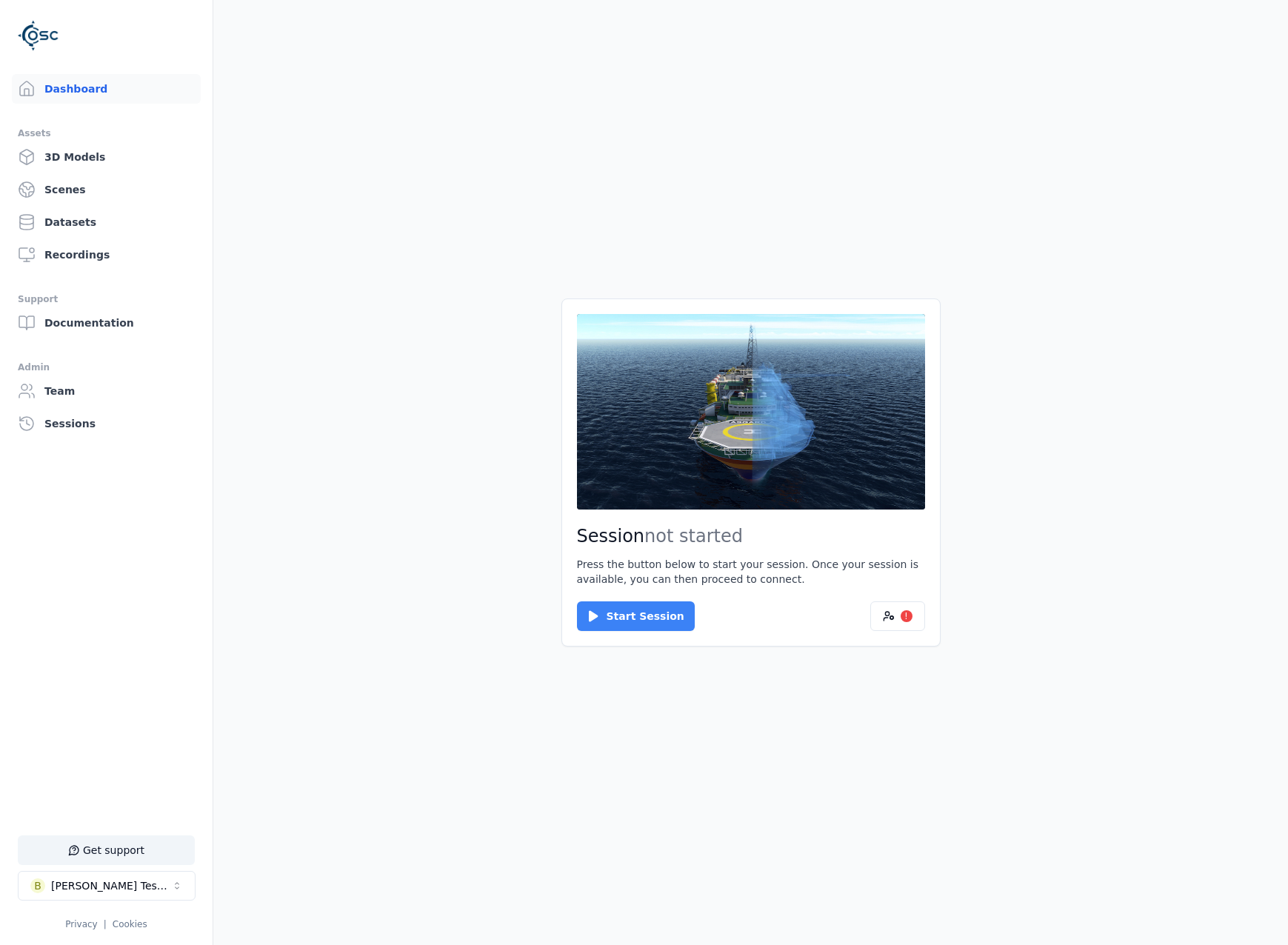
click at [669, 614] on button "Start Session" at bounding box center [636, 616] width 118 height 29
click at [623, 614] on button "Connect" at bounding box center [611, 616] width 68 height 29
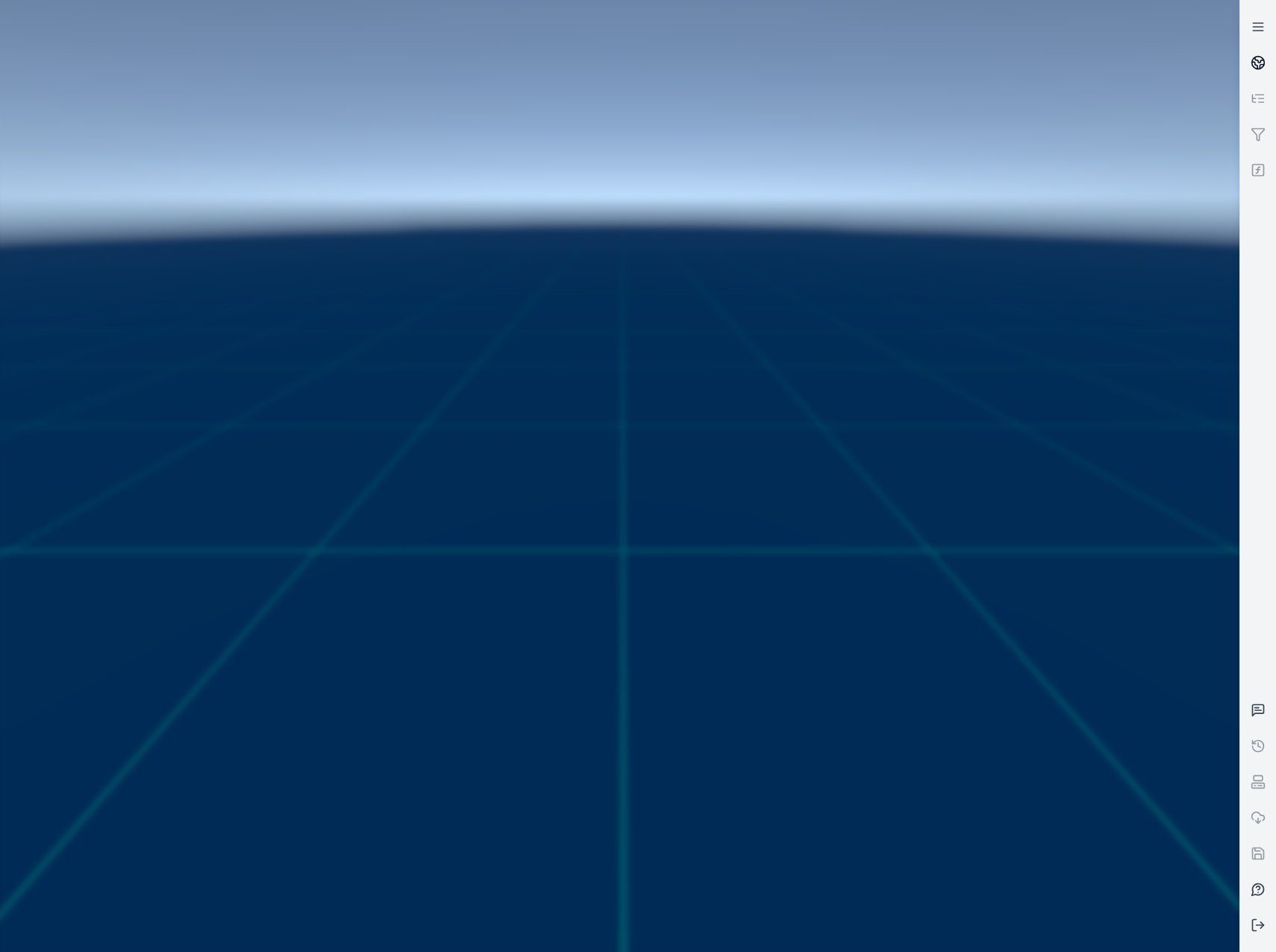
click at [1268, 62] on link at bounding box center [1258, 62] width 36 height 36
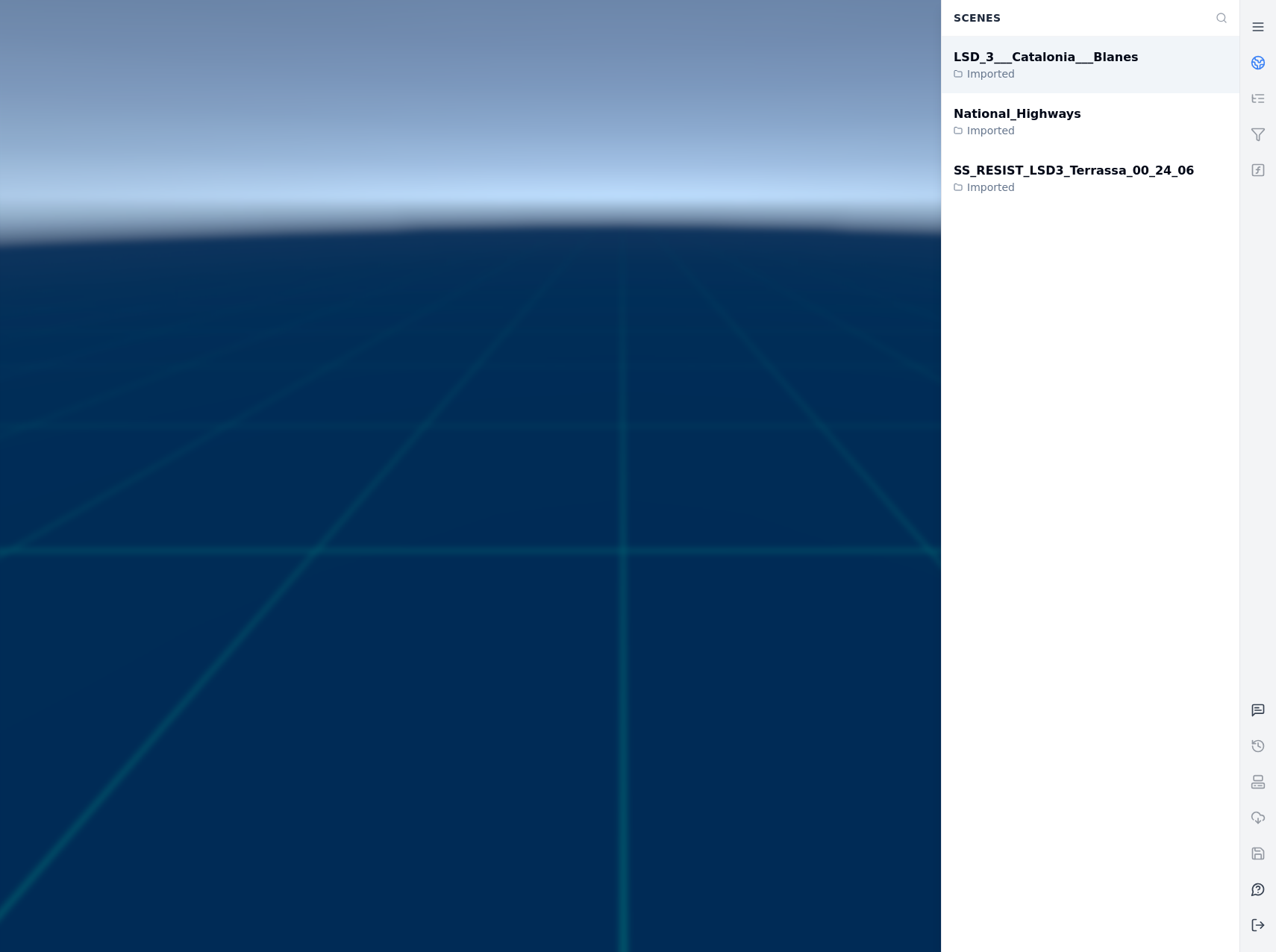
click at [1105, 50] on div "LSD_3___Catalonia___Blanes Imported" at bounding box center [1090, 65] width 297 height 57
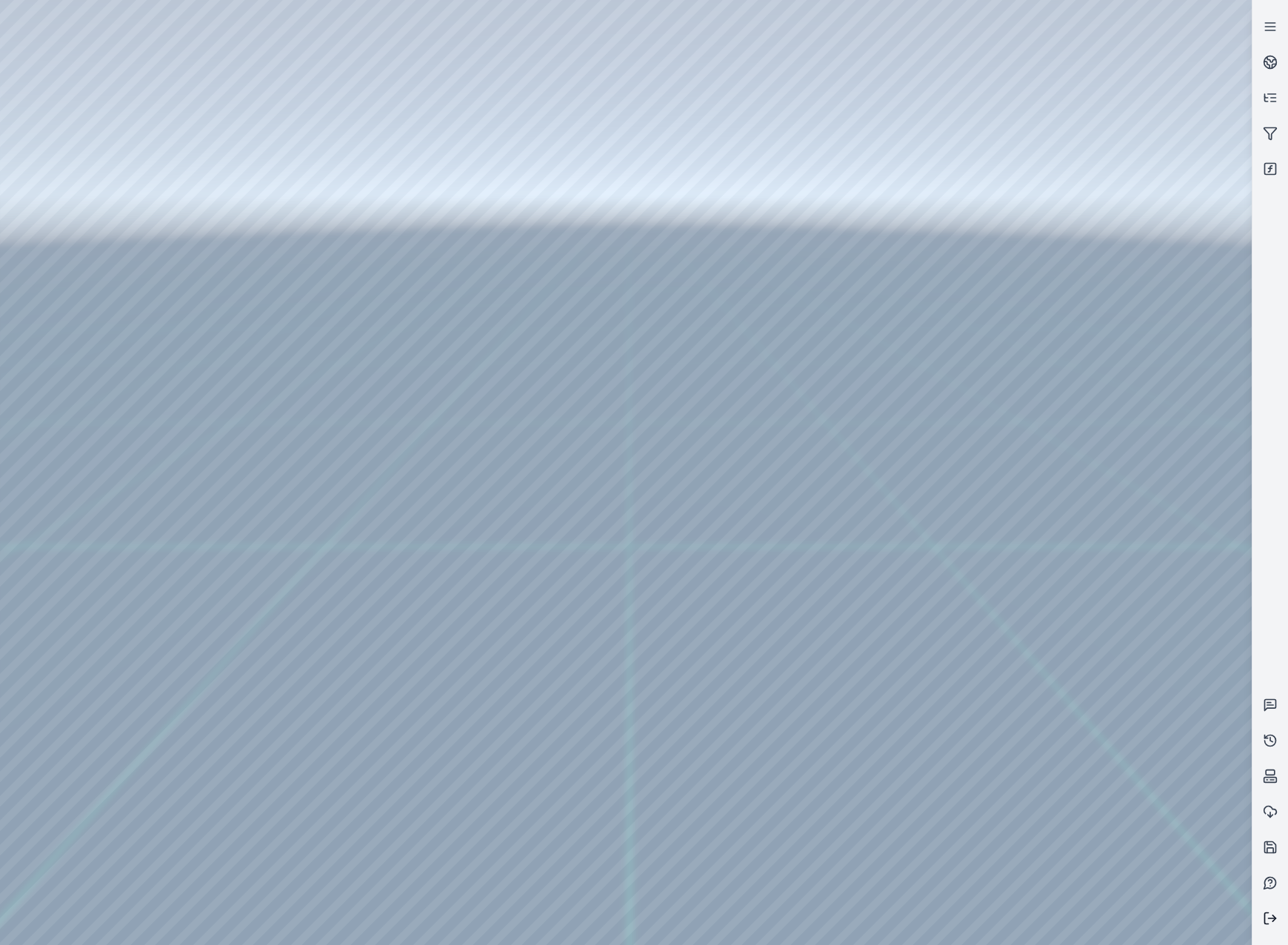
click at [1274, 918] on line at bounding box center [1272, 918] width 8 height 0
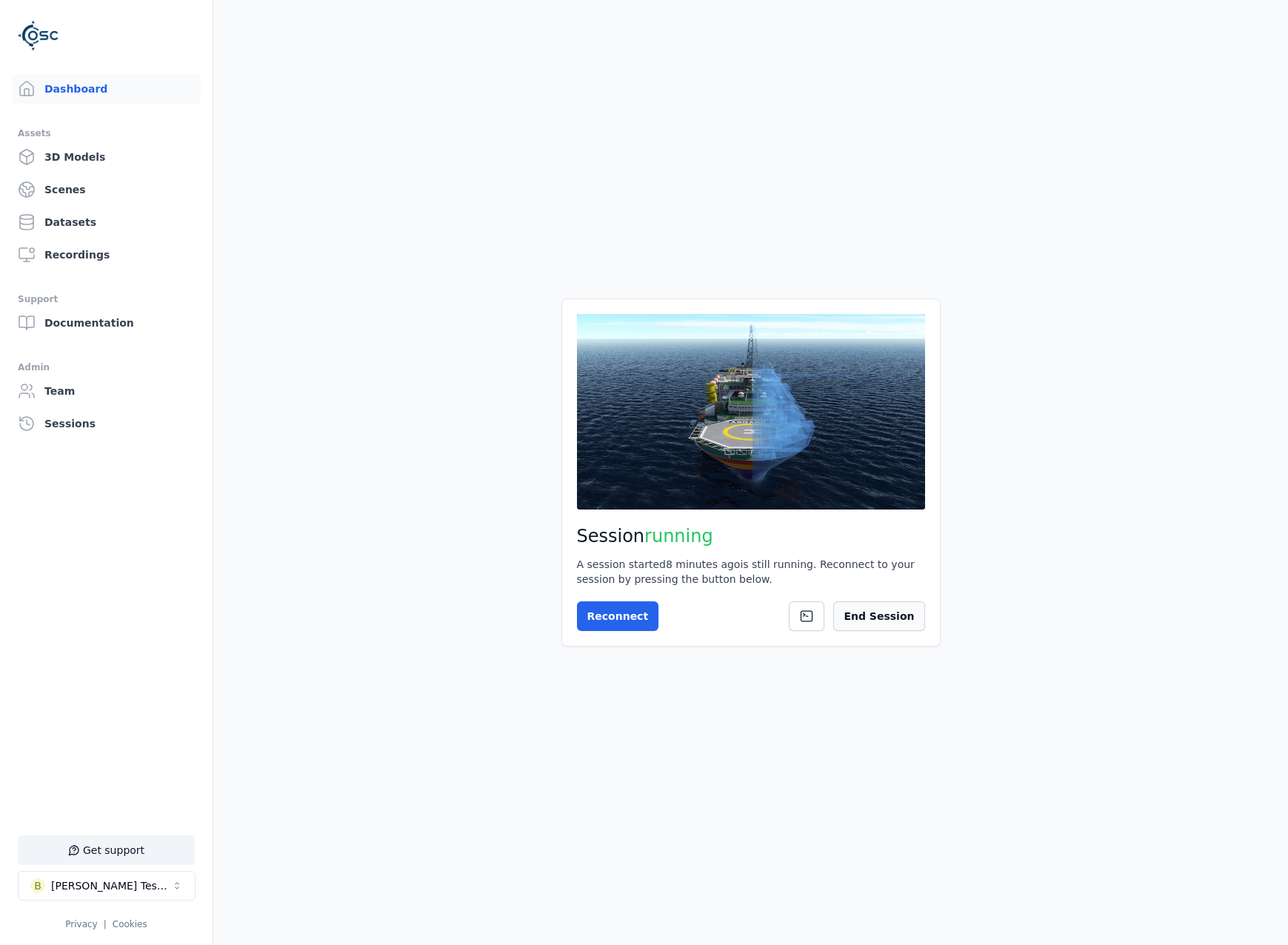
click at [901, 618] on button "End Session" at bounding box center [879, 616] width 91 height 29
click at [871, 618] on div "Start Session !" at bounding box center [751, 616] width 348 height 29
click at [898, 620] on button "!" at bounding box center [897, 616] width 55 height 29
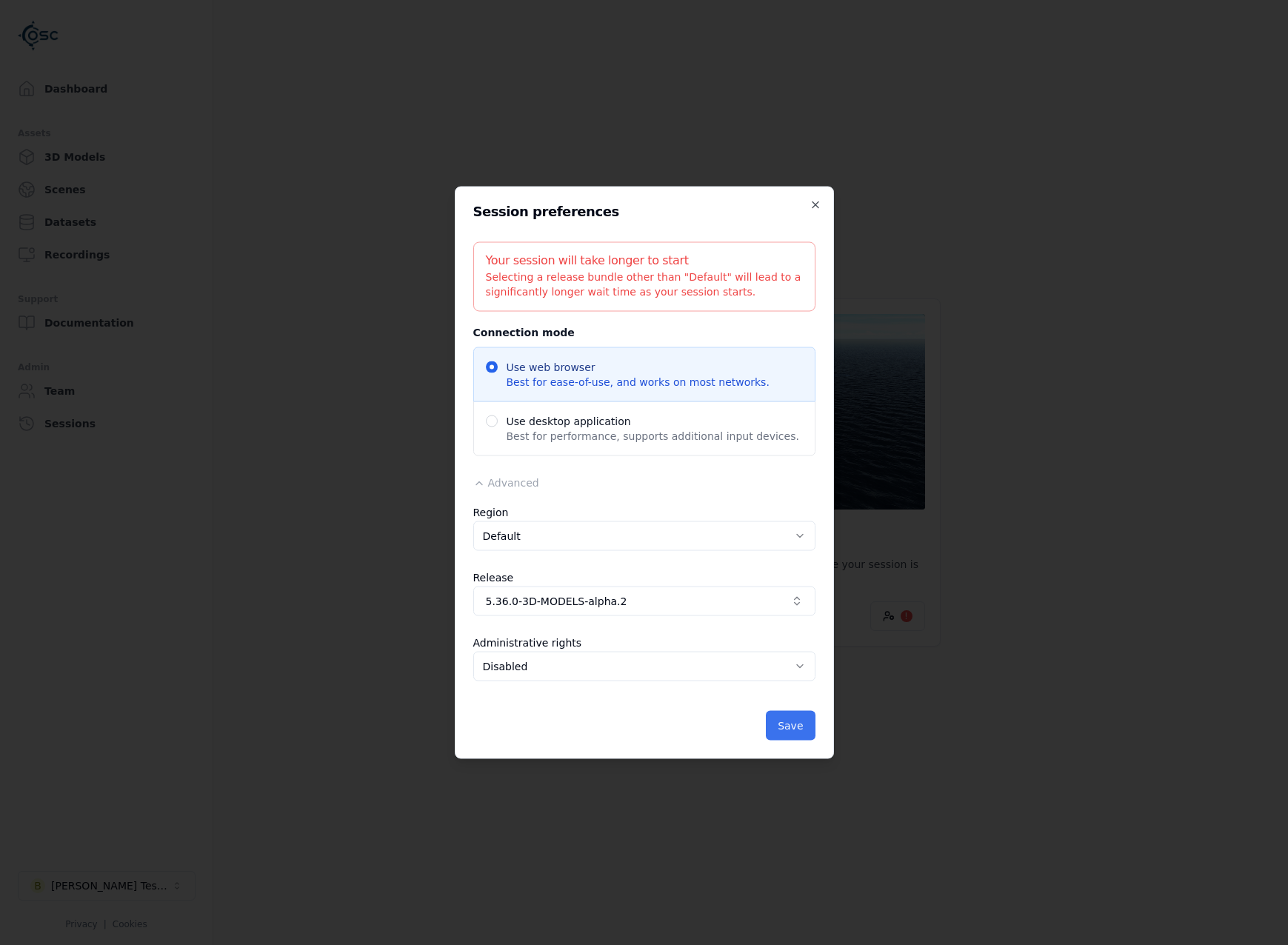
click at [777, 726] on button "Save" at bounding box center [790, 725] width 48 height 29
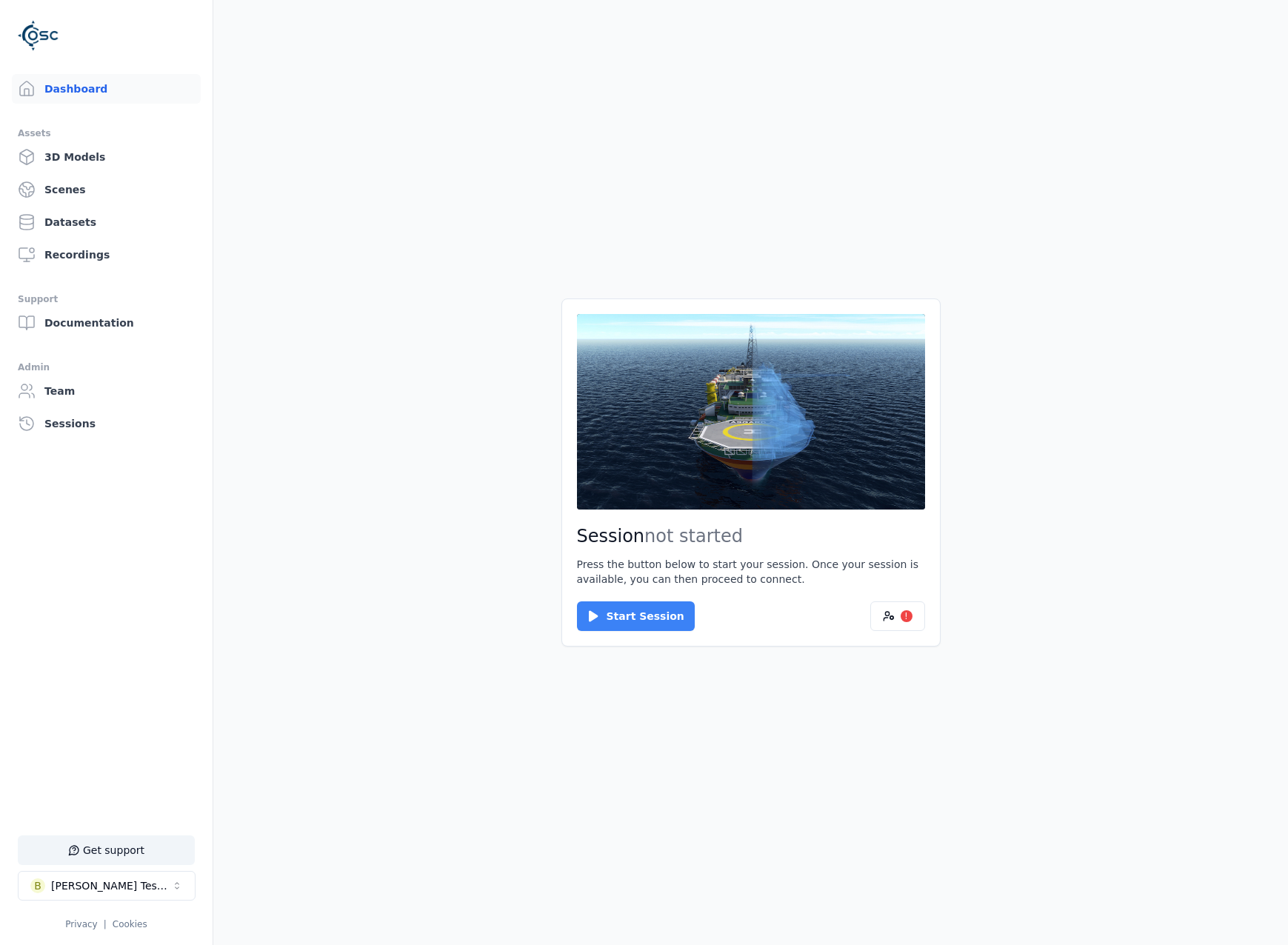
click at [609, 623] on button "Start Session" at bounding box center [636, 616] width 118 height 29
click at [628, 608] on button "Connect" at bounding box center [611, 616] width 68 height 29
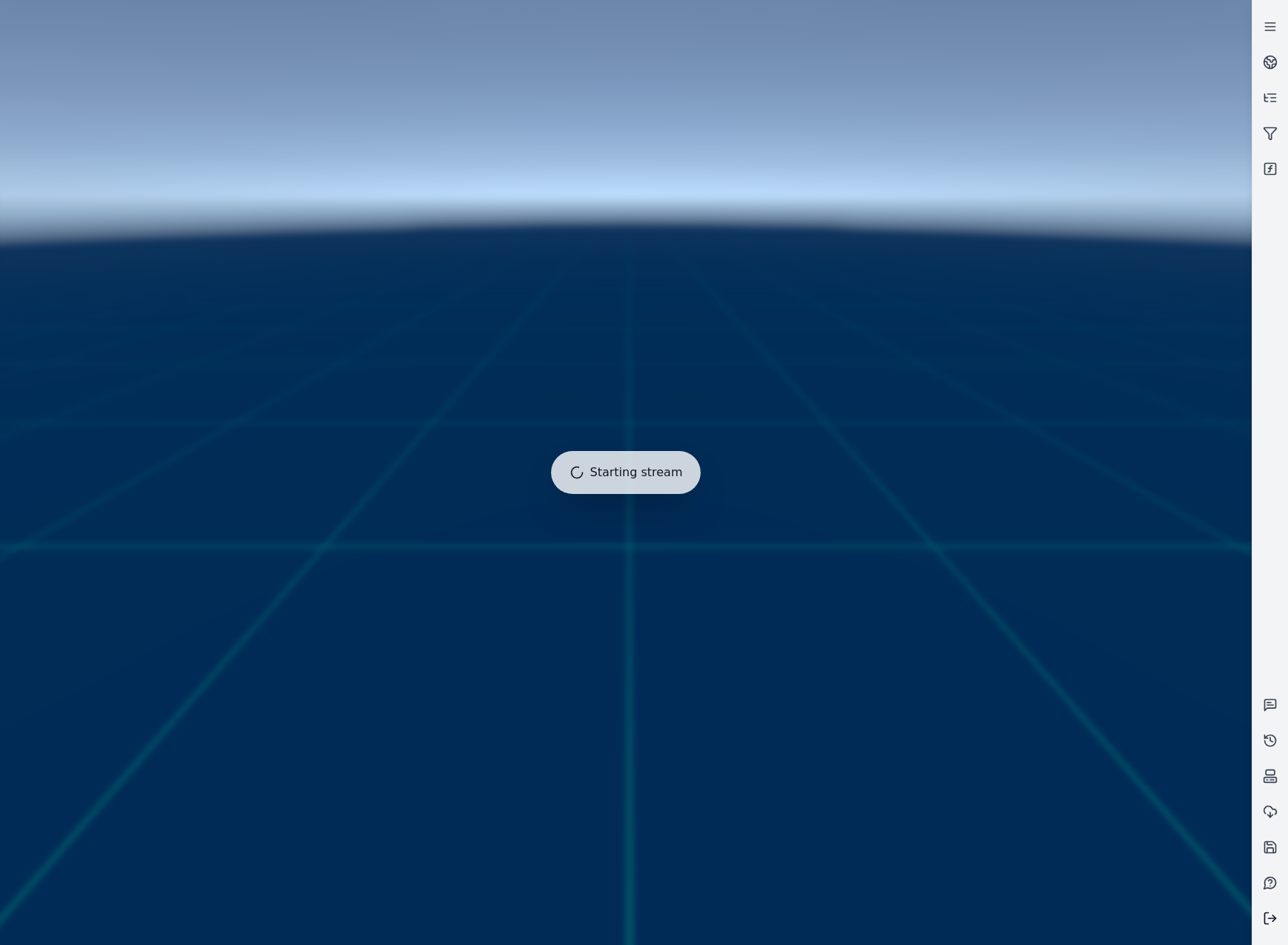
click at [1267, 919] on icon at bounding box center [1270, 917] width 15 height 15
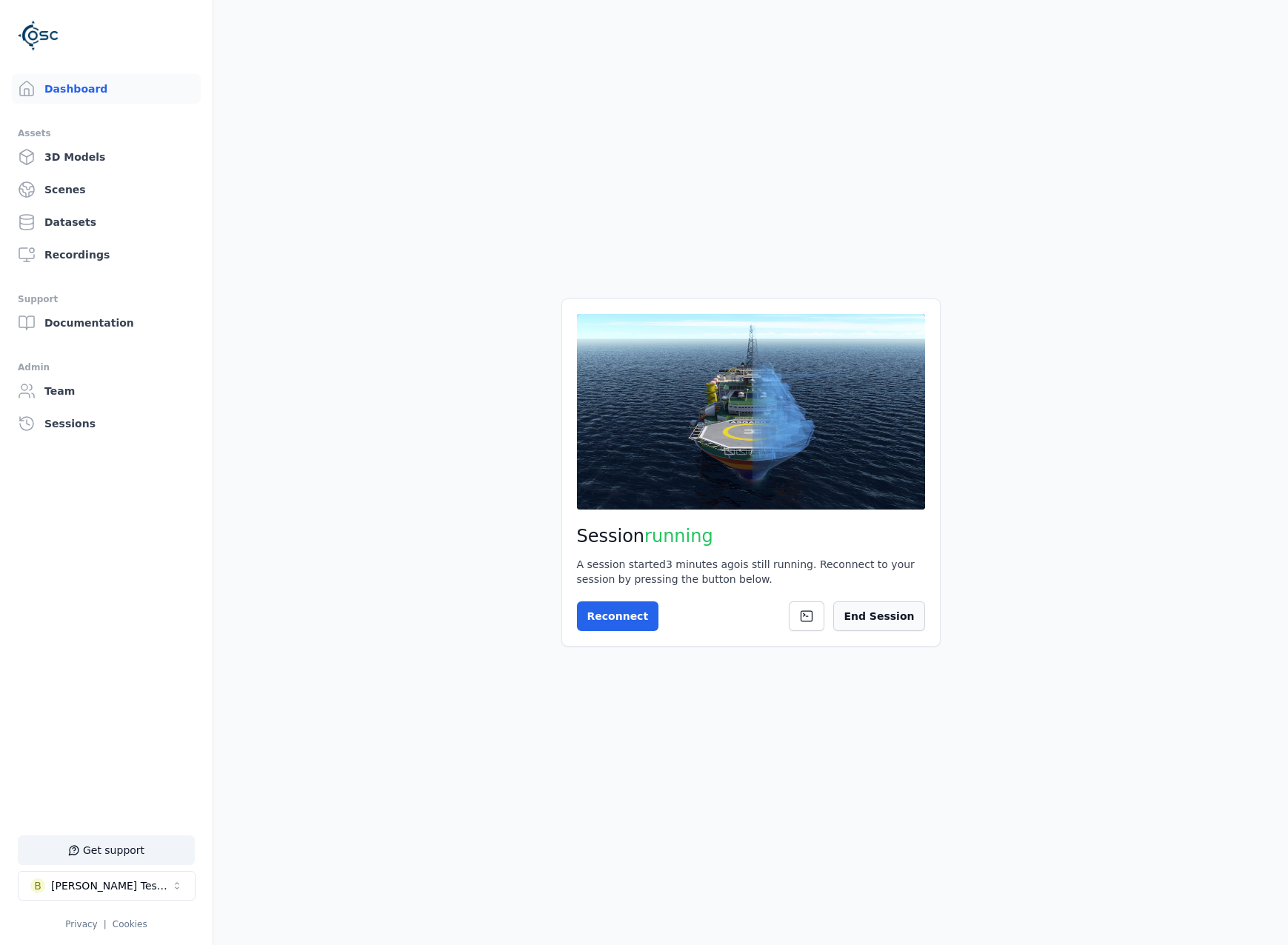
click at [911, 615] on button "End Session" at bounding box center [879, 616] width 91 height 29
click at [886, 612] on icon at bounding box center [889, 616] width 12 height 12
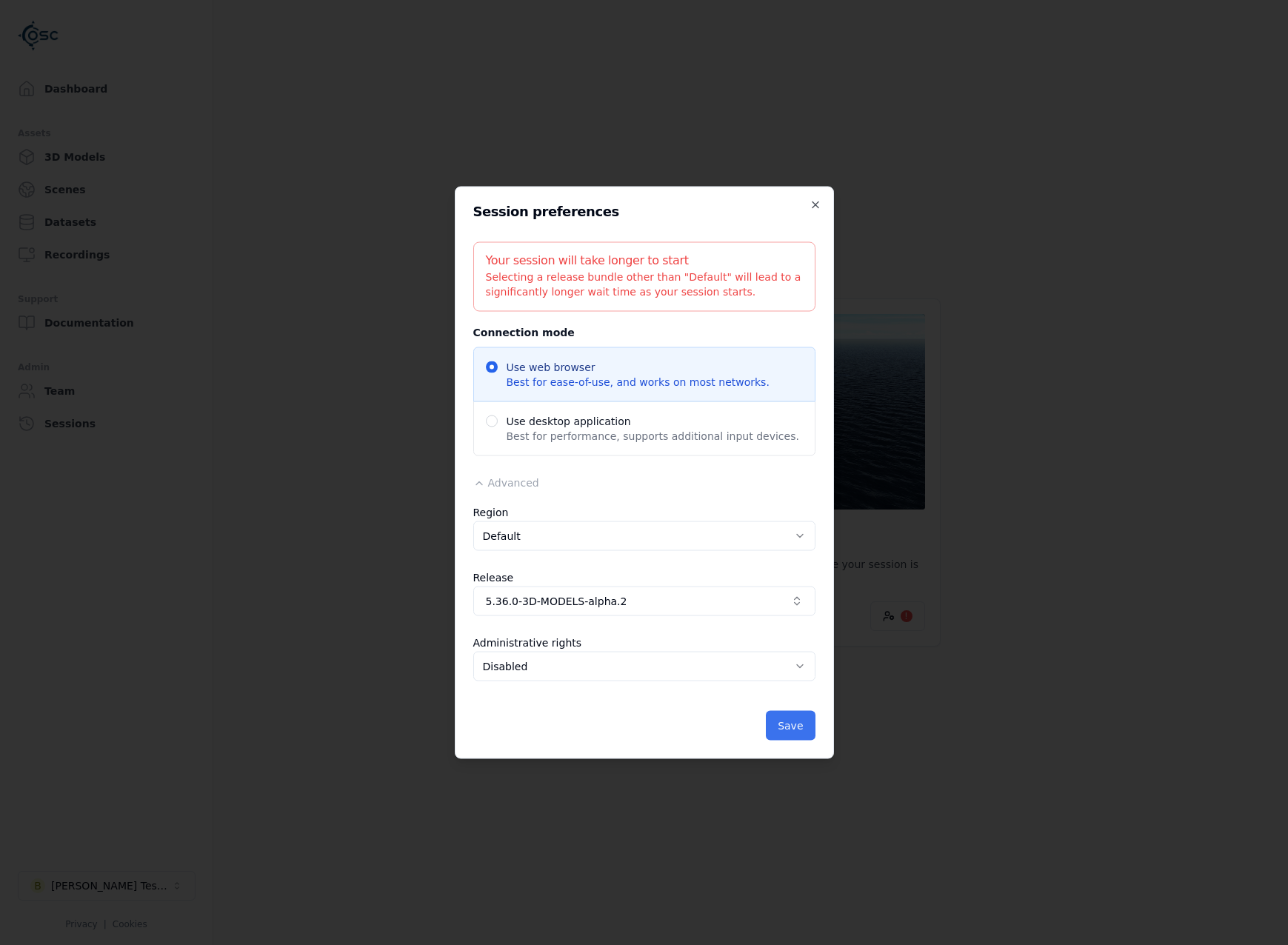
click at [805, 717] on button "Save" at bounding box center [790, 725] width 48 height 29
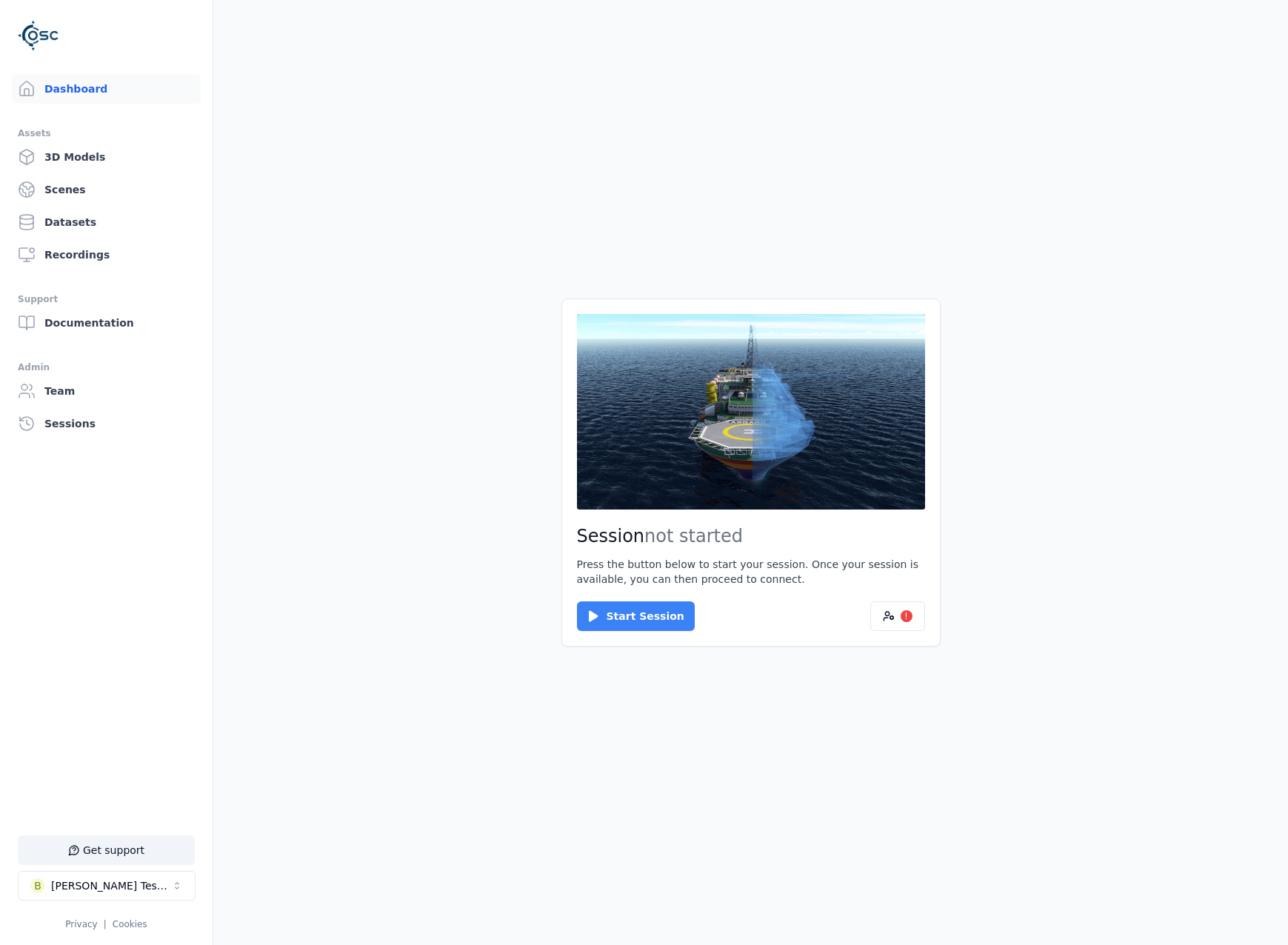
click at [639, 615] on button "Start Session" at bounding box center [636, 616] width 118 height 29
click at [647, 607] on div "Connect Cancel" at bounding box center [751, 616] width 348 height 29
click at [584, 607] on button "Connect" at bounding box center [611, 616] width 68 height 29
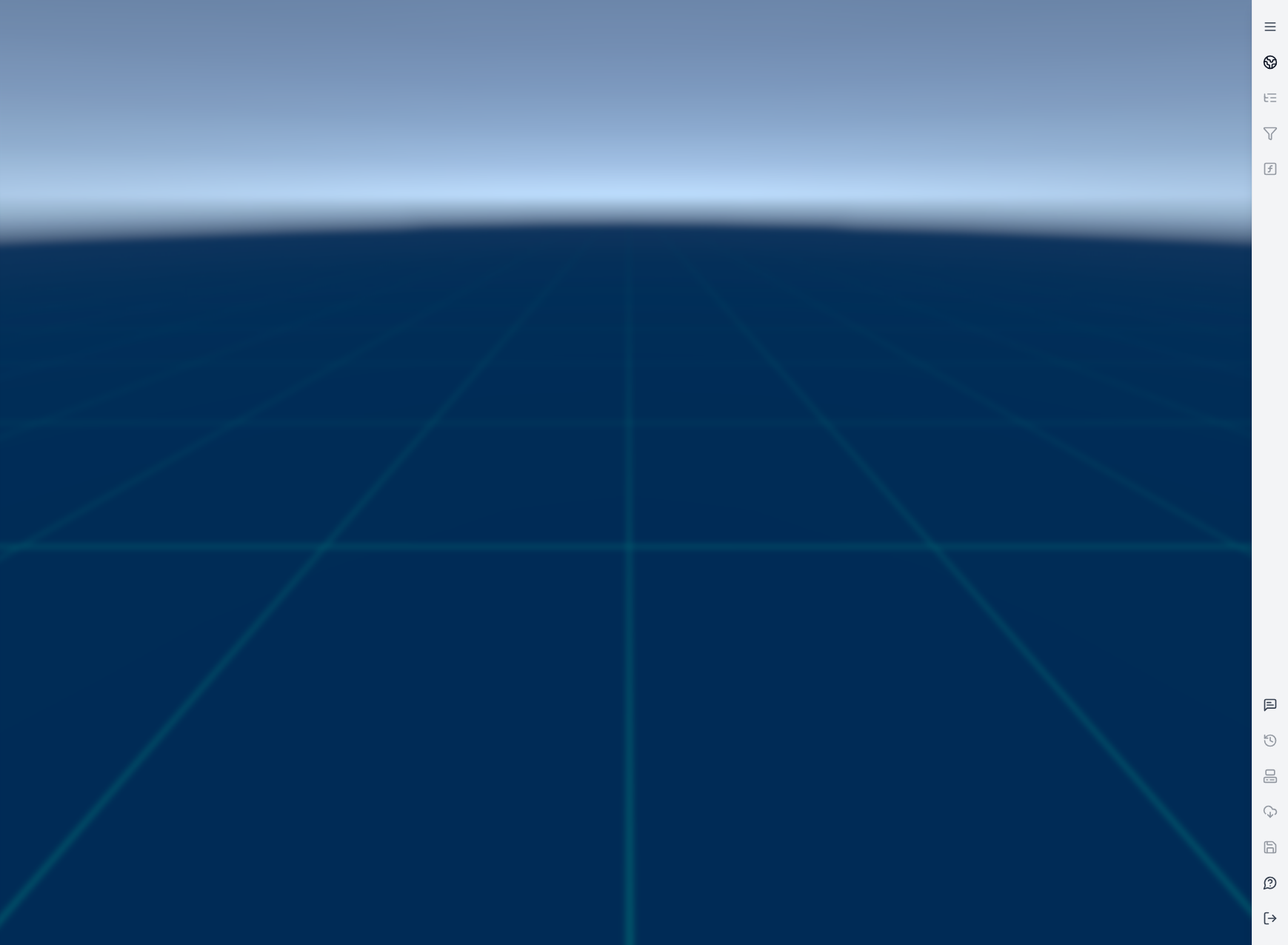
click at [1276, 64] on circle at bounding box center [1271, 62] width 13 height 13
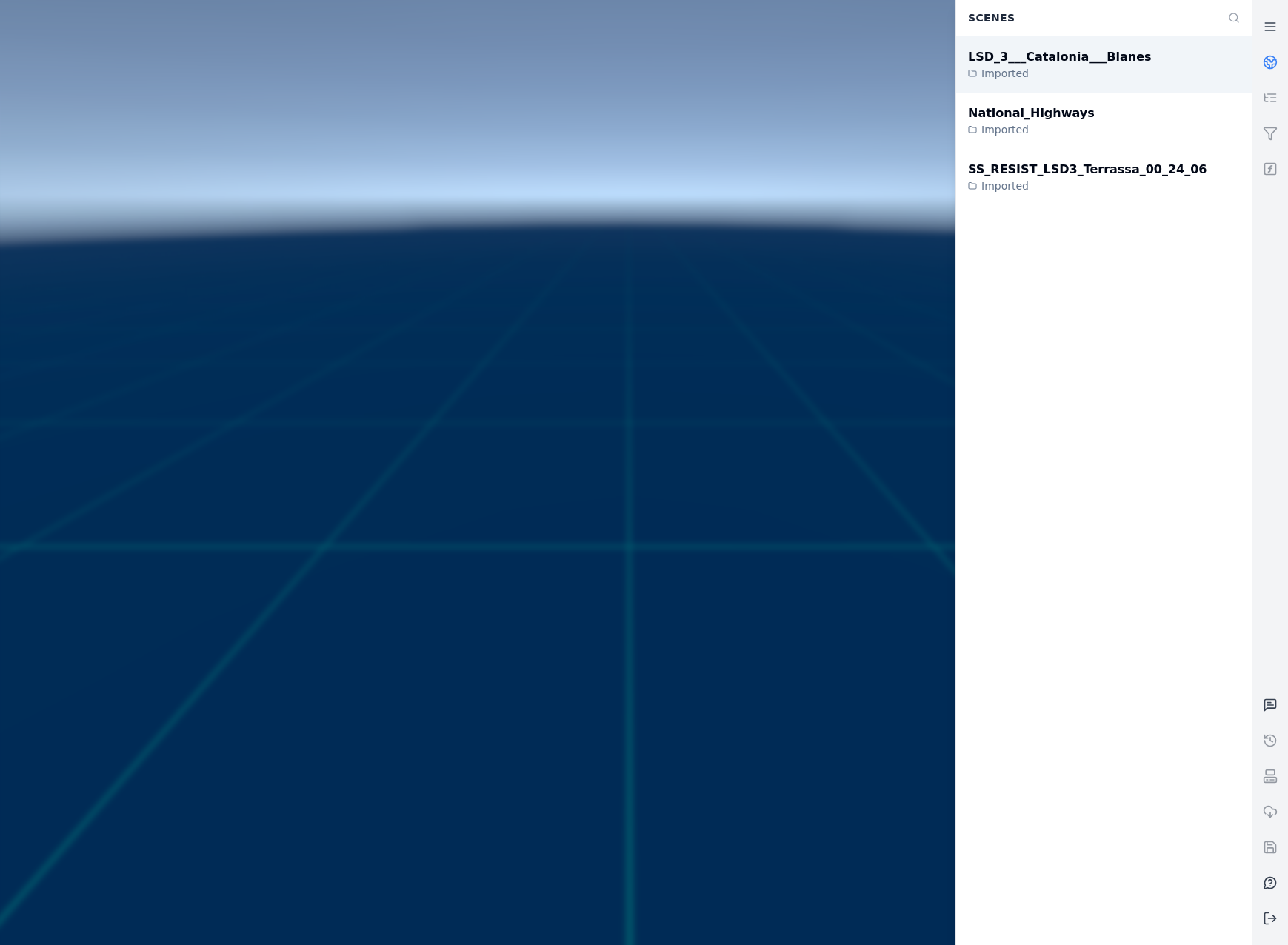
click at [1077, 55] on div "LSD_3___Catalonia___Blanes" at bounding box center [1059, 57] width 184 height 18
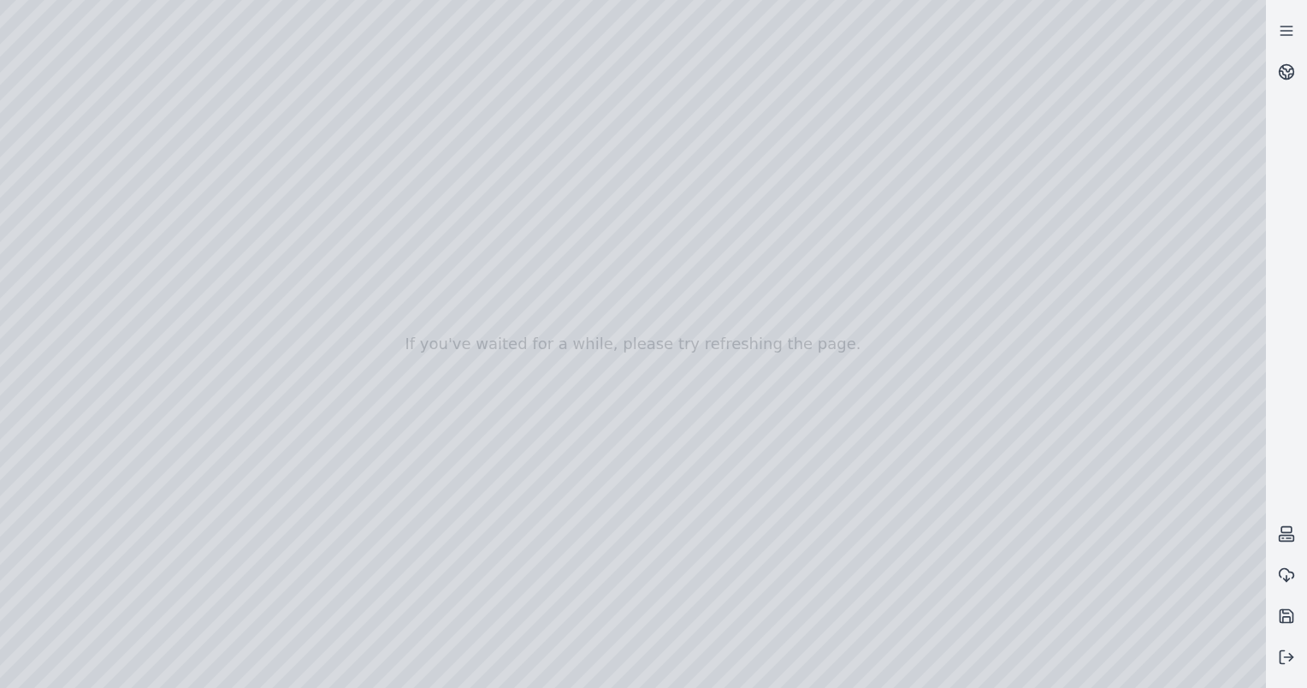
drag, startPoint x: 509, startPoint y: 421, endPoint x: 531, endPoint y: 457, distance: 41.8
